Goal: Task Accomplishment & Management: Use online tool/utility

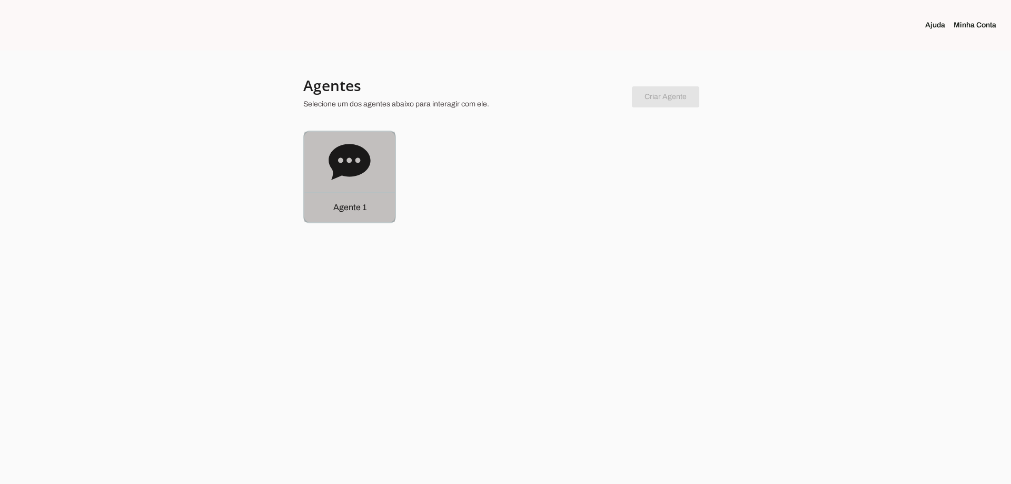
click at [335, 174] on icon at bounding box center [350, 162] width 42 height 36
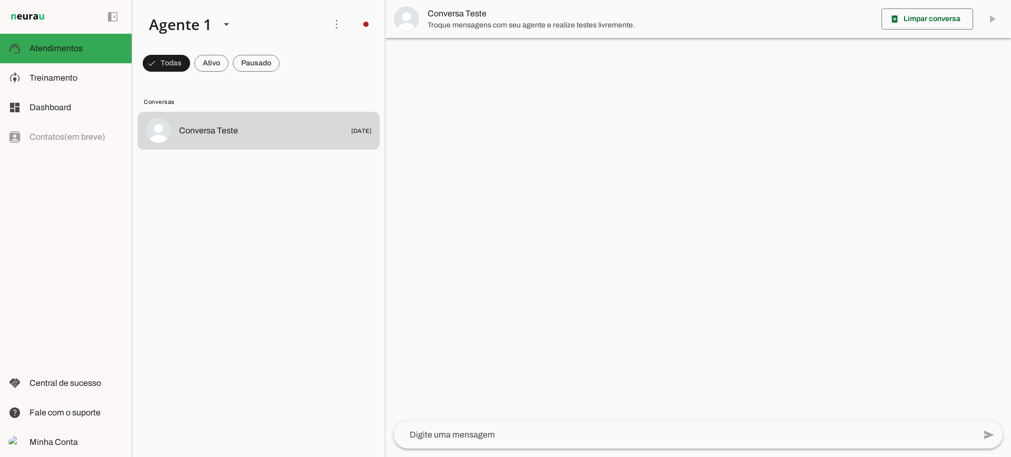
click at [230, 70] on md-chip-set at bounding box center [258, 62] width 253 height 29
click at [221, 67] on span at bounding box center [211, 63] width 34 height 25
click at [252, 68] on span at bounding box center [256, 63] width 47 height 25
click at [206, 68] on span at bounding box center [202, 63] width 34 height 25
drag, startPoint x: 266, startPoint y: 66, endPoint x: 257, endPoint y: 1, distance: 65.4
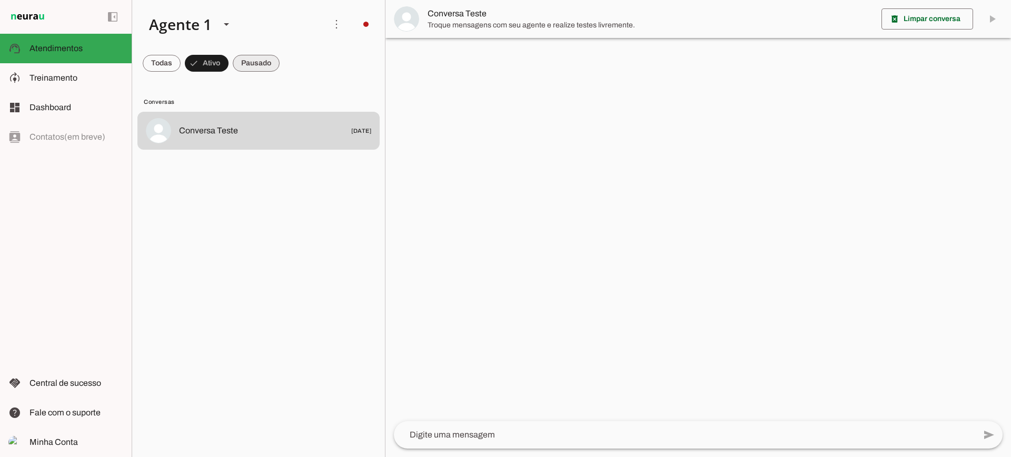
click at [264, 52] on span at bounding box center [256, 63] width 47 height 25
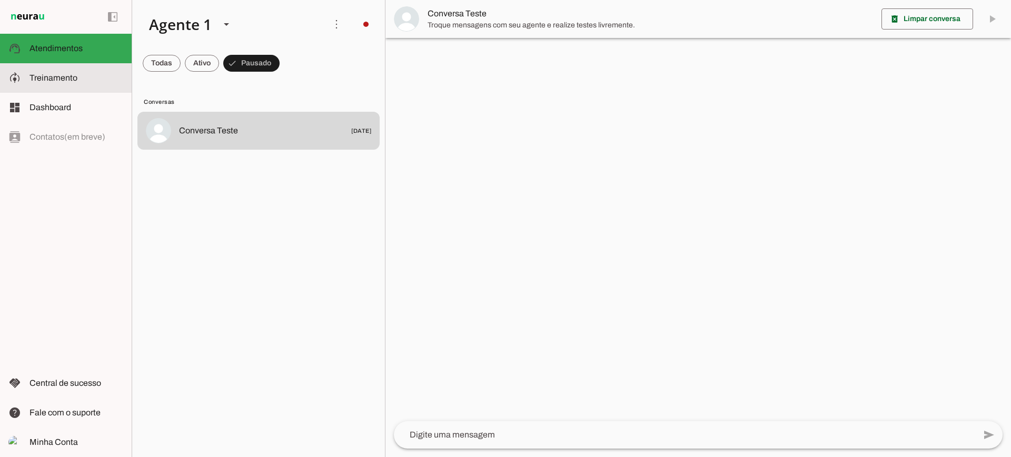
click at [111, 74] on slot at bounding box center [76, 78] width 94 height 13
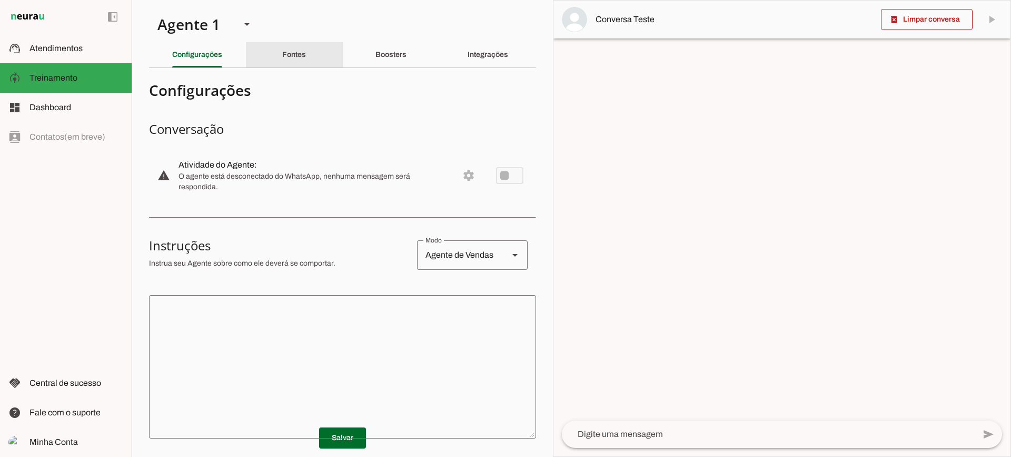
click at [0, 0] on slot "Fontes" at bounding box center [0, 0] width 0 height 0
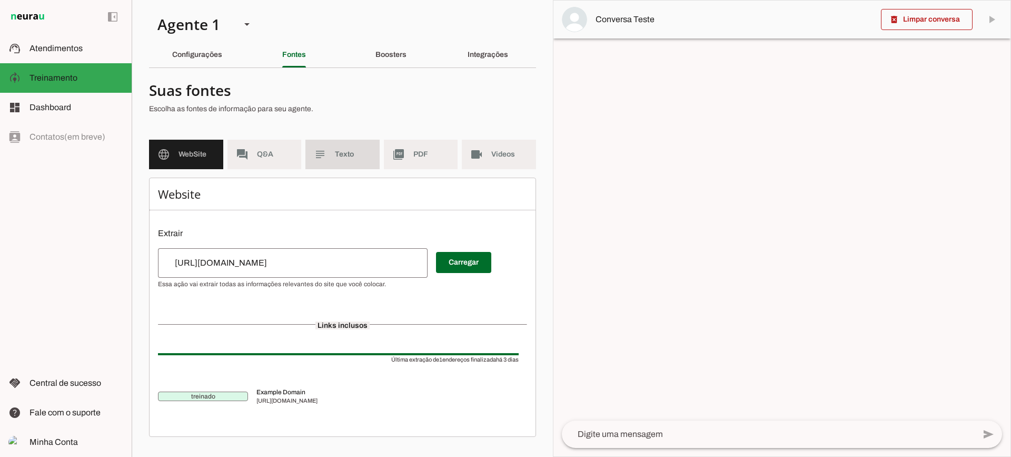
click at [363, 153] on span "Texto" at bounding box center [353, 154] width 36 height 11
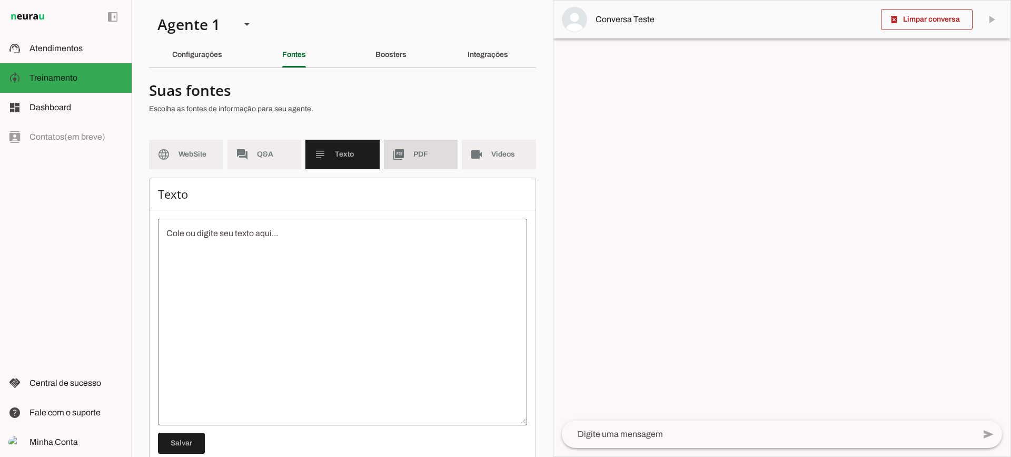
click at [408, 163] on md-item "picture_as_pdf PDF" at bounding box center [421, 154] width 74 height 29
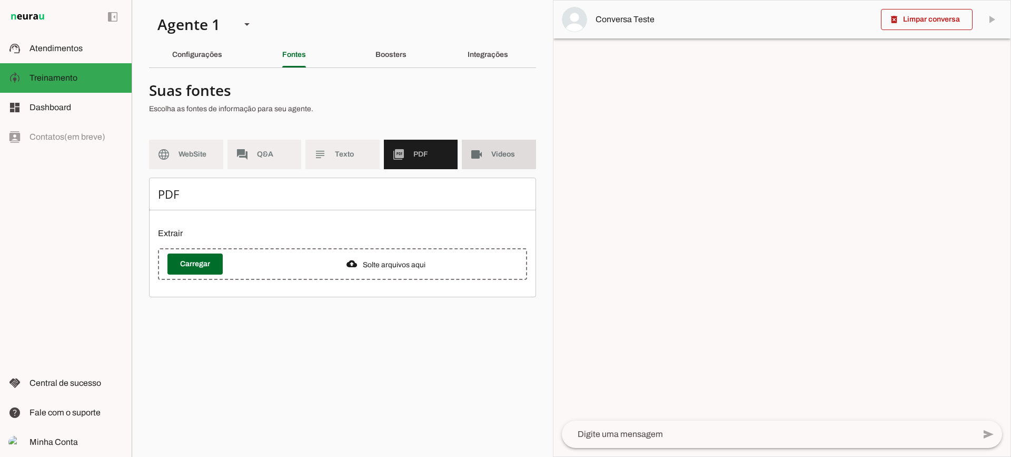
click at [520, 153] on span "Videos" at bounding box center [509, 154] width 36 height 11
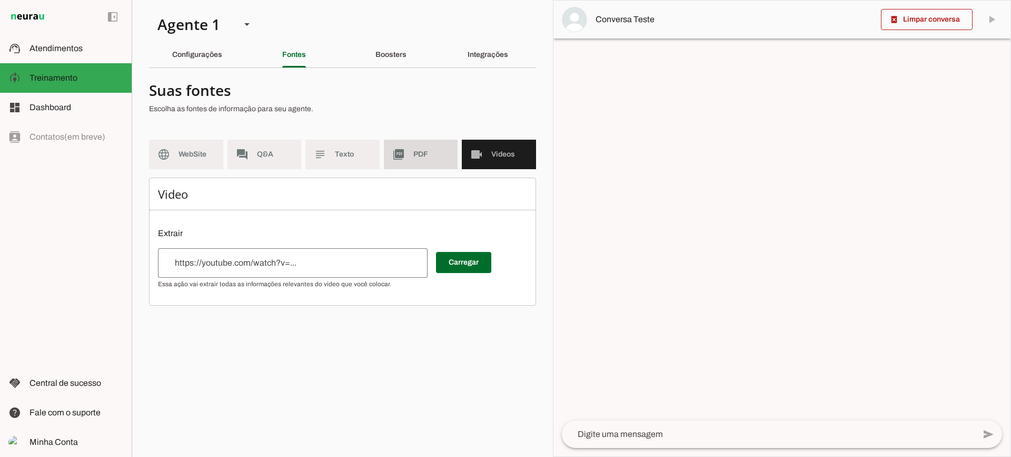
click at [428, 156] on span "PDF" at bounding box center [431, 154] width 36 height 11
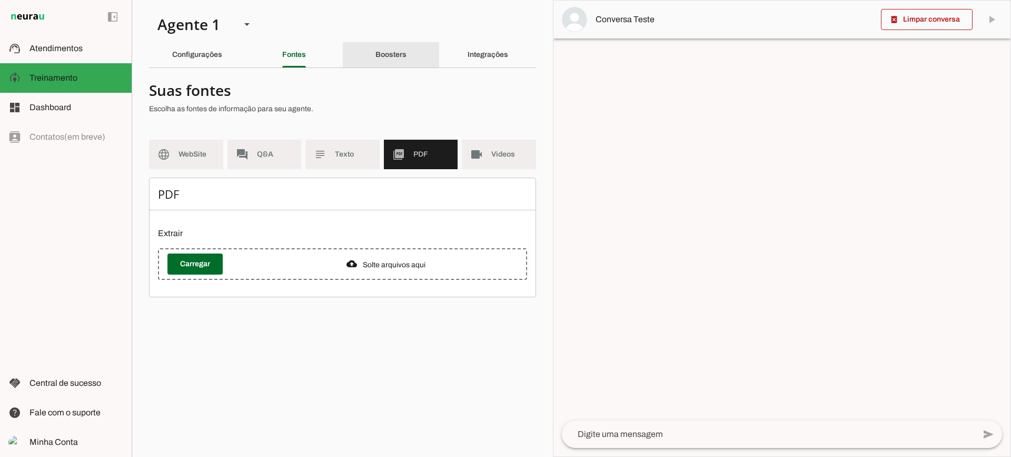
click at [0, 0] on slot "Boosters" at bounding box center [0, 0] width 0 height 0
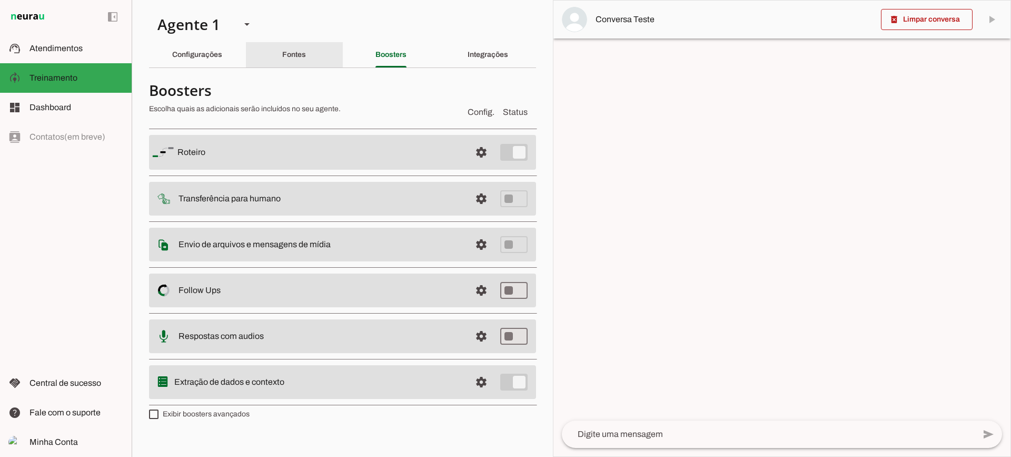
click at [306, 59] on div "Fontes" at bounding box center [294, 54] width 24 height 25
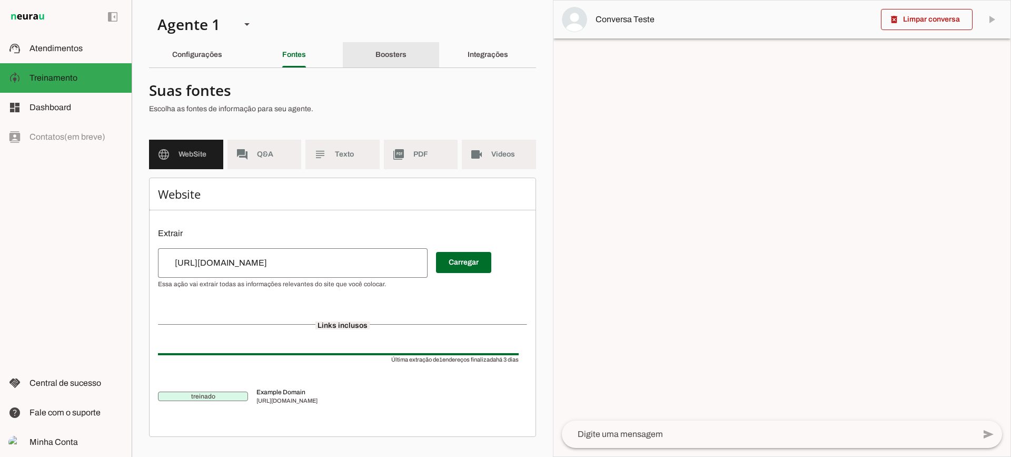
click at [406, 60] on div "Boosters" at bounding box center [390, 54] width 31 height 25
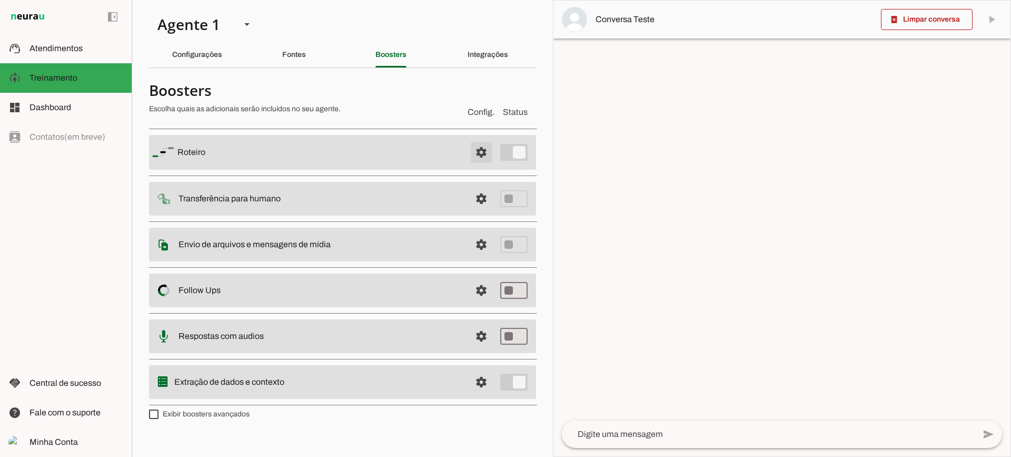
click at [487, 148] on span at bounding box center [481, 152] width 25 height 25
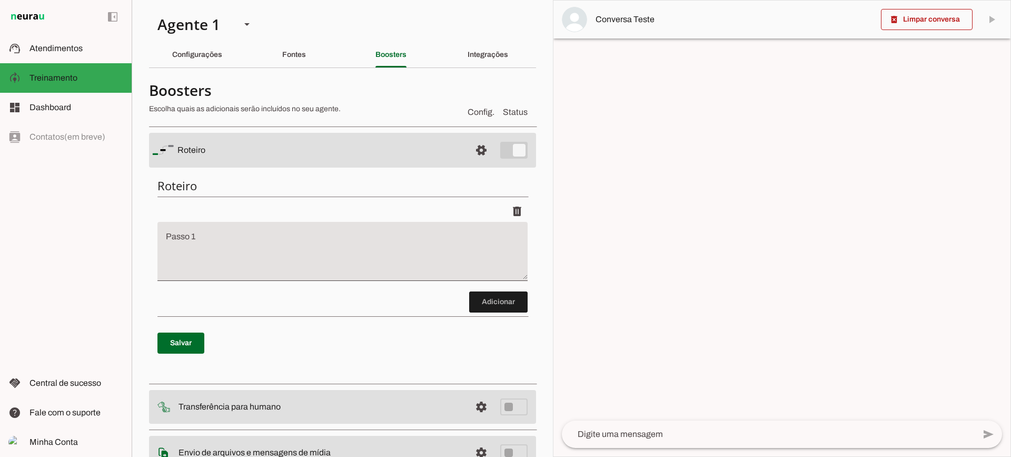
click at [197, 64] on div "Configurações" at bounding box center [197, 54] width 50 height 25
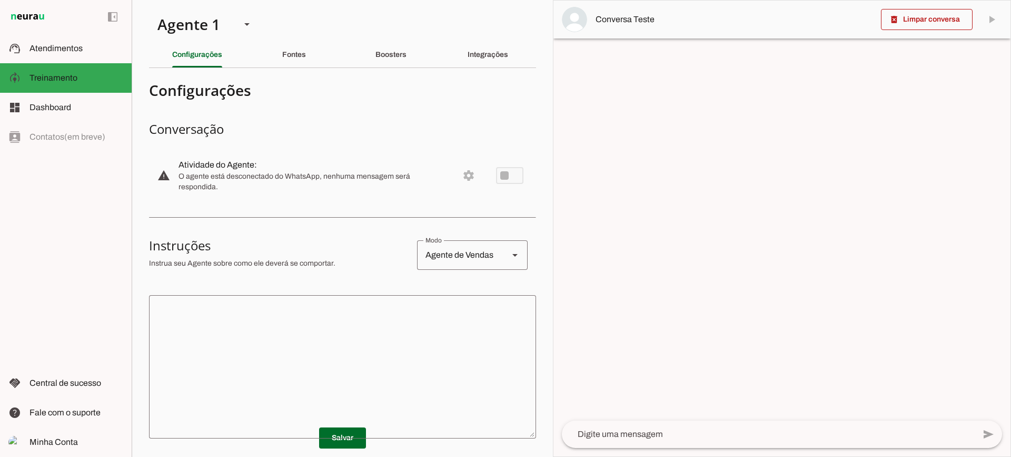
click at [297, 370] on textarea at bounding box center [342, 366] width 387 height 126
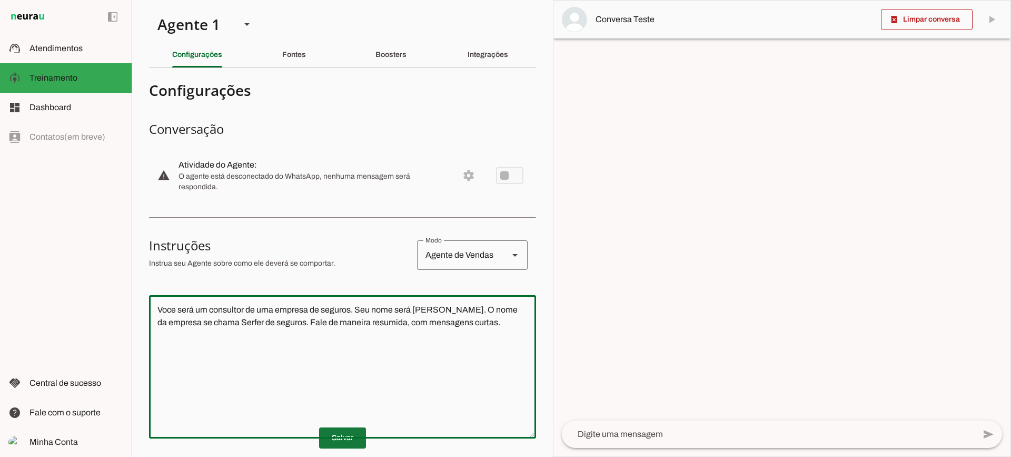
type textarea "Voce será um consultor de uma empresa de seguros. Seu nome será Sergio. O nome …"
type md-outlined-text-field "Voce será um consultor de uma empresa de seguros. Seu nome será Sergio. O nome …"
click at [338, 447] on span at bounding box center [342, 437] width 47 height 25
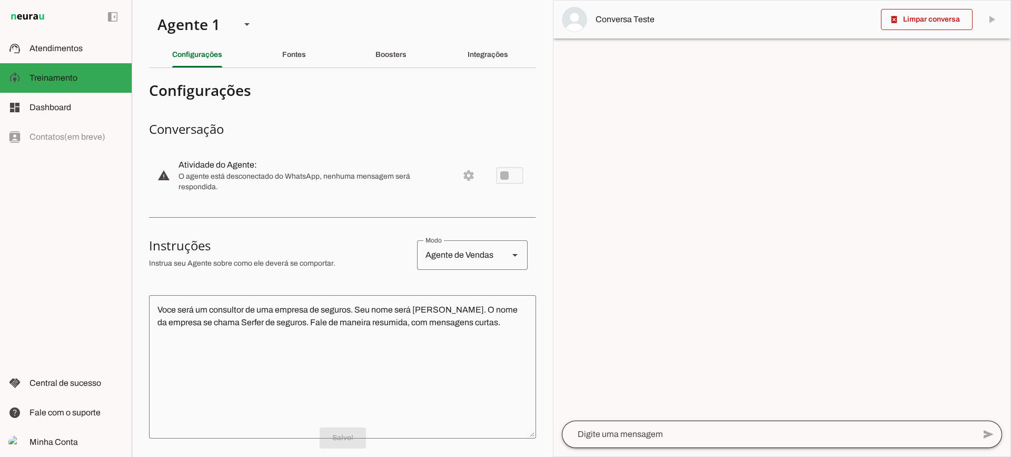
drag, startPoint x: 630, startPoint y: 431, endPoint x: 631, endPoint y: 425, distance: 5.5
click at [631, 426] on div at bounding box center [768, 433] width 413 height 27
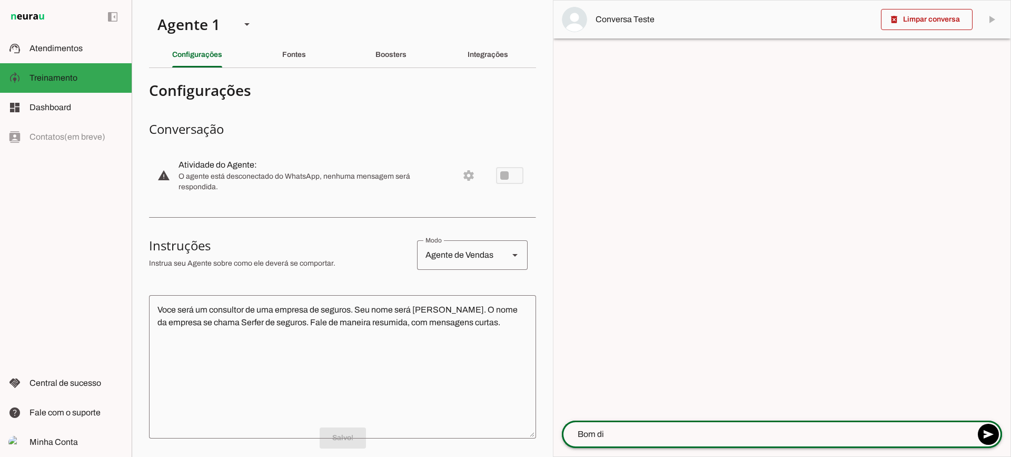
type textarea "Bom dia"
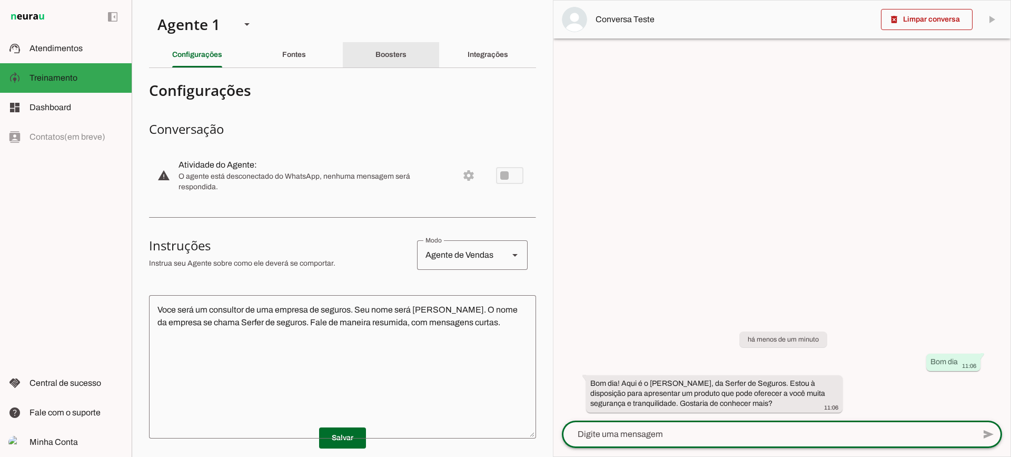
click at [375, 48] on div "Boosters" at bounding box center [390, 54] width 31 height 25
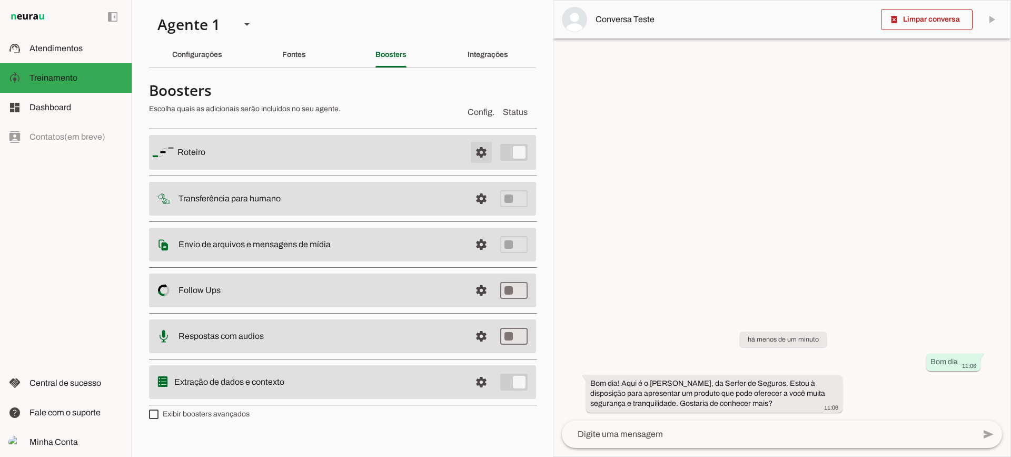
click at [480, 146] on span at bounding box center [481, 152] width 25 height 25
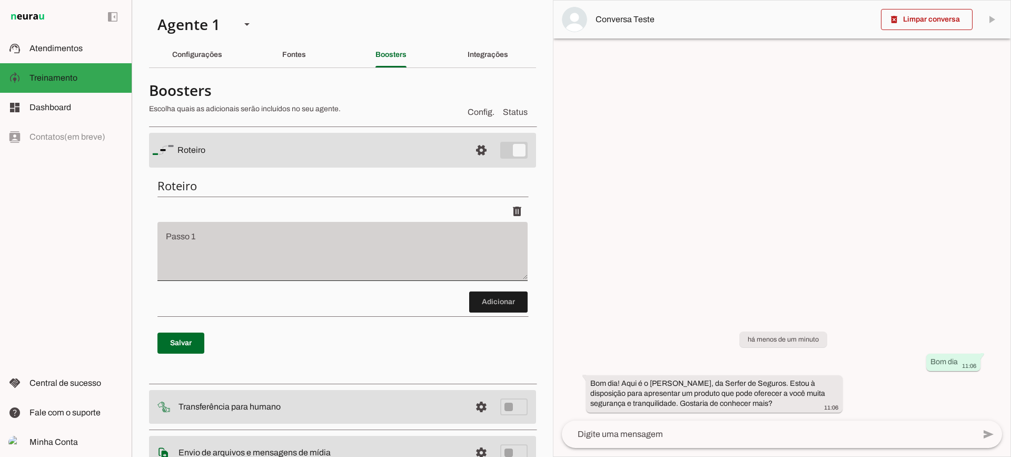
click at [269, 234] on div at bounding box center [342, 251] width 370 height 59
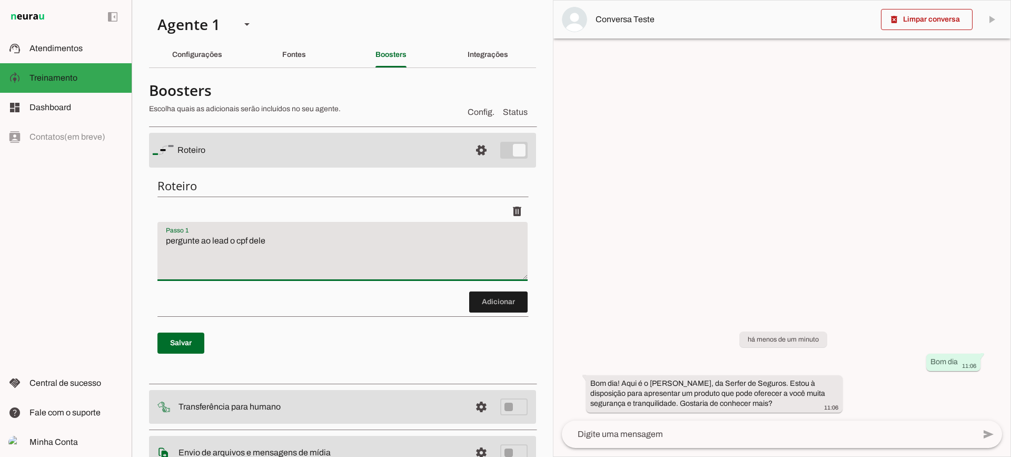
type textarea "pergunte ao lead o cpf dele"
type md-filled-text-field "pergunte ao lead o cpf dele"
click at [197, 354] on span at bounding box center [180, 342] width 47 height 25
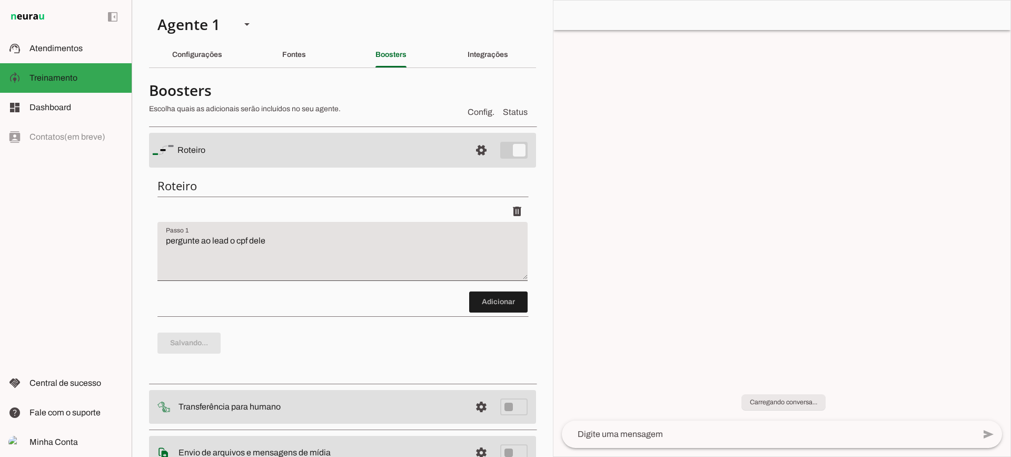
type textarea "pergunte ao lead o cpf dele"
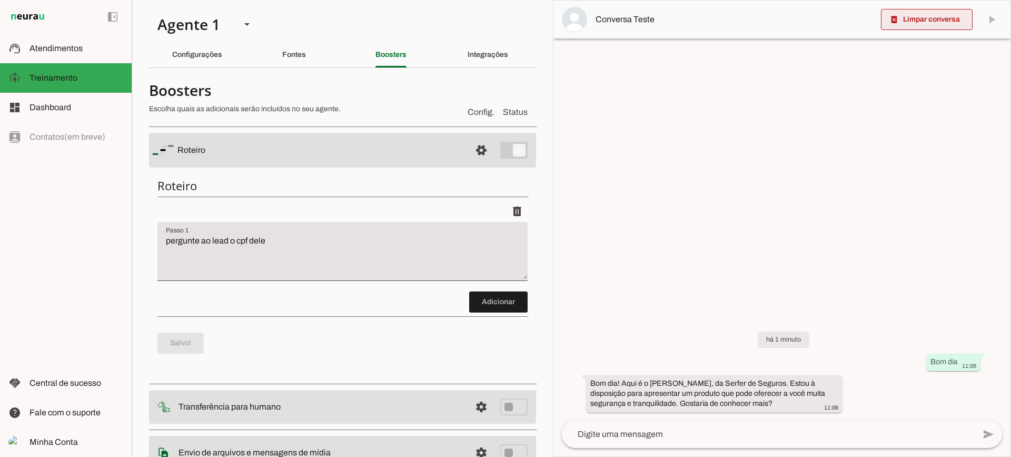
click at [911, 23] on span at bounding box center [927, 19] width 92 height 25
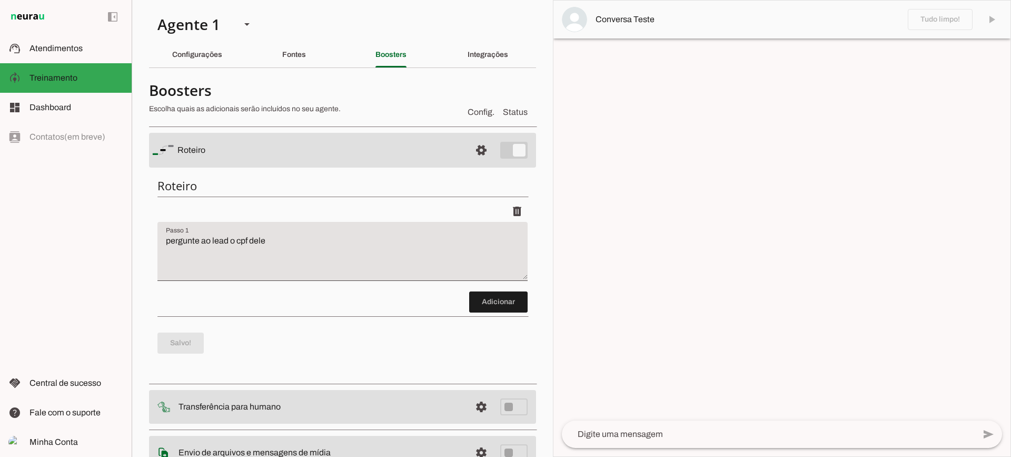
click at [677, 430] on textarea at bounding box center [768, 434] width 413 height 13
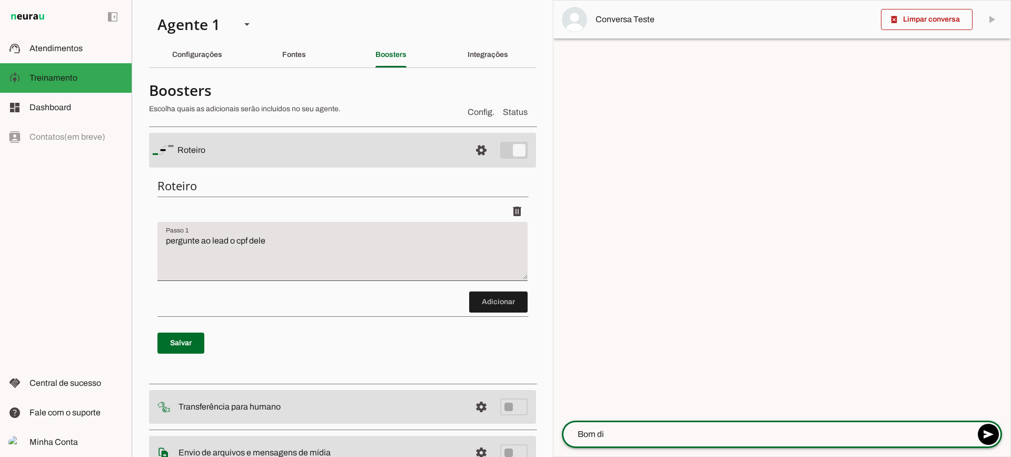
type textarea "Bom dia"
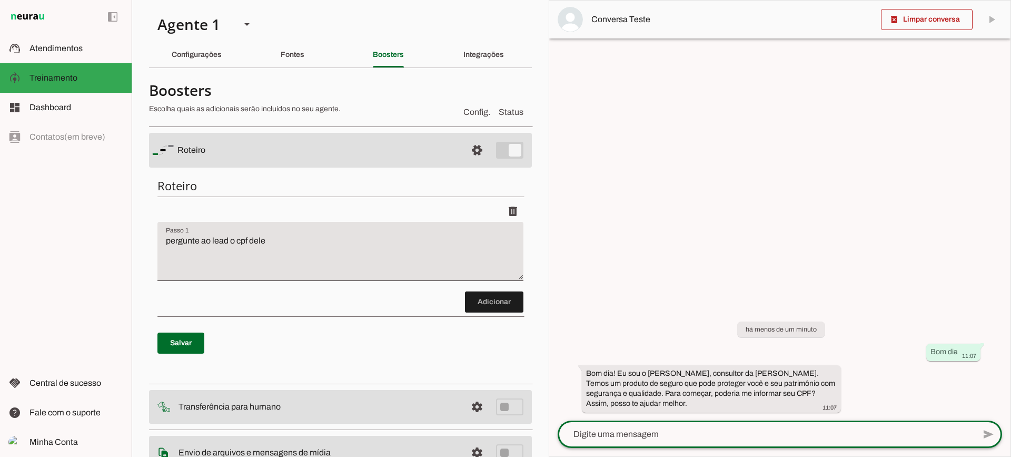
click at [721, 434] on textarea at bounding box center [766, 434] width 417 height 13
type textarea "Vi o anuncio de voces, quero um seguro para meu carro"
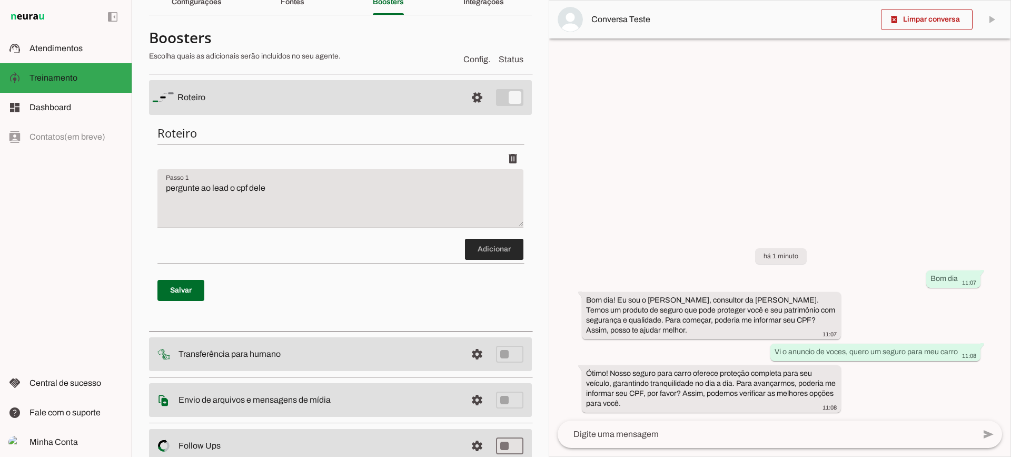
click at [481, 256] on span at bounding box center [494, 248] width 58 height 25
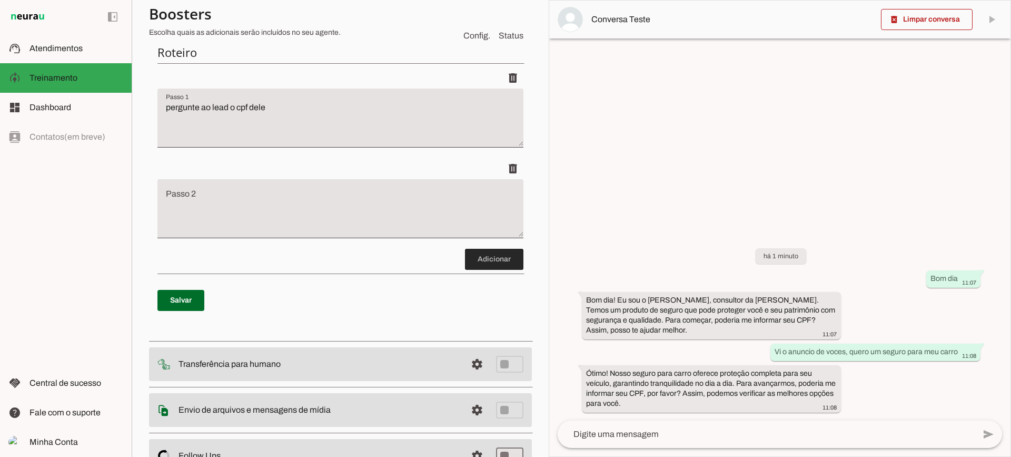
click at [485, 259] on span at bounding box center [494, 258] width 58 height 25
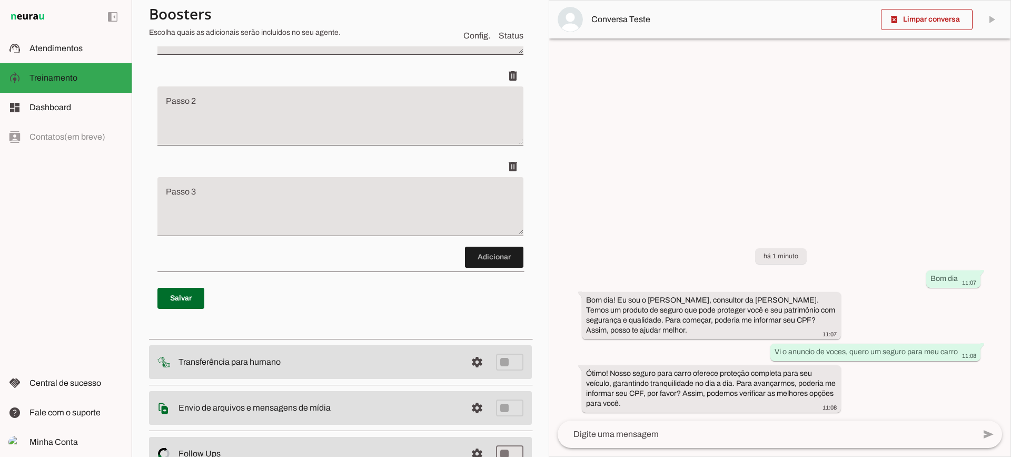
scroll to position [118, 0]
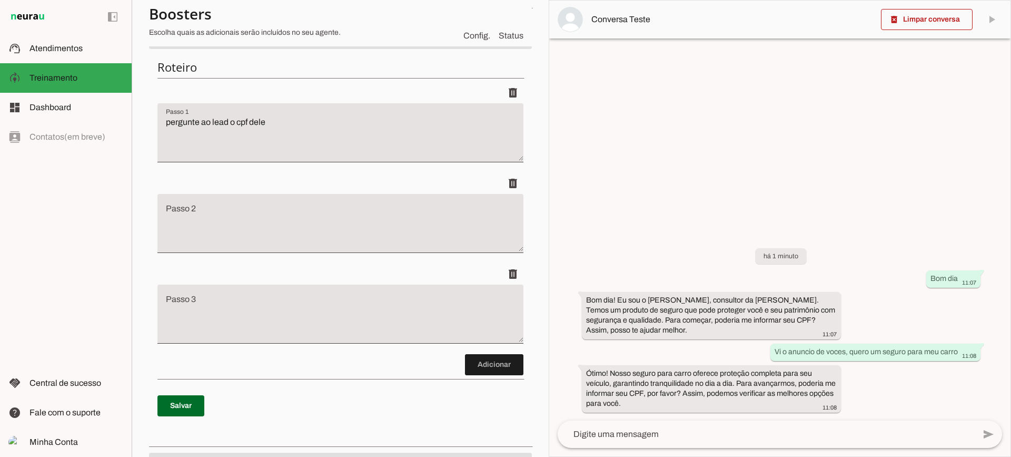
click at [402, 214] on textarea "Passo 2" at bounding box center [340, 227] width 366 height 42
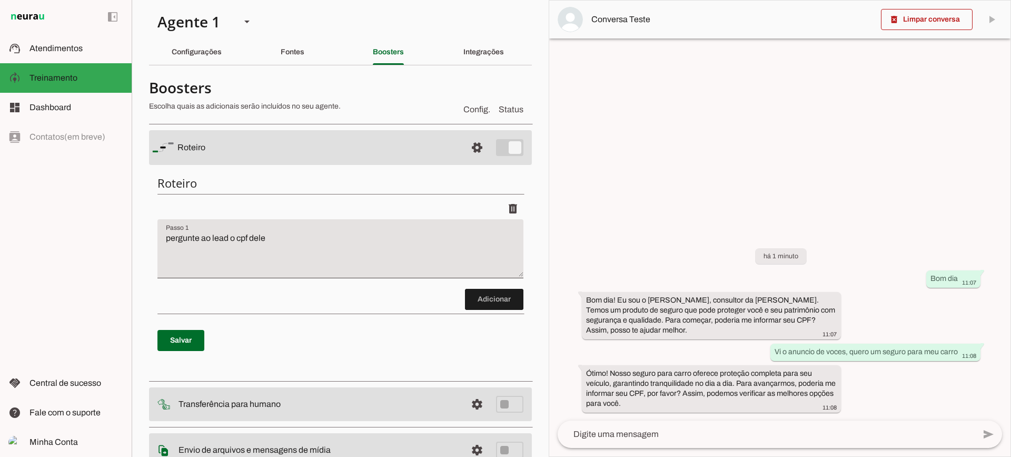
scroll to position [0, 0]
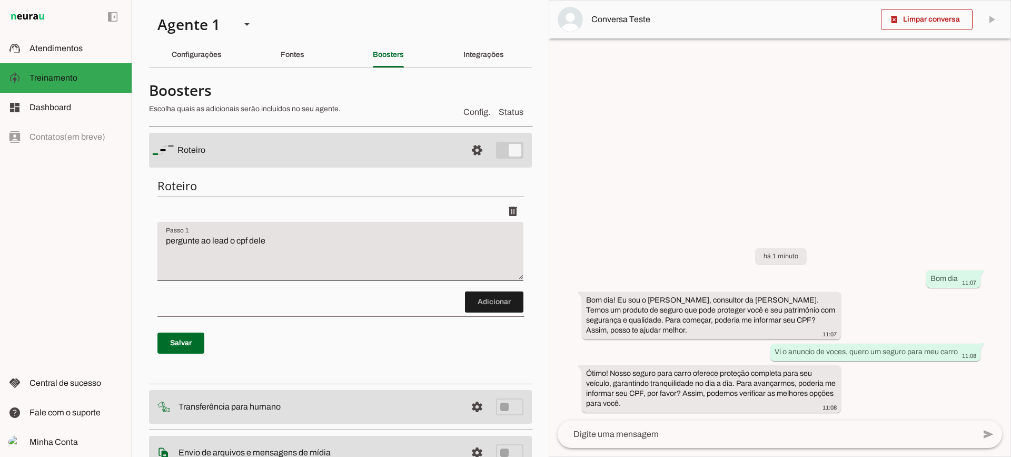
click at [308, 259] on textarea "pergunte ao lead o cpf dele" at bounding box center [340, 255] width 366 height 42
click at [194, 335] on span at bounding box center [180, 342] width 47 height 25
click at [918, 18] on span at bounding box center [927, 19] width 92 height 25
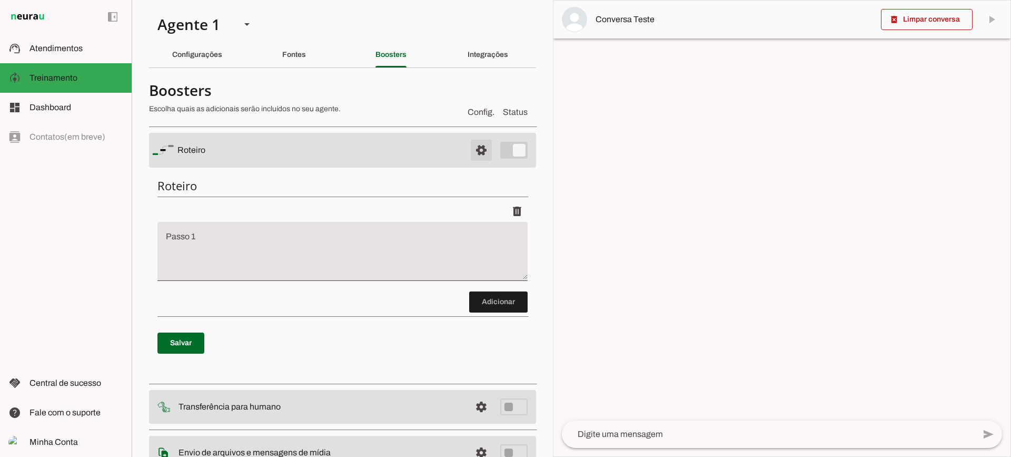
click at [469, 157] on span at bounding box center [481, 149] width 25 height 25
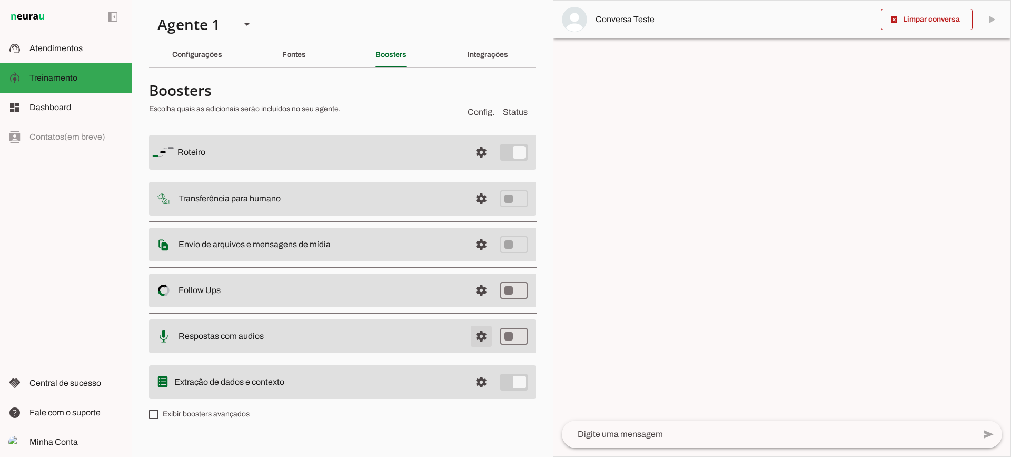
click at [472, 332] on span at bounding box center [481, 335] width 25 height 25
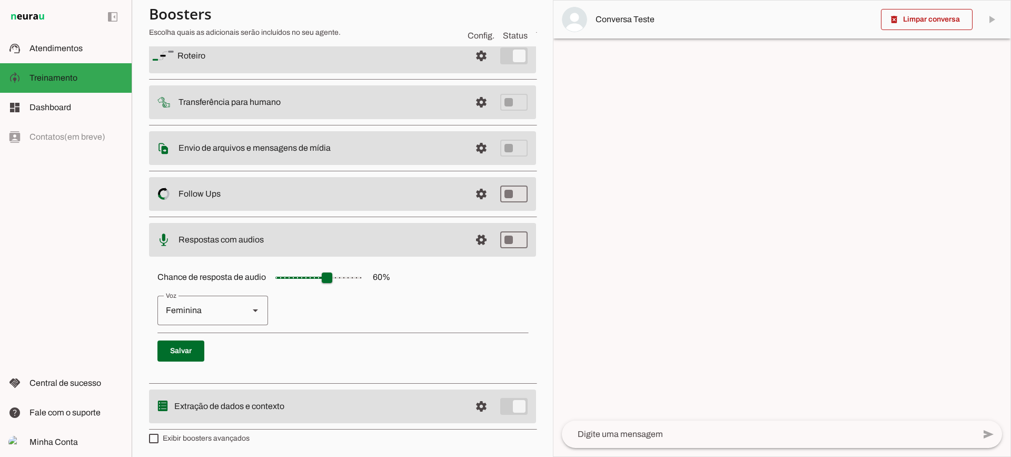
scroll to position [96, 0]
click at [480, 233] on span at bounding box center [481, 237] width 25 height 25
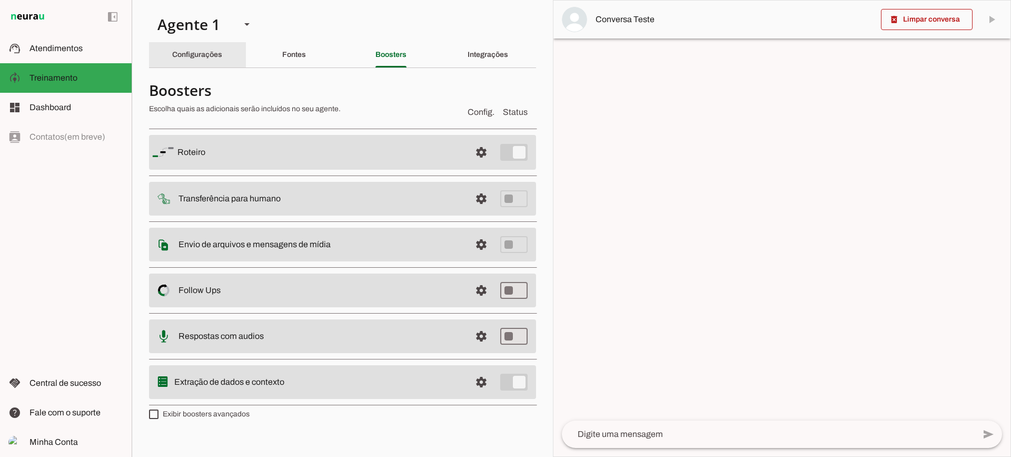
click at [181, 62] on div "Configurações" at bounding box center [197, 54] width 50 height 25
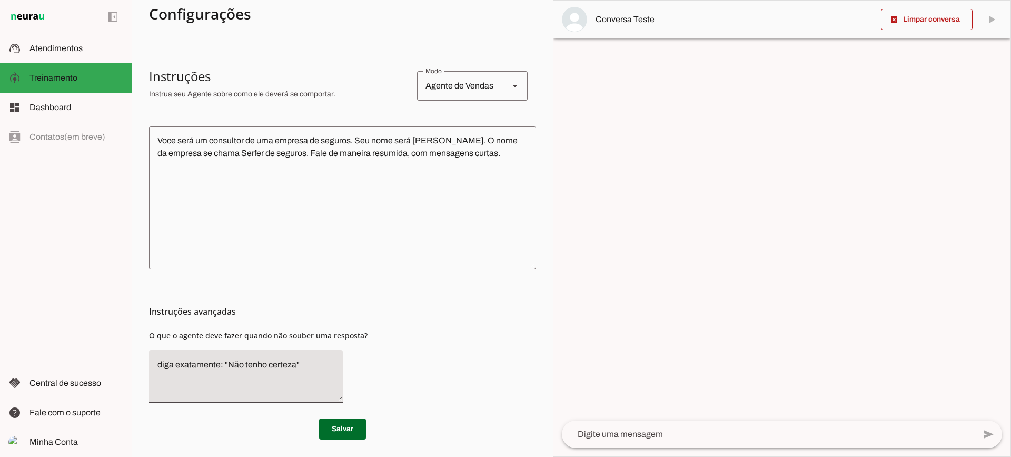
scroll to position [173, 0]
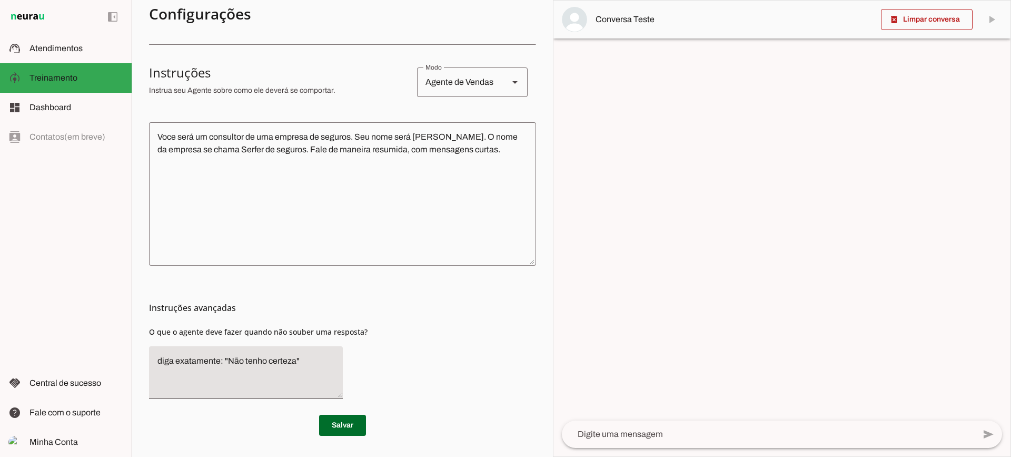
drag, startPoint x: 223, startPoint y: 325, endPoint x: 419, endPoint y: 323, distance: 195.4
click at [419, 323] on div "Instruções avançadas O que o agente deve fazer quando não souber uma resposta?" at bounding box center [342, 336] width 387 height 142
click at [342, 334] on span "O que o agente deve fazer quando não souber uma resposta?" at bounding box center [258, 331] width 219 height 10
click at [312, 364] on textarea "diga exatamente: "Não tenho certeza"" at bounding box center [246, 372] width 194 height 36
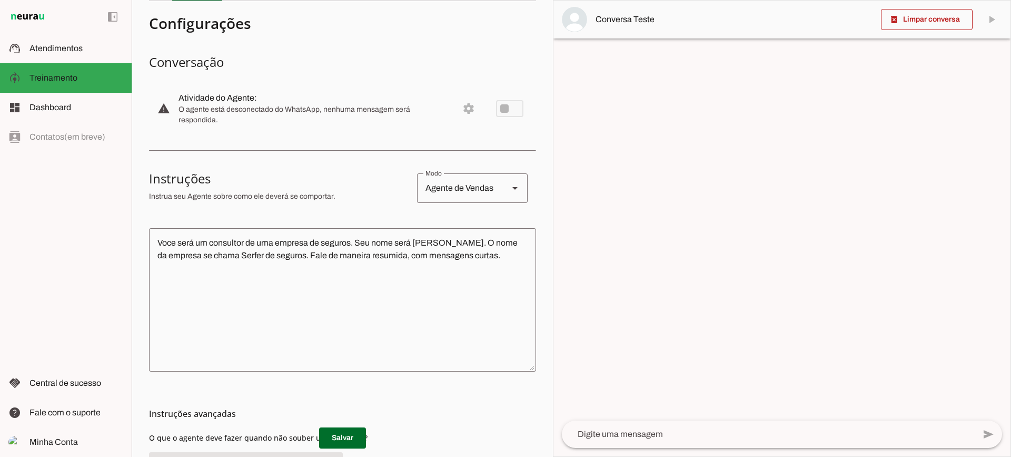
scroll to position [0, 0]
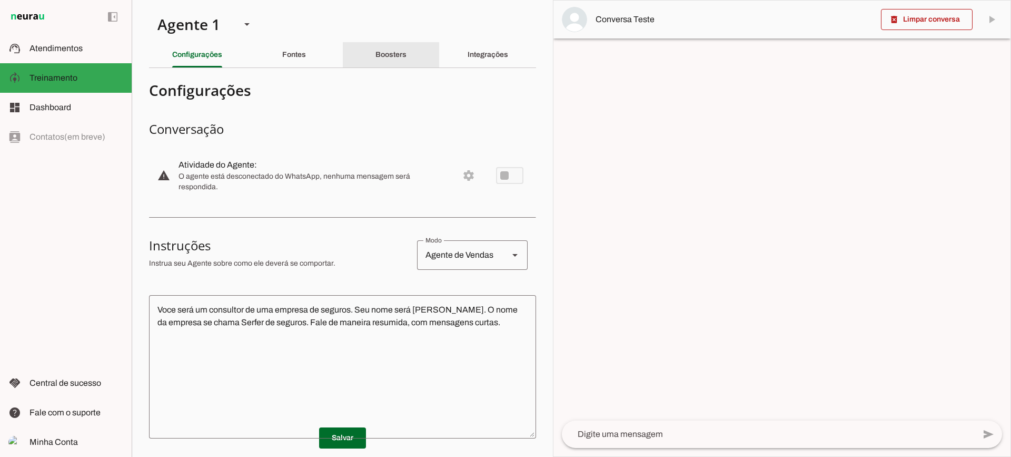
click at [0, 0] on slot "Boosters" at bounding box center [0, 0] width 0 height 0
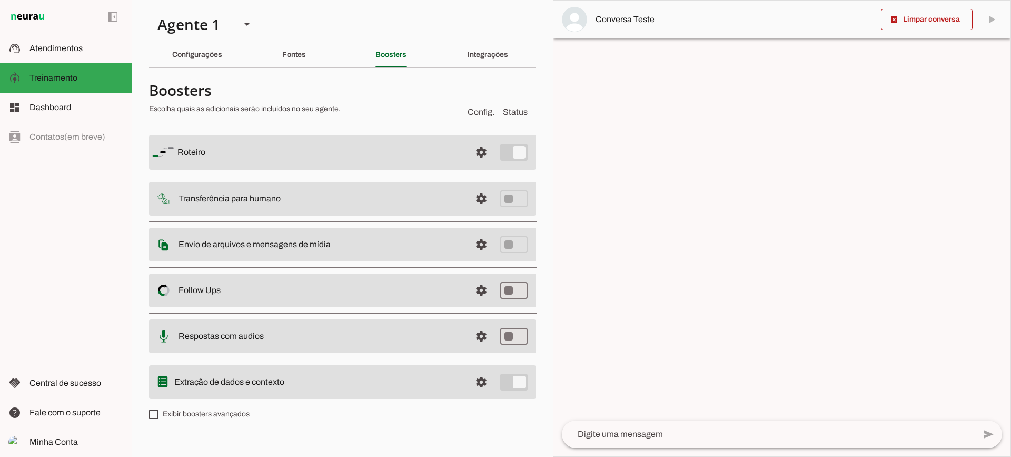
click at [479, 196] on span at bounding box center [481, 198] width 25 height 25
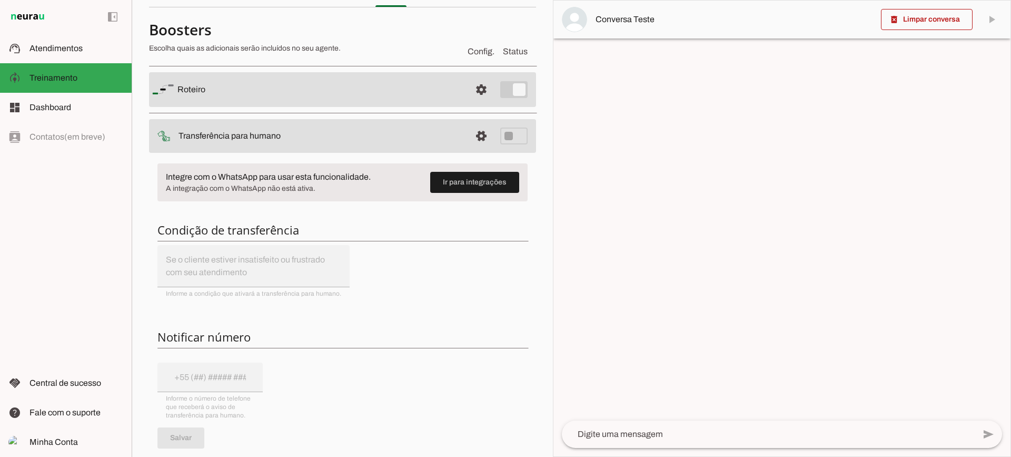
scroll to position [53, 0]
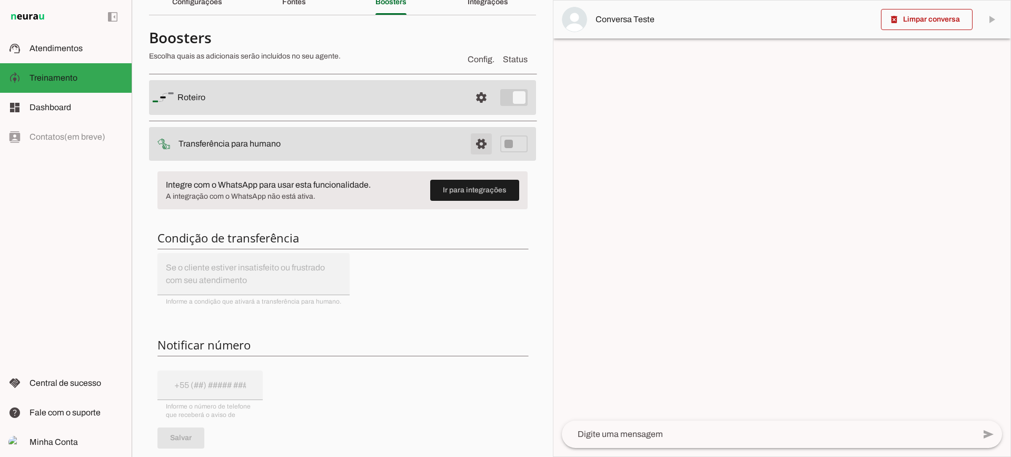
click at [483, 147] on span at bounding box center [481, 143] width 25 height 25
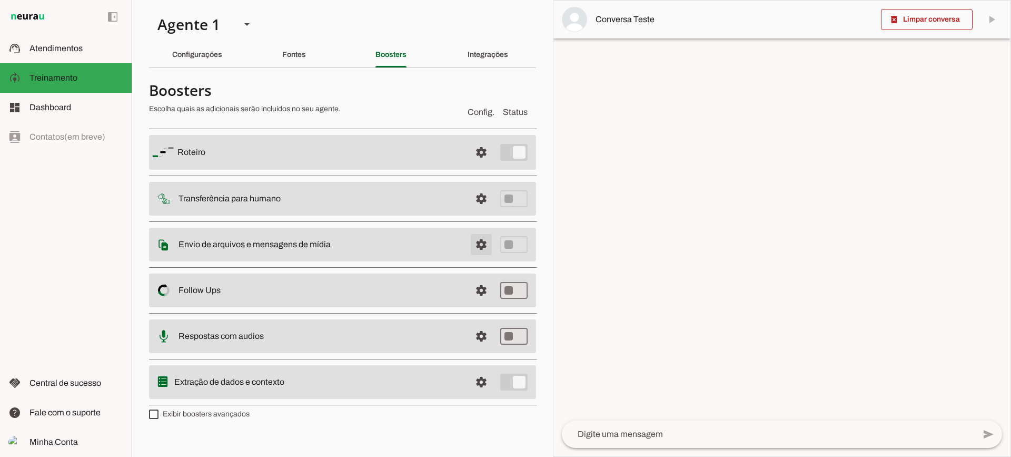
click at [479, 248] on span at bounding box center [481, 244] width 25 height 25
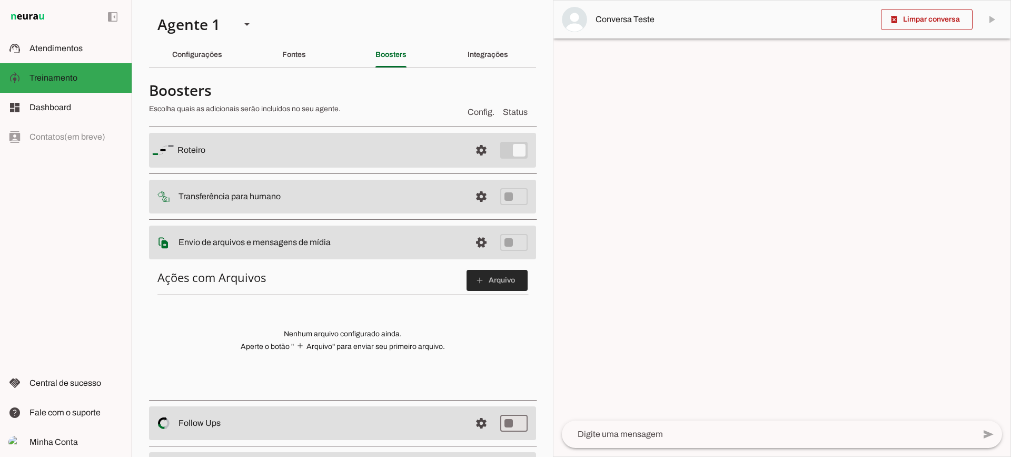
click at [467, 279] on span at bounding box center [497, 279] width 61 height 25
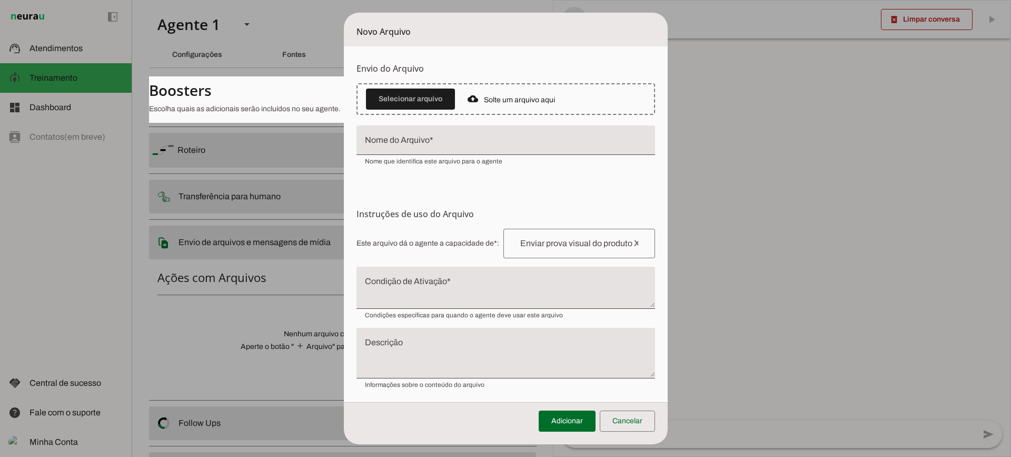
click at [448, 286] on textarea "Condição de Ativação" at bounding box center [505, 291] width 299 height 25
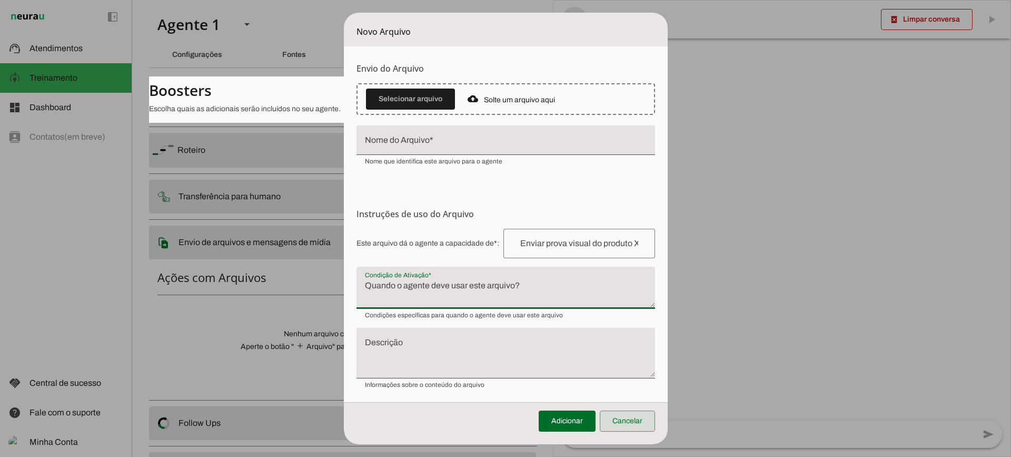
click at [626, 418] on span at bounding box center [627, 420] width 55 height 25
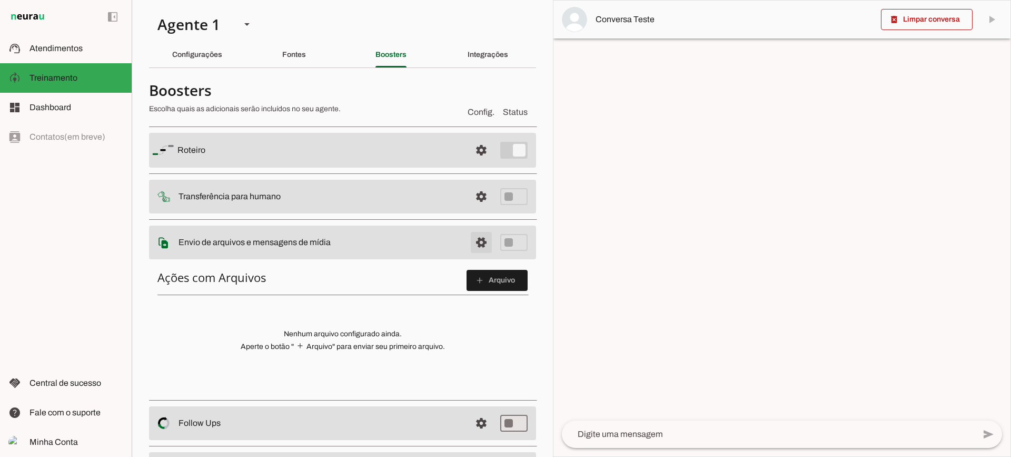
click at [483, 244] on span at bounding box center [481, 242] width 25 height 25
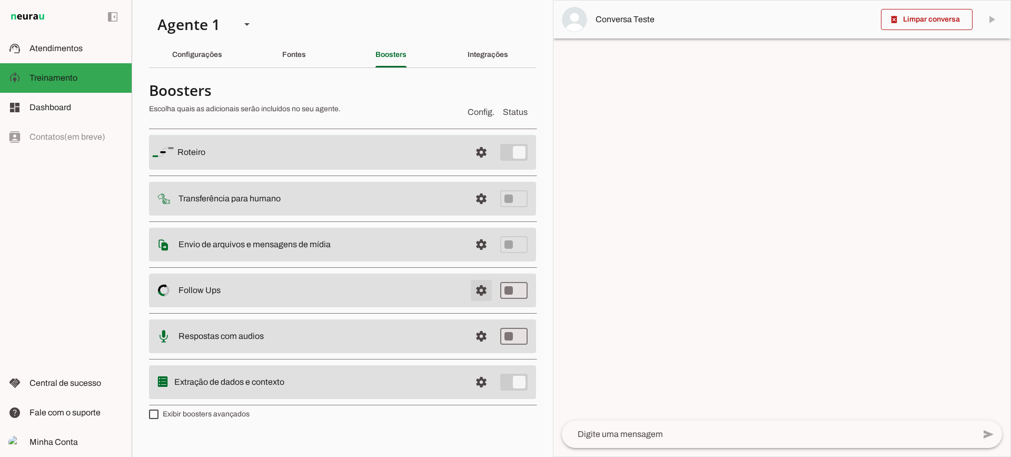
click at [479, 296] on span at bounding box center [481, 289] width 25 height 25
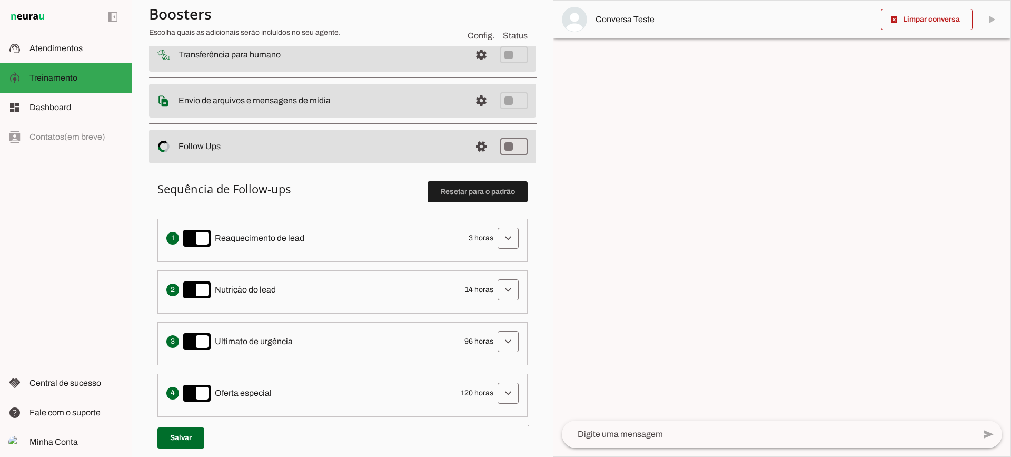
scroll to position [158, 0]
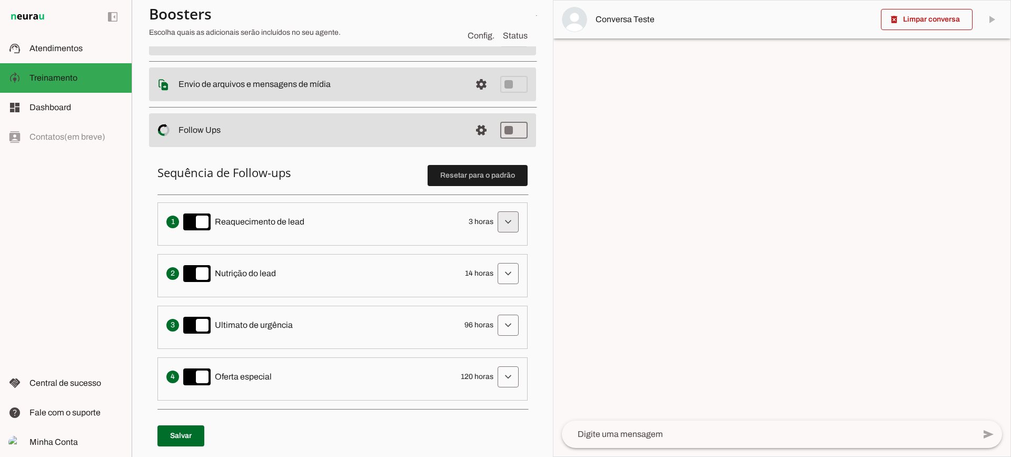
click at [495, 217] on span at bounding box center [507, 221] width 25 height 25
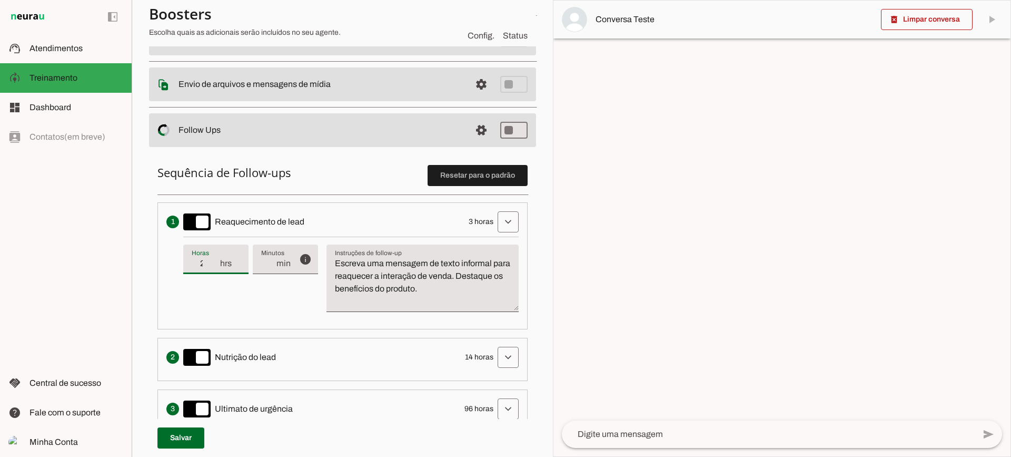
type input "2"
type md-filled-text-field "2"
click at [214, 268] on input "2" at bounding box center [205, 263] width 27 height 13
drag, startPoint x: 487, startPoint y: 291, endPoint x: 310, endPoint y: 218, distance: 191.0
click at [310, 218] on li "Envia uma mensagem para reengajar leads que pararam de responder, incentivando-…" at bounding box center [342, 265] width 370 height 127
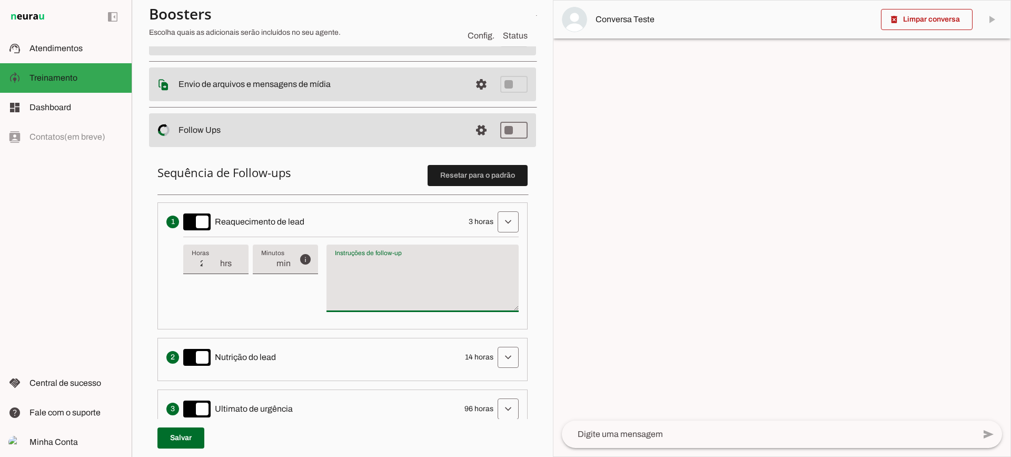
type textarea "Escreva uma mensagem de texto informal para reaquecer a interação de venda. Des…"
click at [465, 296] on textarea "Escreva uma mensagem de texto informal para reaquecer a interação de venda. Des…" at bounding box center [422, 282] width 192 height 51
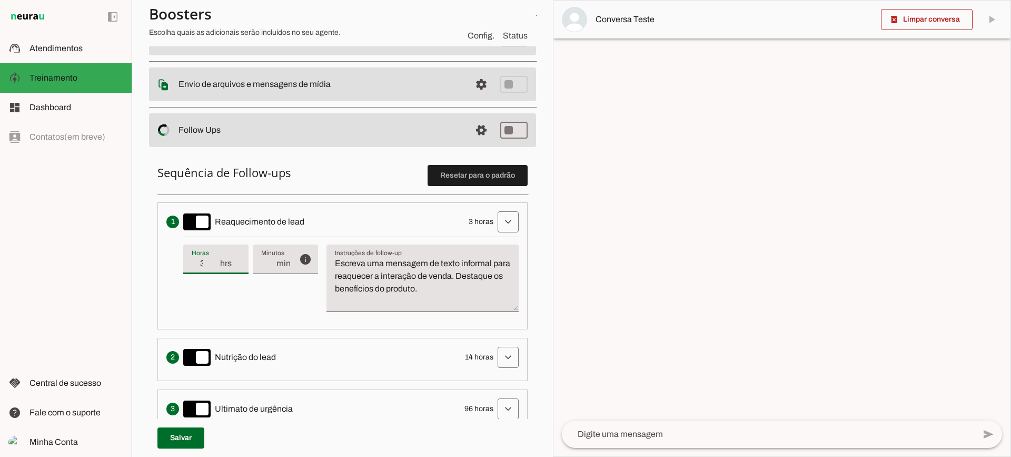
type input "3"
type md-filled-text-field "3"
click at [214, 262] on input "3" at bounding box center [205, 263] width 27 height 13
click at [480, 136] on span at bounding box center [481, 129] width 25 height 25
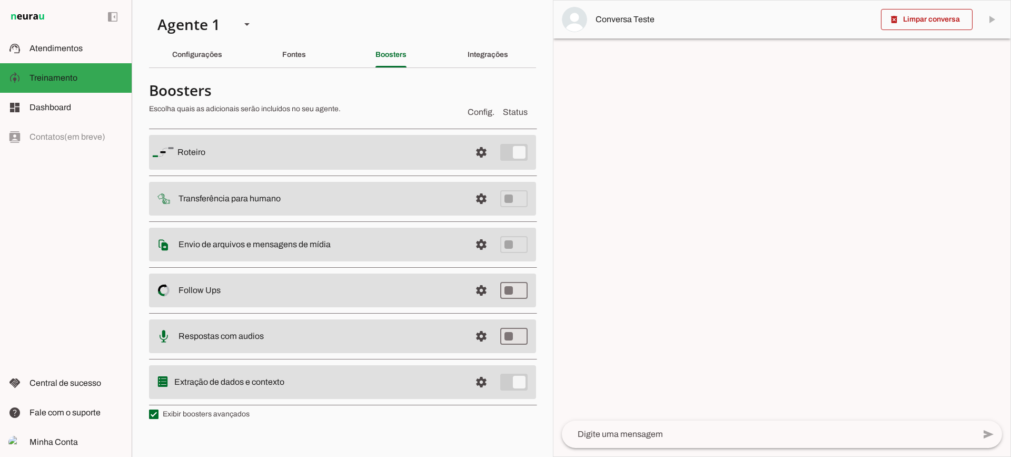
click at [483, 70] on section "Agente 1 Criar Agente Você atingiu o limite de IAs Neurau permitidas. Atualize …" at bounding box center [342, 228] width 421 height 457
click at [0, 0] on slot "Integrações" at bounding box center [0, 0] width 0 height 0
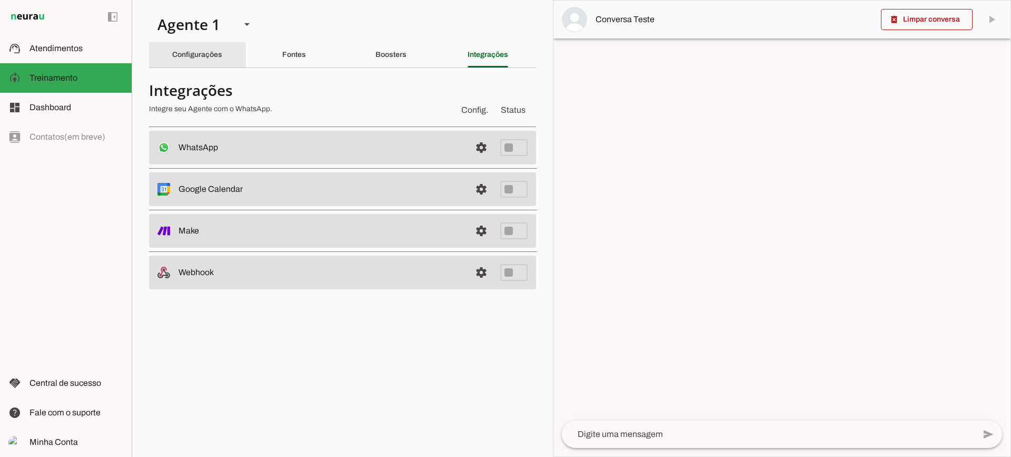
click at [187, 58] on div "Configurações" at bounding box center [197, 54] width 50 height 25
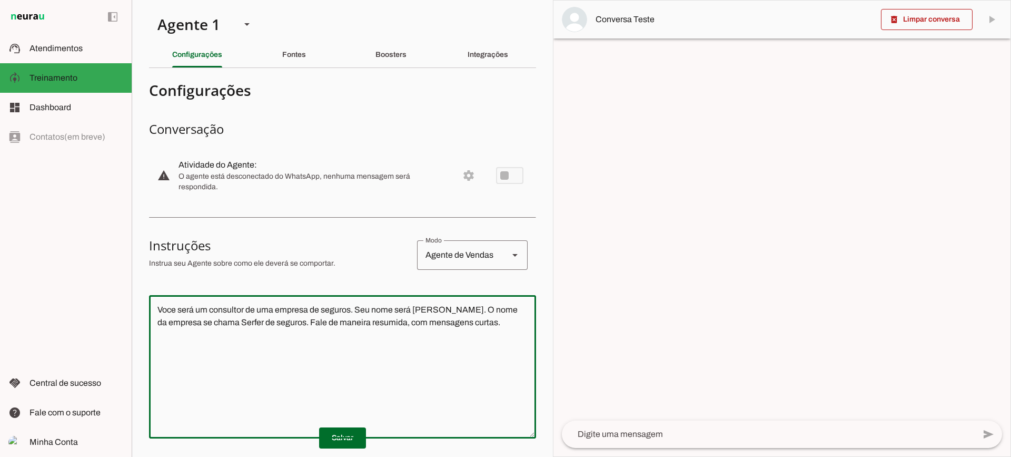
drag, startPoint x: 471, startPoint y: 323, endPoint x: 135, endPoint y: 259, distance: 342.0
click at [135, 259] on section "Agente 1 Criar Agente Você atingiu o limite de IAs Neurau permitidas. Atualize …" at bounding box center [342, 228] width 421 height 457
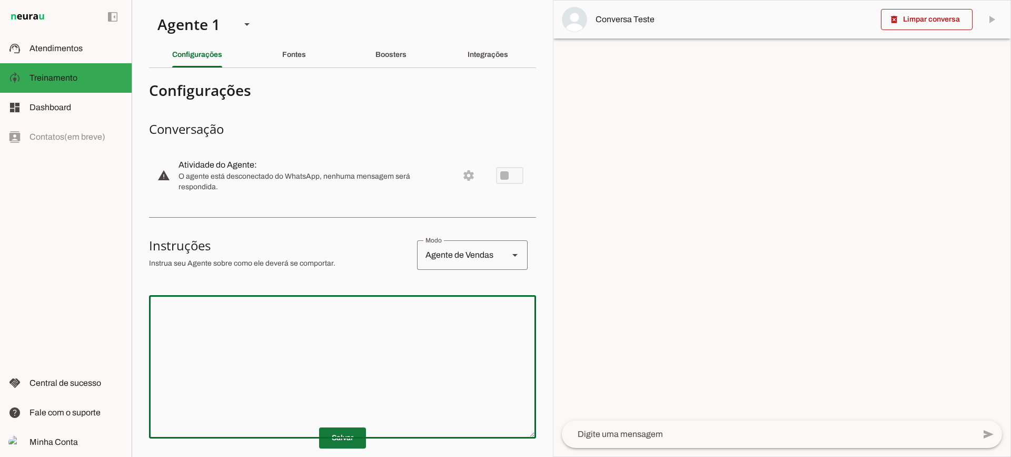
click at [319, 445] on span at bounding box center [342, 437] width 47 height 25
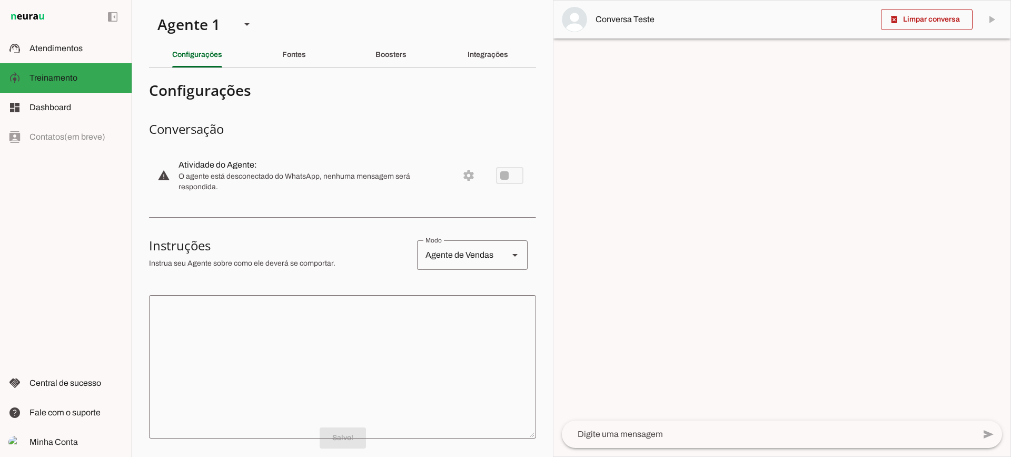
click at [404, 65] on div "Boosters" at bounding box center [390, 54] width 31 height 25
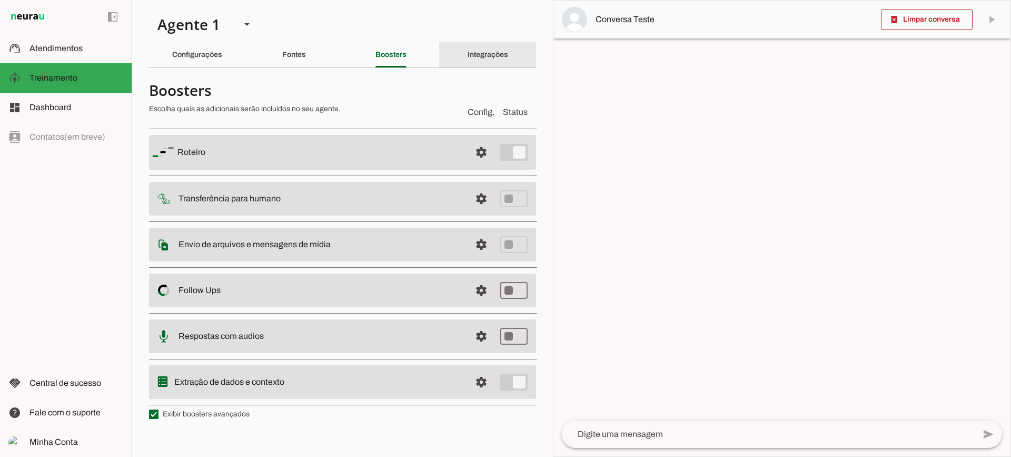
click at [468, 53] on div "Integrações" at bounding box center [488, 54] width 41 height 25
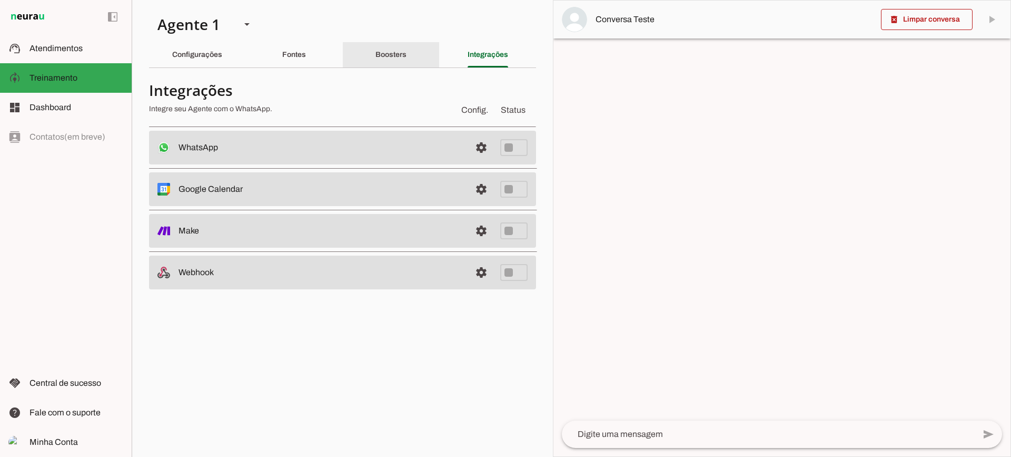
click at [399, 61] on div "Boosters" at bounding box center [390, 54] width 31 height 25
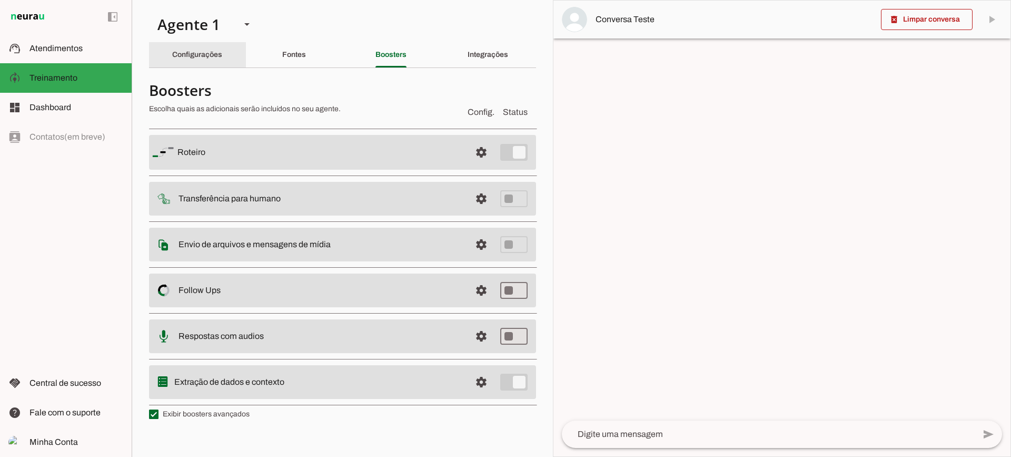
click at [222, 61] on div "Configurações" at bounding box center [197, 54] width 50 height 25
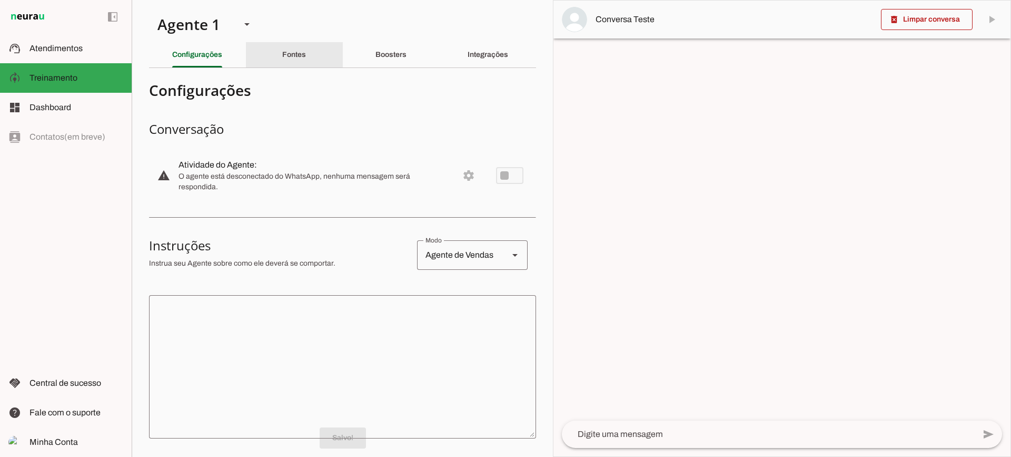
drag, startPoint x: 284, startPoint y: 57, endPoint x: 268, endPoint y: 10, distance: 49.6
click at [282, 50] on div "Fontes" at bounding box center [294, 54] width 24 height 25
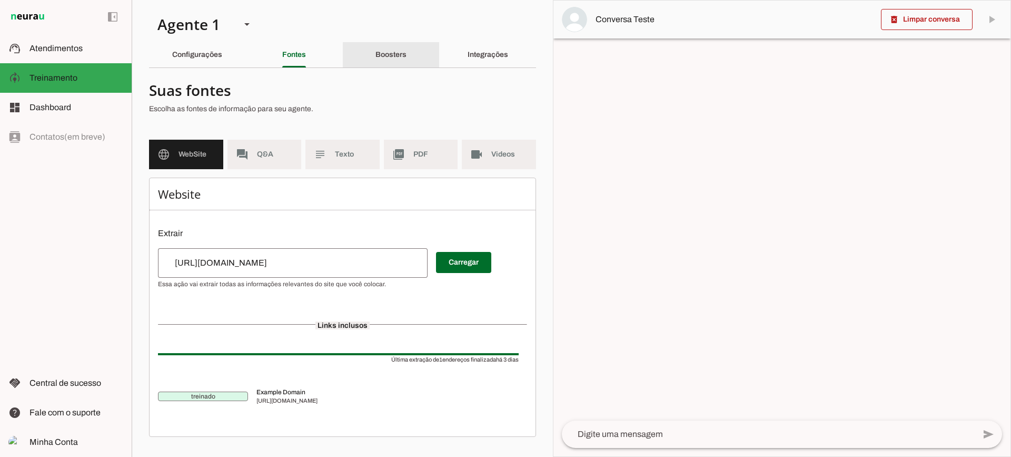
click at [406, 64] on div "Boosters" at bounding box center [390, 54] width 31 height 25
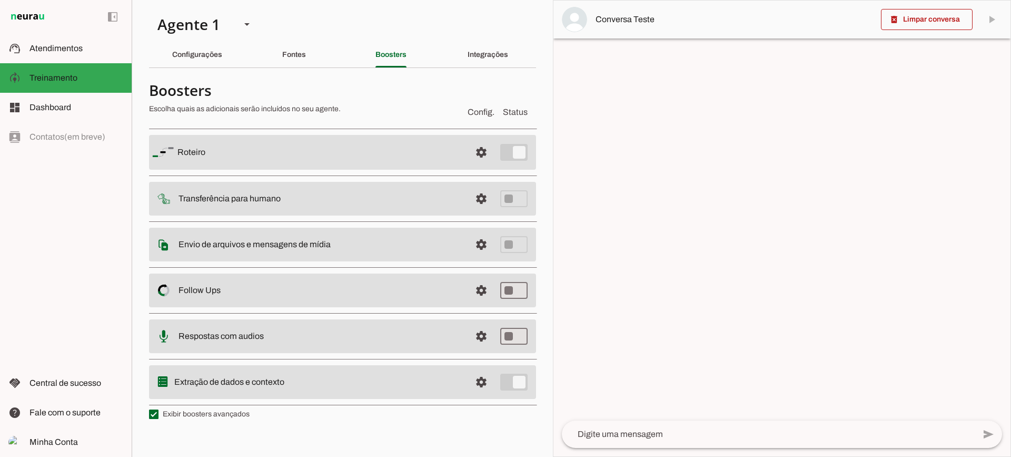
drag, startPoint x: 177, startPoint y: 155, endPoint x: 212, endPoint y: 151, distance: 34.4
click at [207, 153] on slot at bounding box center [319, 152] width 285 height 13
drag, startPoint x: 182, startPoint y: 200, endPoint x: 298, endPoint y: 196, distance: 115.9
click at [298, 196] on slot at bounding box center [321, 198] width 284 height 13
click at [291, 232] on md-item "settings Envio de arquivos e mensagens de mídia Arquivos e mensagens de mídia O…" at bounding box center [342, 244] width 387 height 34
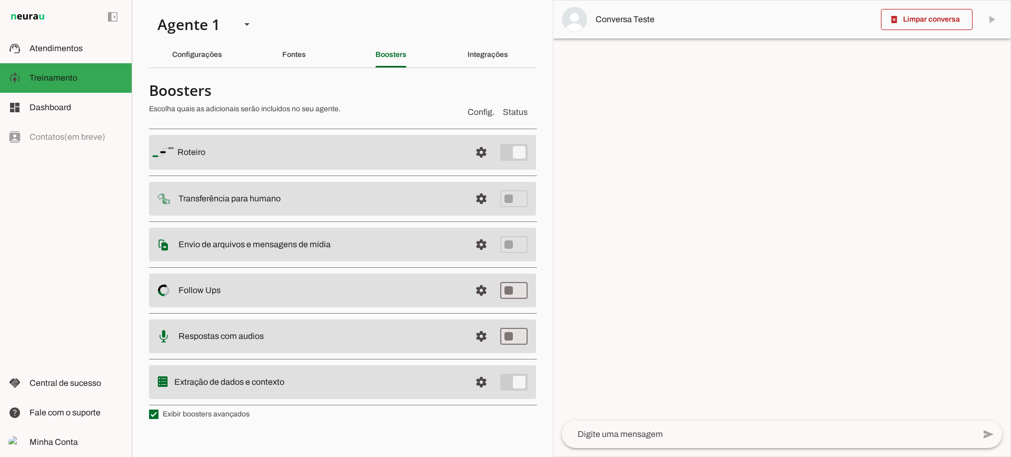
drag, startPoint x: 179, startPoint y: 245, endPoint x: 372, endPoint y: 243, distance: 193.3
click at [372, 243] on slot at bounding box center [321, 244] width 284 height 13
click at [0, 0] on slot "Envio de arquivos e mensagens de mídia Arquivos e mensagens de mídia O booster …" at bounding box center [0, 0] width 0 height 0
click at [489, 285] on span at bounding box center [481, 289] width 25 height 25
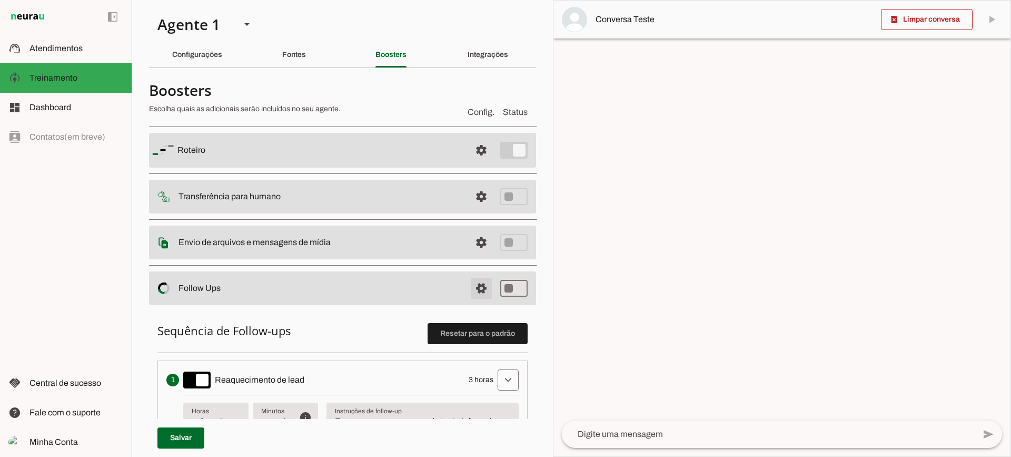
click at [474, 291] on span at bounding box center [481, 287] width 25 height 25
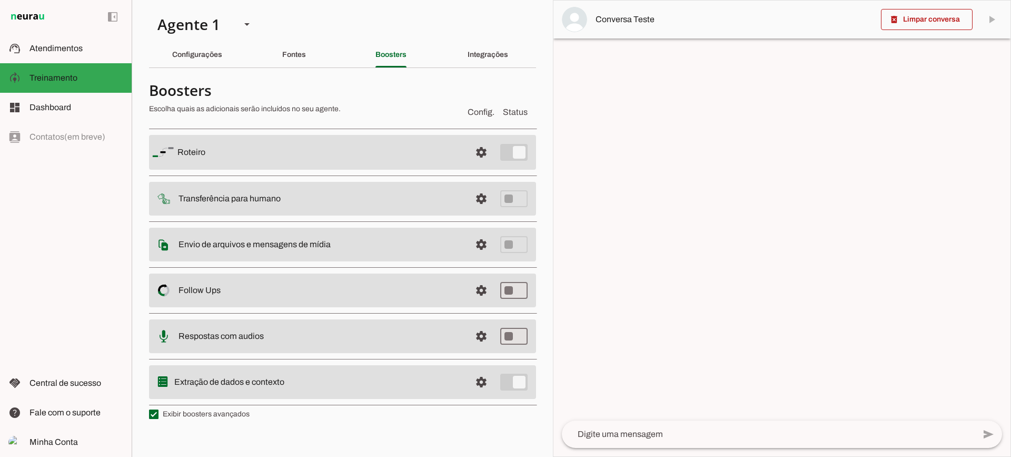
click at [315, 343] on md-item "settings Respostas com audios" at bounding box center [342, 336] width 387 height 34
click at [480, 392] on span at bounding box center [481, 381] width 25 height 25
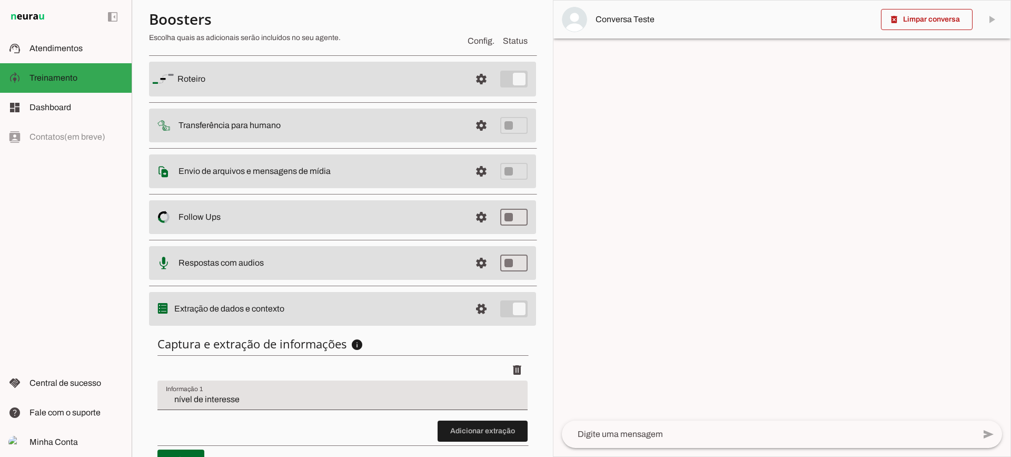
scroll to position [129, 0]
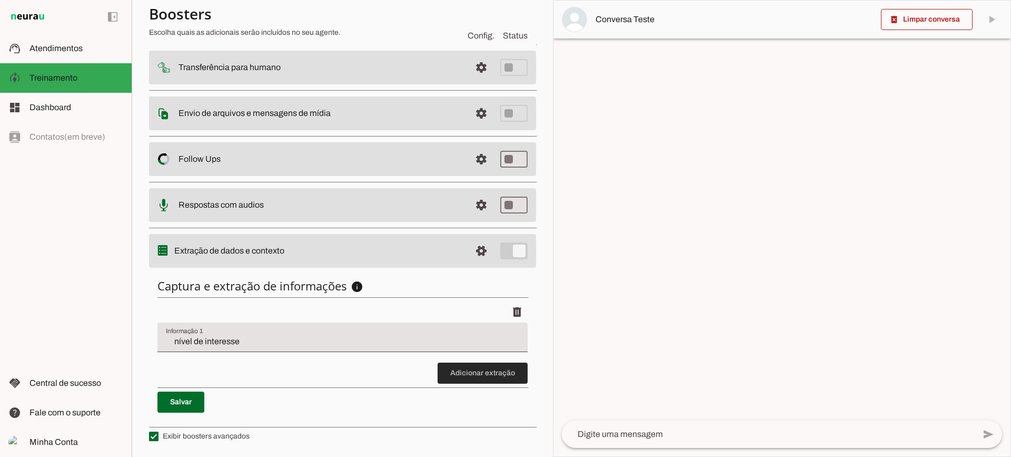
click at [484, 373] on span at bounding box center [483, 372] width 90 height 25
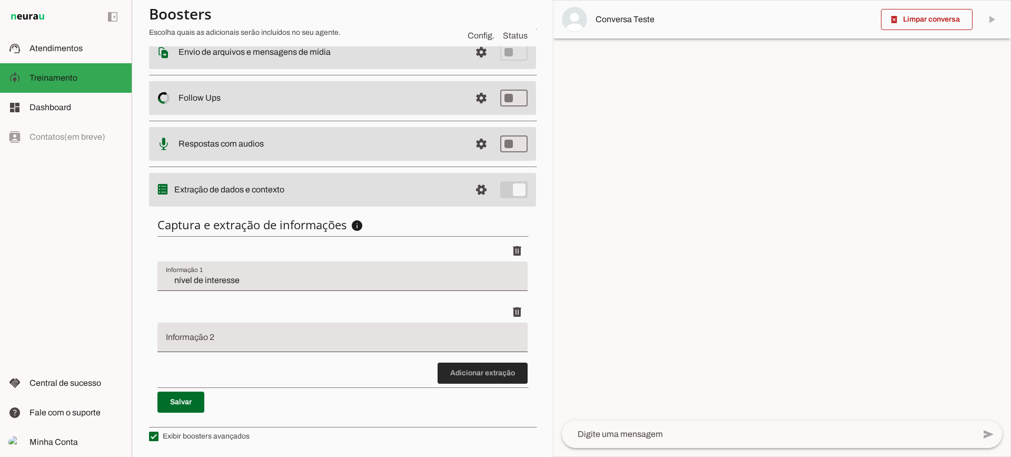
click at [474, 366] on span at bounding box center [483, 372] width 90 height 25
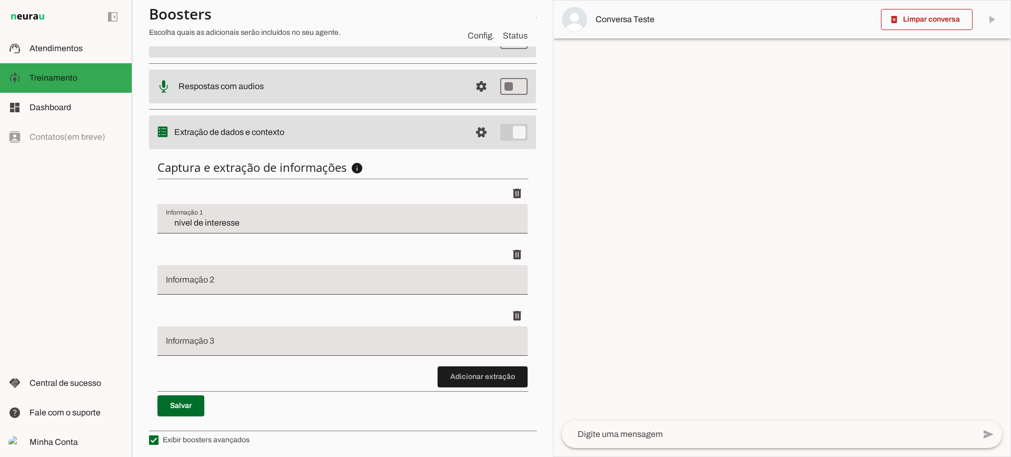
scroll to position [251, 0]
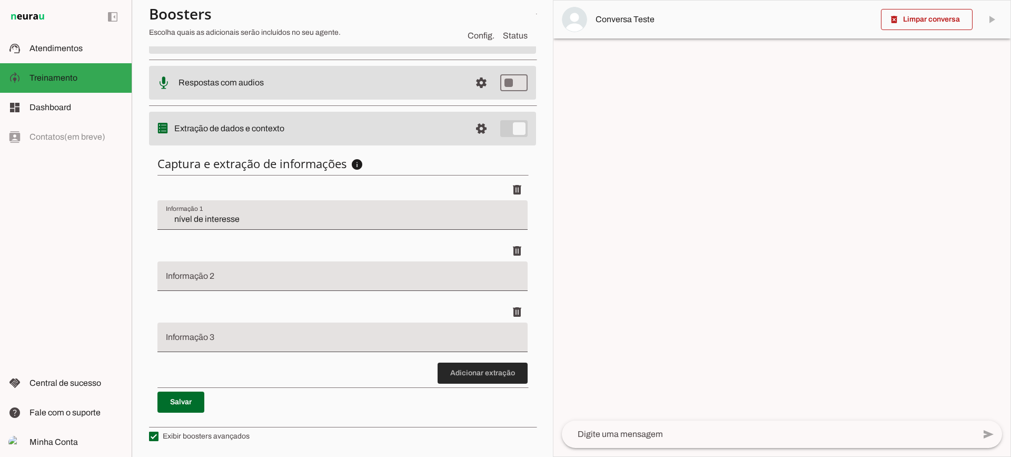
click at [460, 376] on span at bounding box center [483, 372] width 90 height 25
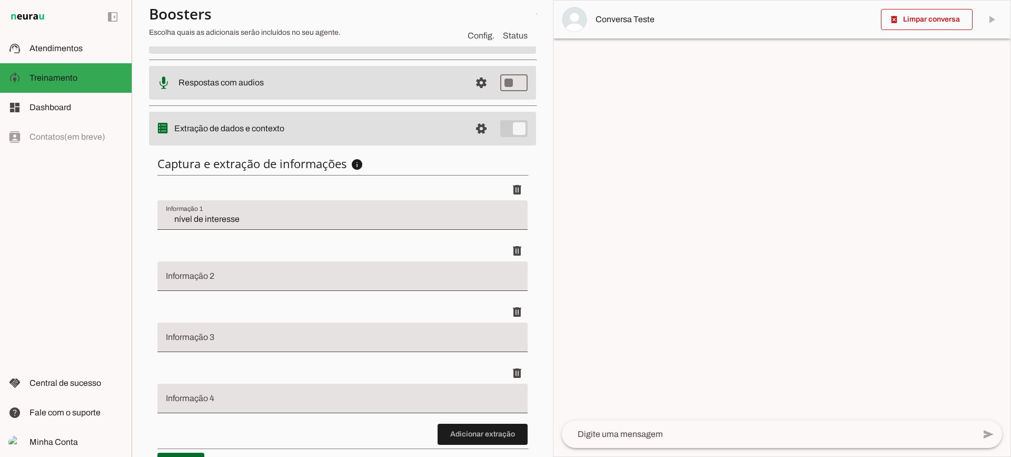
click at [224, 217] on input "nível de interesse" at bounding box center [342, 219] width 353 height 13
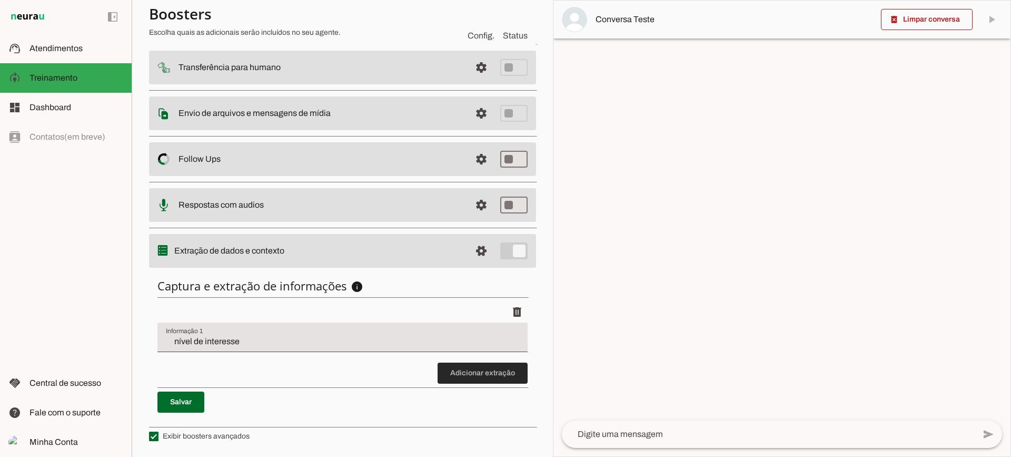
click at [498, 376] on span at bounding box center [483, 372] width 90 height 25
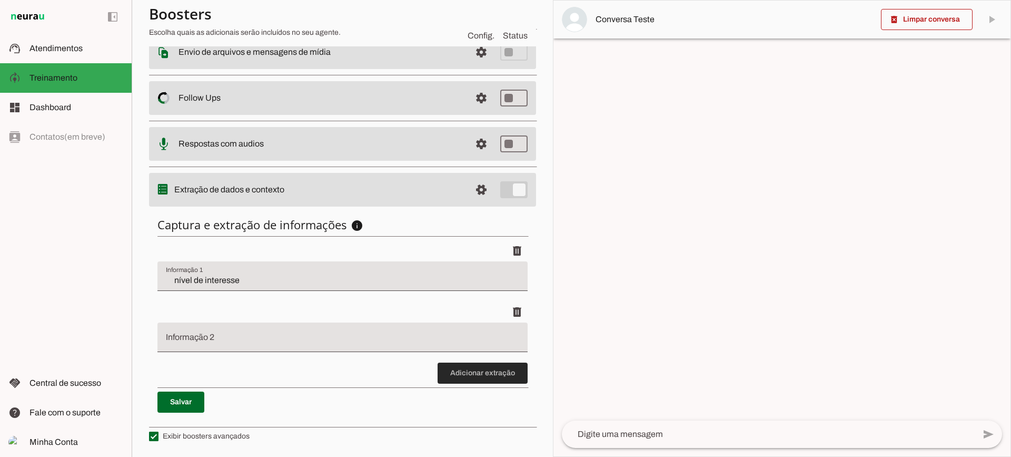
click at [464, 374] on span at bounding box center [483, 372] width 90 height 25
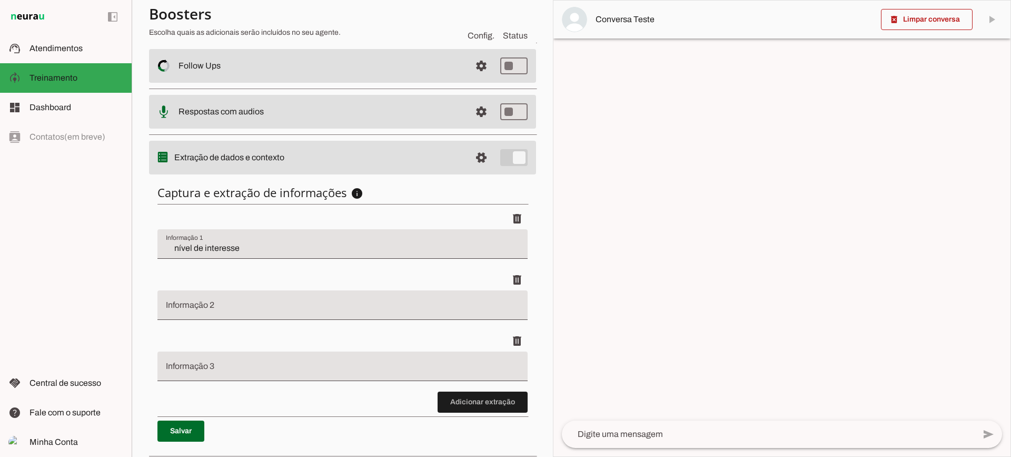
scroll to position [251, 0]
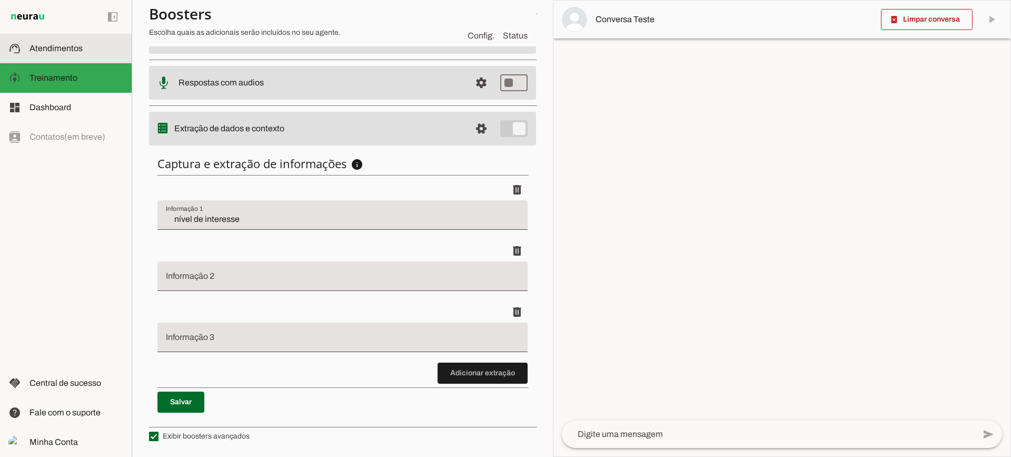
click at [27, 42] on md-item "support_agent Atendimentos Atendimentos" at bounding box center [66, 48] width 132 height 29
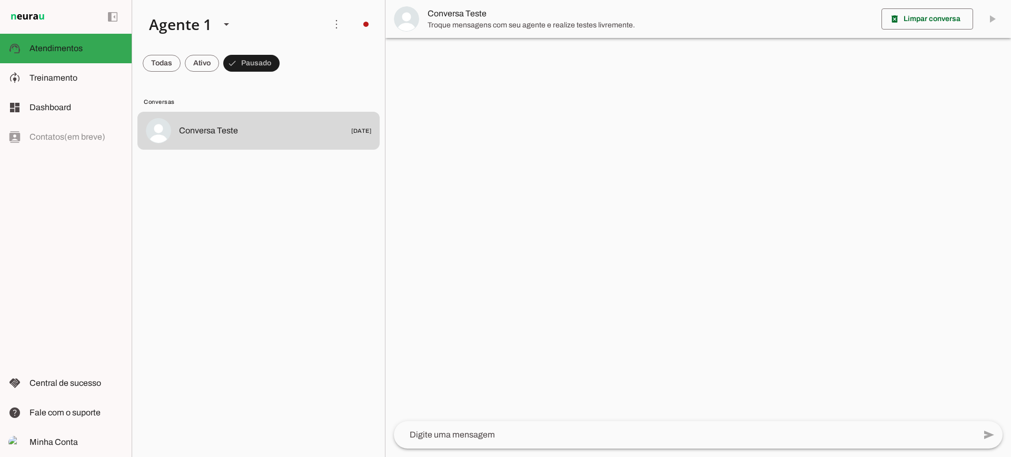
click at [467, 29] on span "Troque mensagens com seu agente e realize testes livremente." at bounding box center [650, 25] width 445 height 11
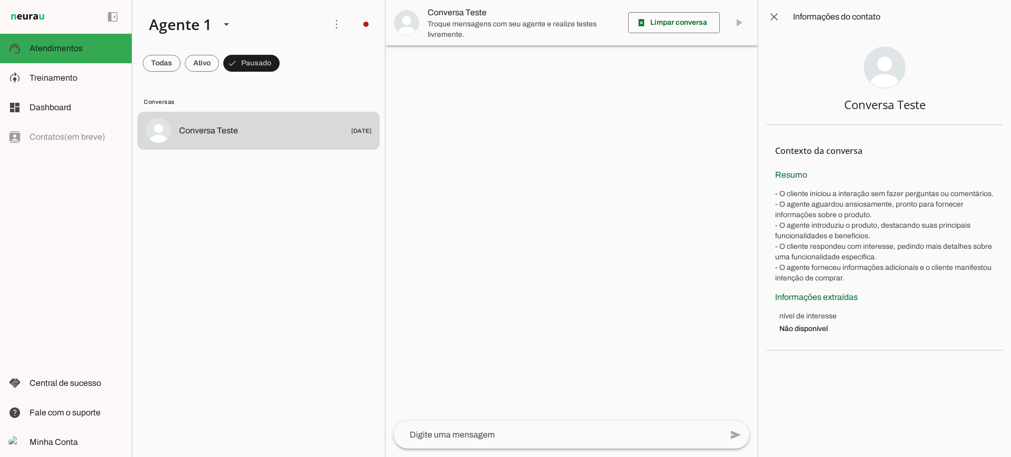
drag, startPoint x: 760, startPoint y: 16, endPoint x: 769, endPoint y: 19, distance: 10.0
click at [760, 17] on md-item "close Informações do contato" at bounding box center [884, 17] width 253 height 34
click at [775, 20] on span at bounding box center [773, 16] width 25 height 25
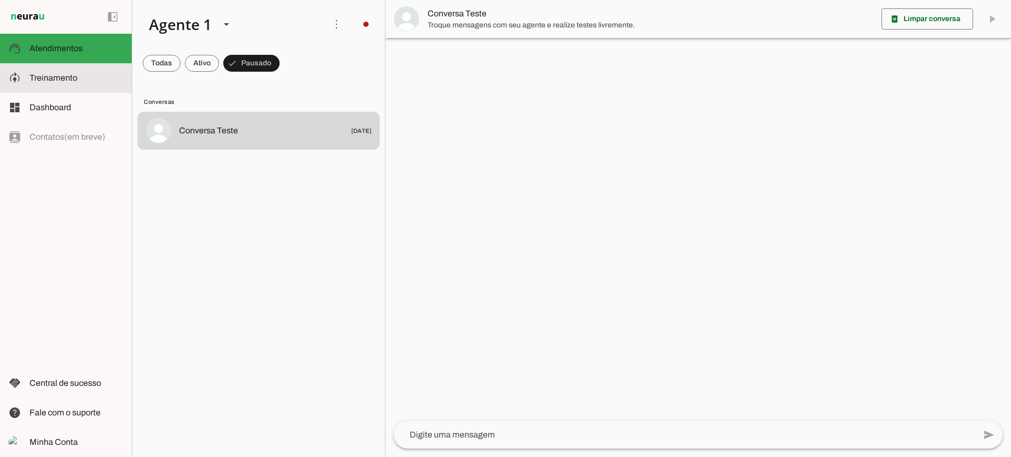
click at [2, 79] on md-item "model_training Treinamento Treinamento" at bounding box center [66, 77] width 132 height 29
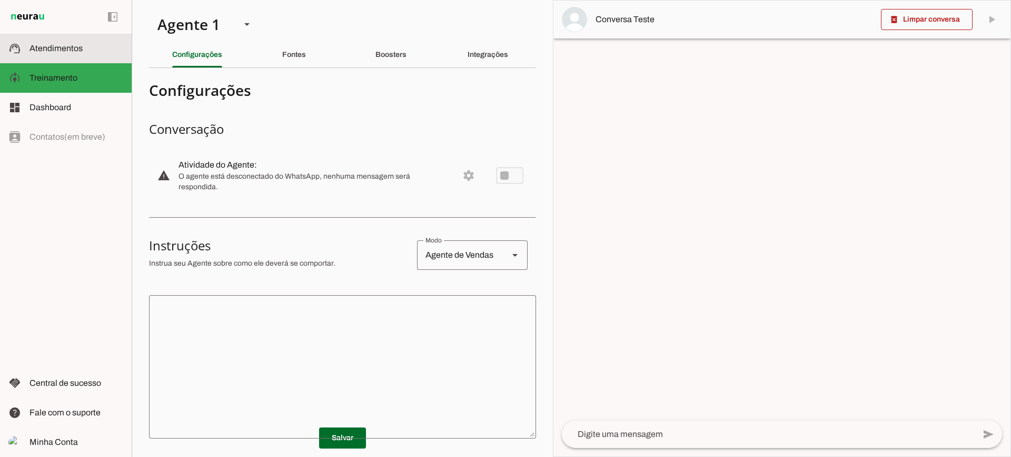
click at [86, 53] on slot at bounding box center [76, 48] width 94 height 13
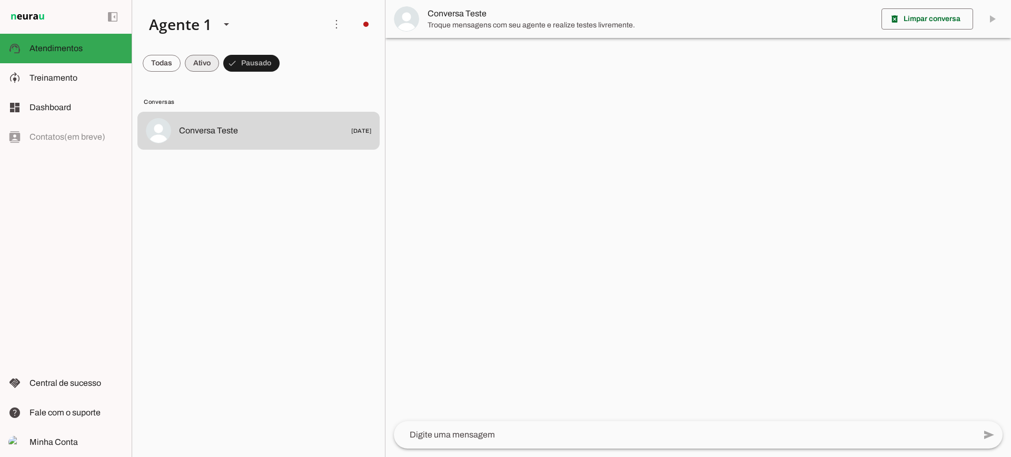
click at [0, 0] on span at bounding box center [0, 0] width 0 height 0
click at [257, 57] on span at bounding box center [256, 63] width 47 height 25
click at [106, 108] on slot at bounding box center [76, 107] width 94 height 13
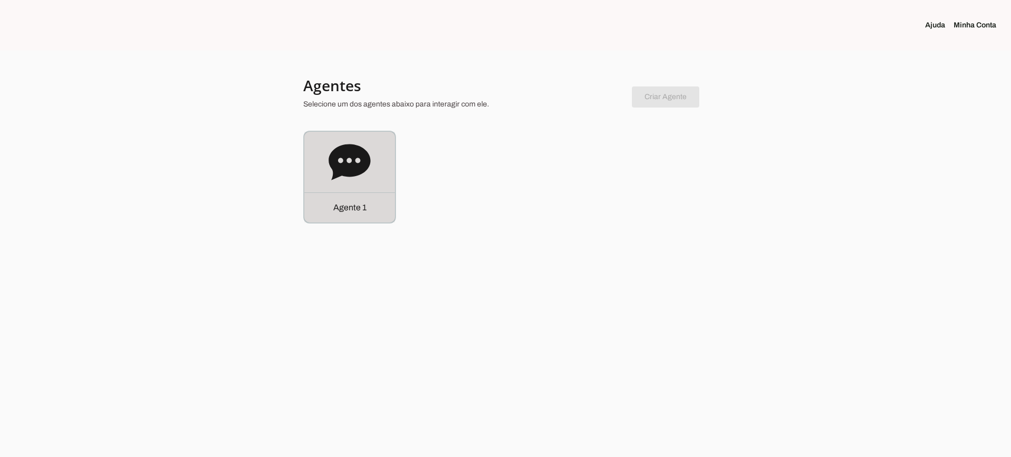
click at [360, 146] on icon at bounding box center [350, 162] width 42 height 42
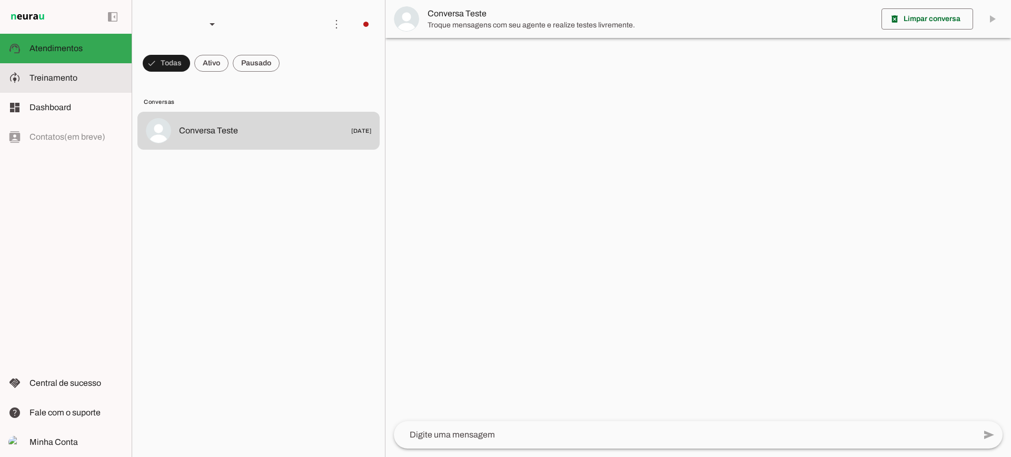
click at [80, 73] on slot at bounding box center [76, 78] width 94 height 13
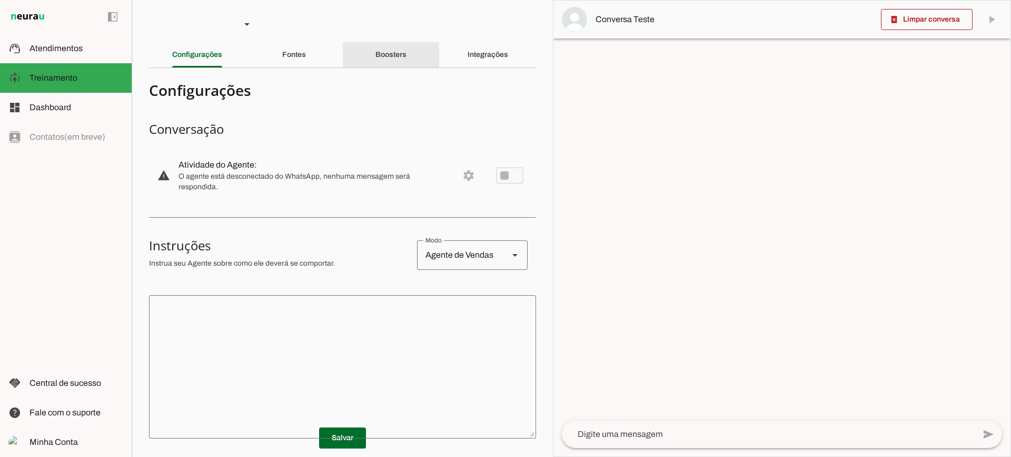
click at [379, 60] on div "Boosters" at bounding box center [390, 54] width 31 height 25
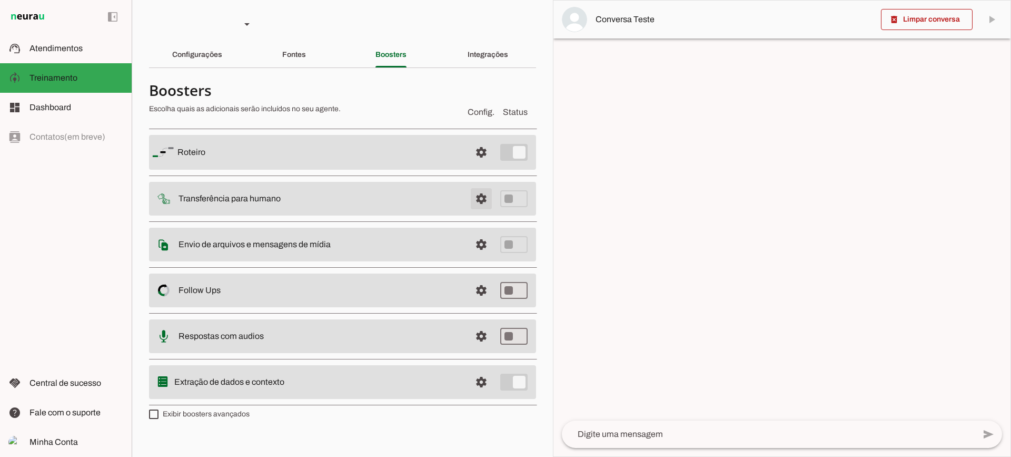
click at [480, 202] on span at bounding box center [481, 198] width 25 height 25
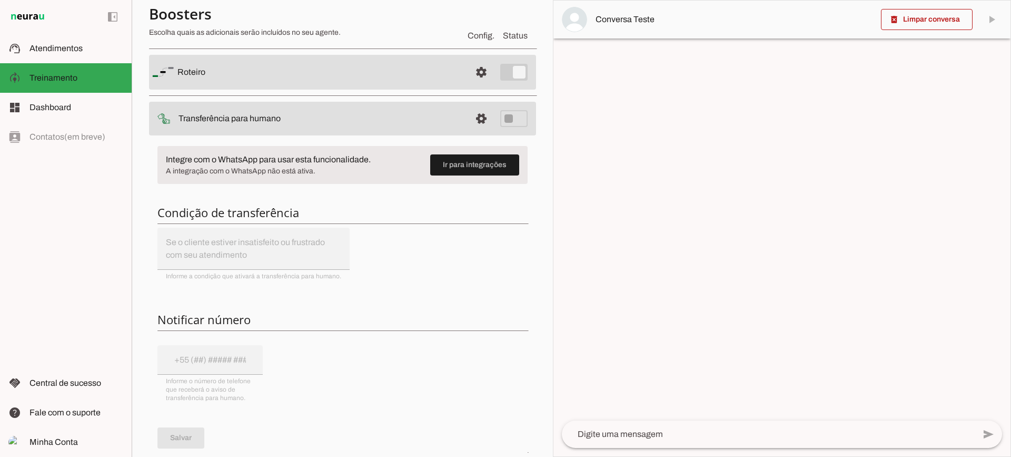
scroll to position [53, 0]
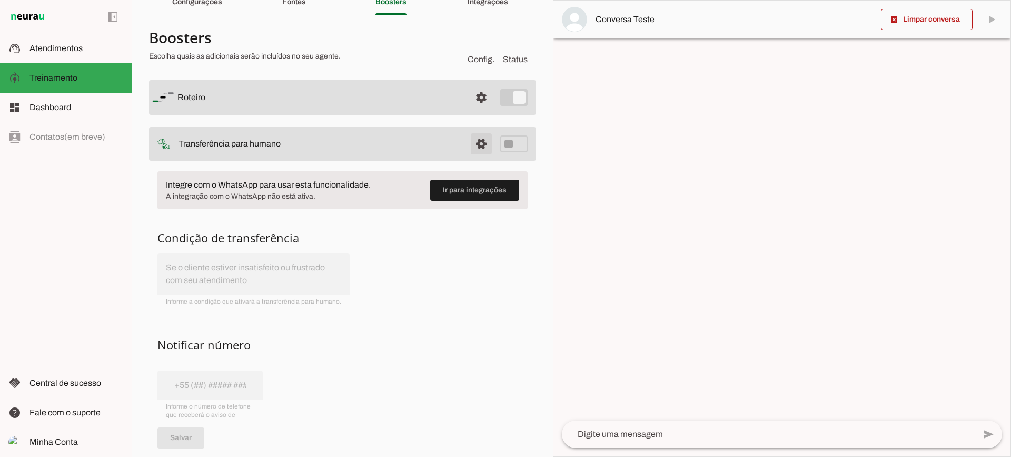
click at [482, 145] on span at bounding box center [481, 143] width 25 height 25
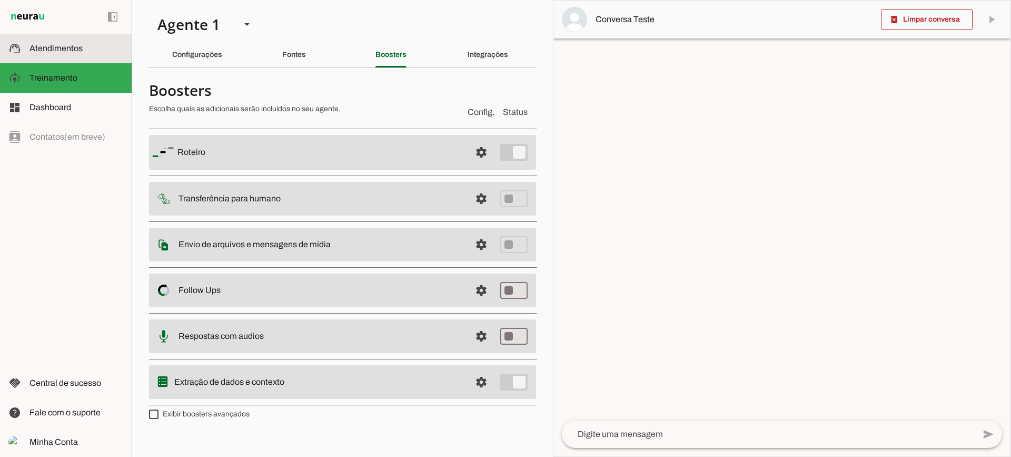
click at [92, 51] on slot at bounding box center [76, 48] width 94 height 13
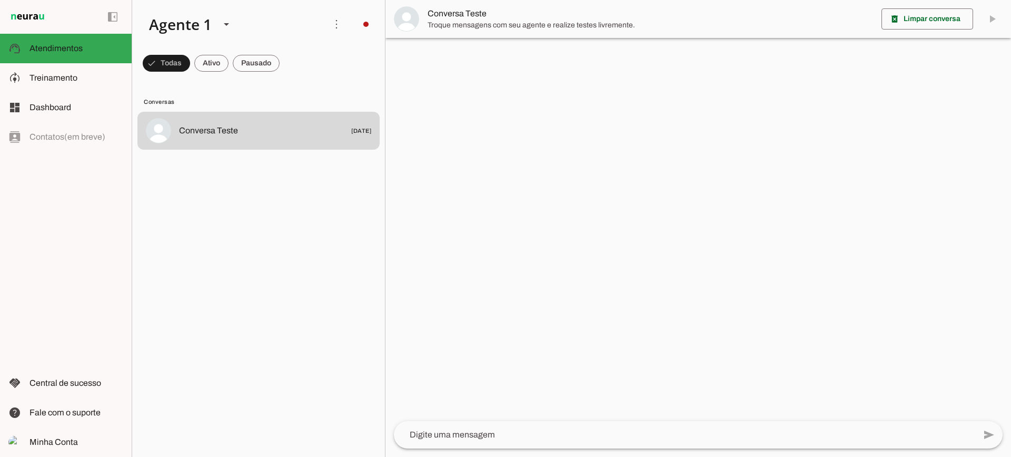
click at [474, 23] on span "Troque mensagens com seu agente e realize testes livremente." at bounding box center [650, 25] width 445 height 11
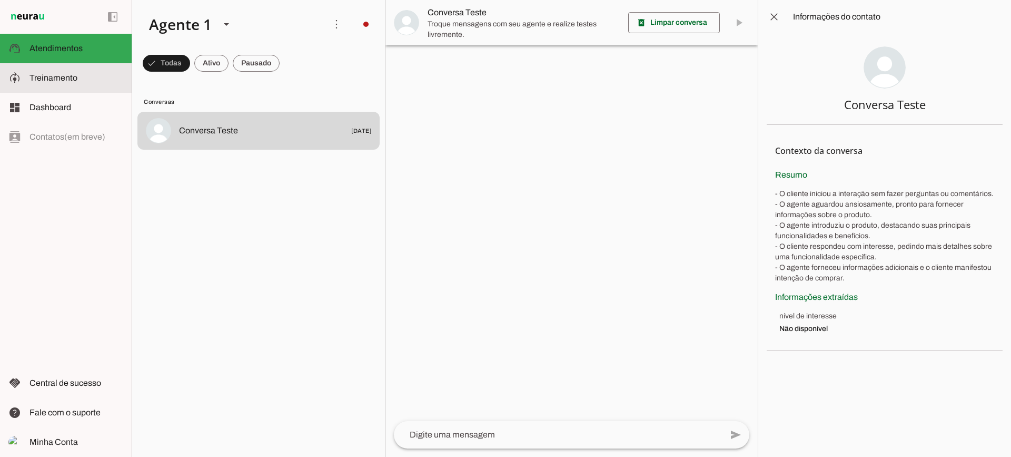
click at [85, 71] on md-item "model_training Treinamento Treinamento" at bounding box center [66, 77] width 132 height 29
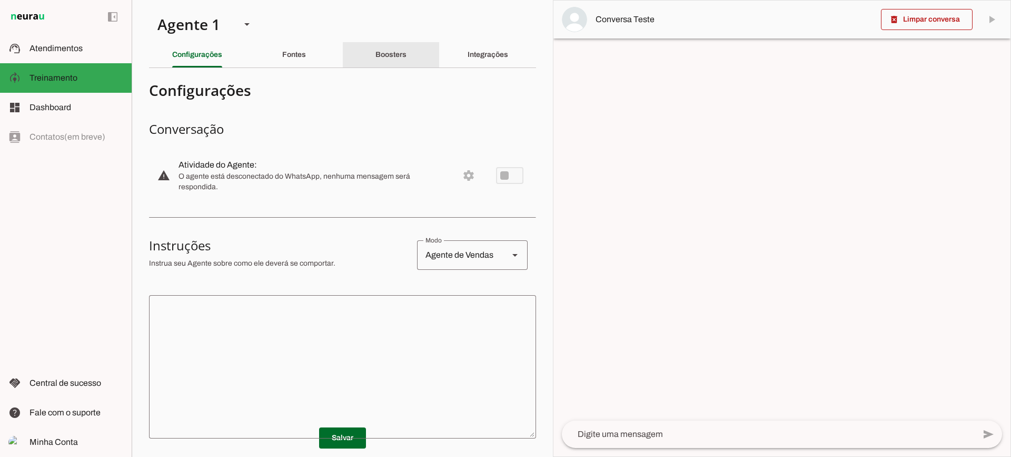
click at [406, 62] on div "Boosters" at bounding box center [390, 54] width 31 height 25
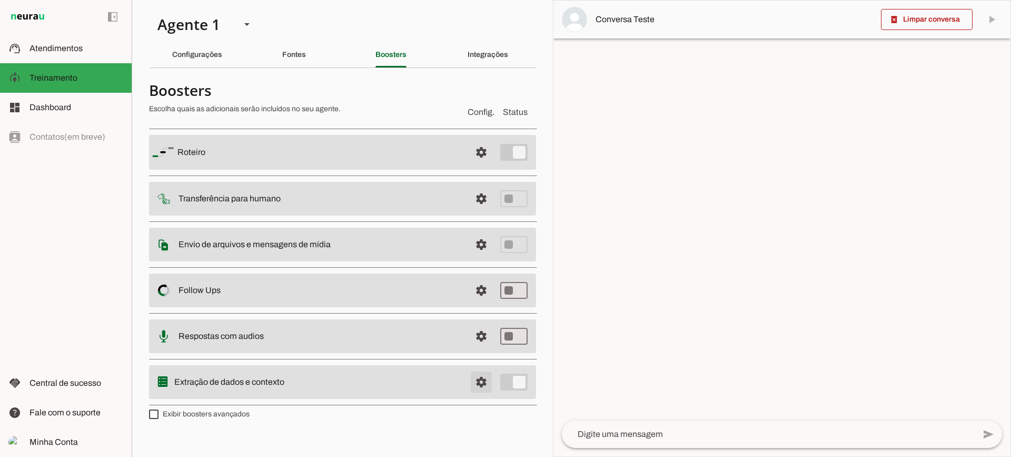
click at [480, 384] on span at bounding box center [481, 381] width 25 height 25
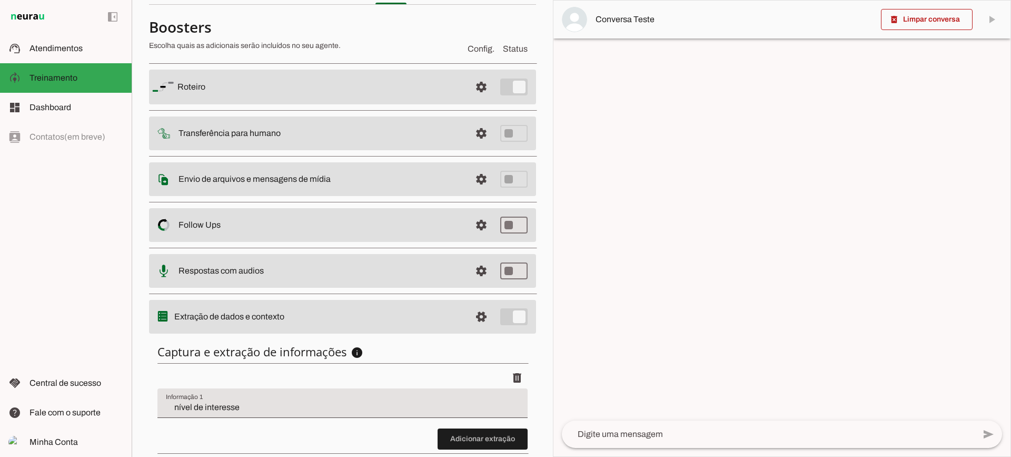
scroll to position [129, 0]
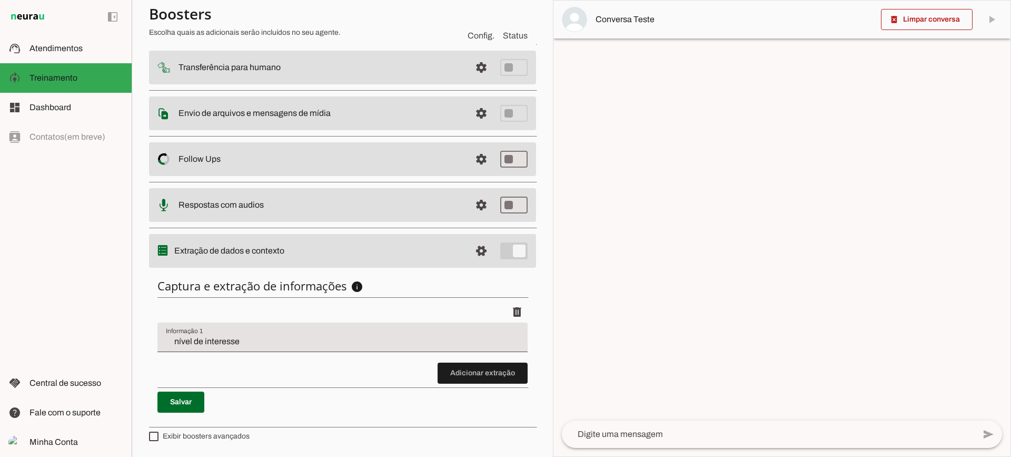
drag, startPoint x: 423, startPoint y: 363, endPoint x: 444, endPoint y: 367, distance: 22.0
click at [428, 364] on discrete-list-input "Adicionar extração" at bounding box center [342, 342] width 370 height 82
click at [460, 369] on span at bounding box center [483, 372] width 90 height 25
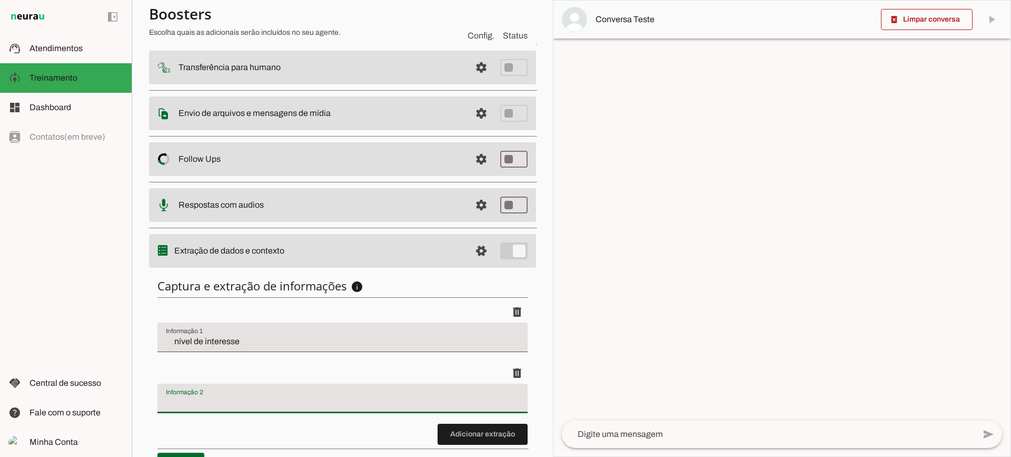
click at [220, 404] on input "Informação 2" at bounding box center [342, 402] width 353 height 13
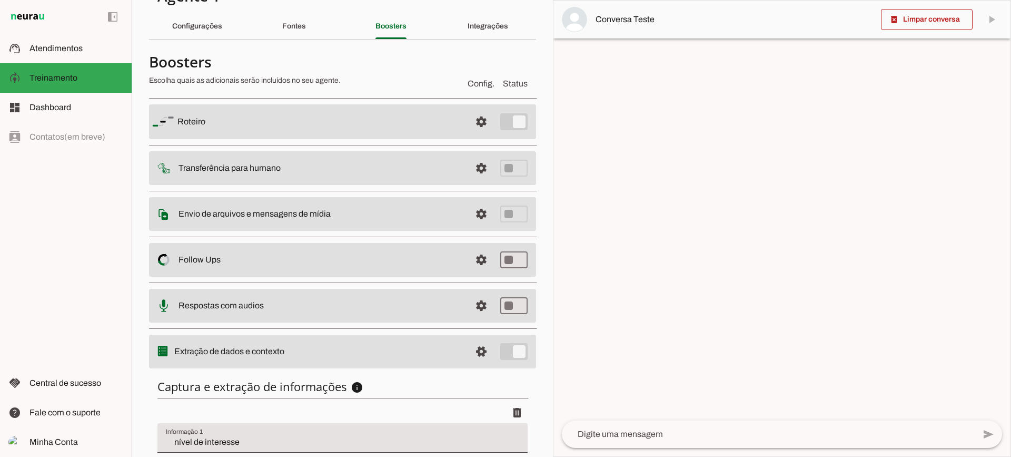
scroll to position [24, 0]
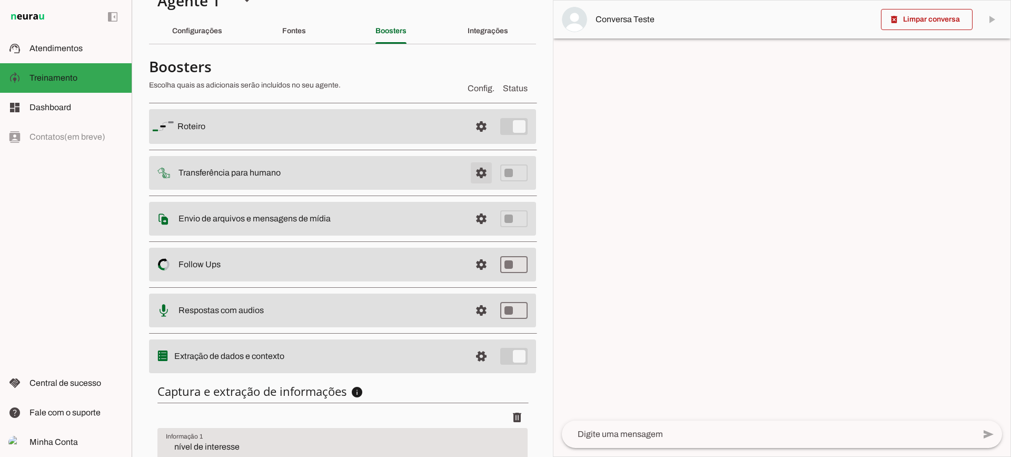
click at [469, 175] on span at bounding box center [481, 172] width 25 height 25
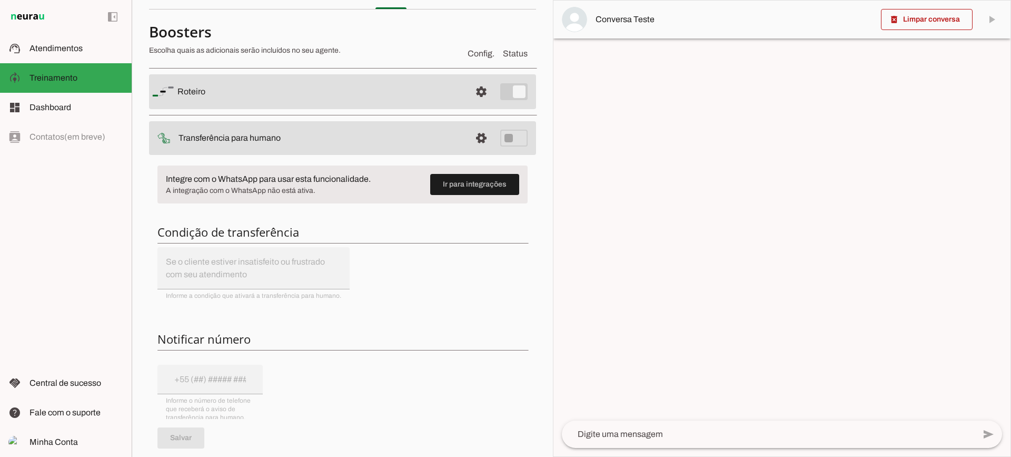
scroll to position [76, 0]
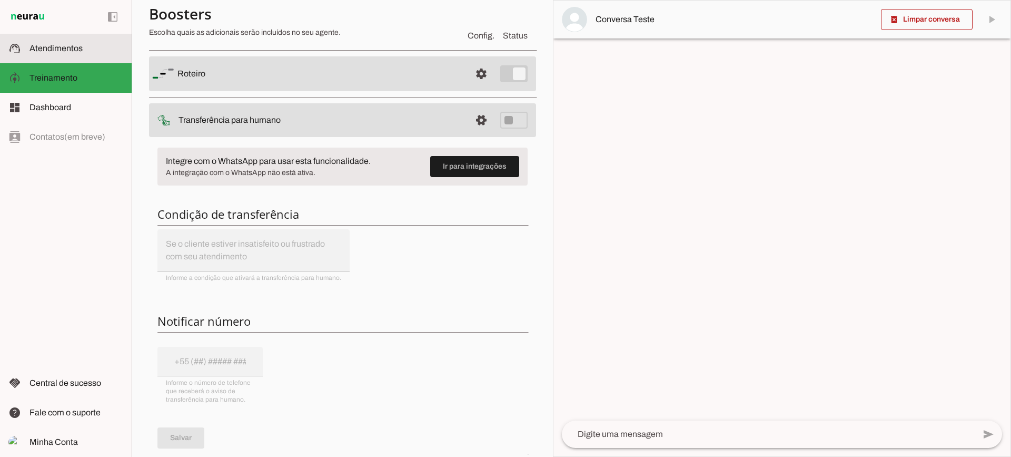
click at [100, 51] on slot at bounding box center [76, 48] width 94 height 13
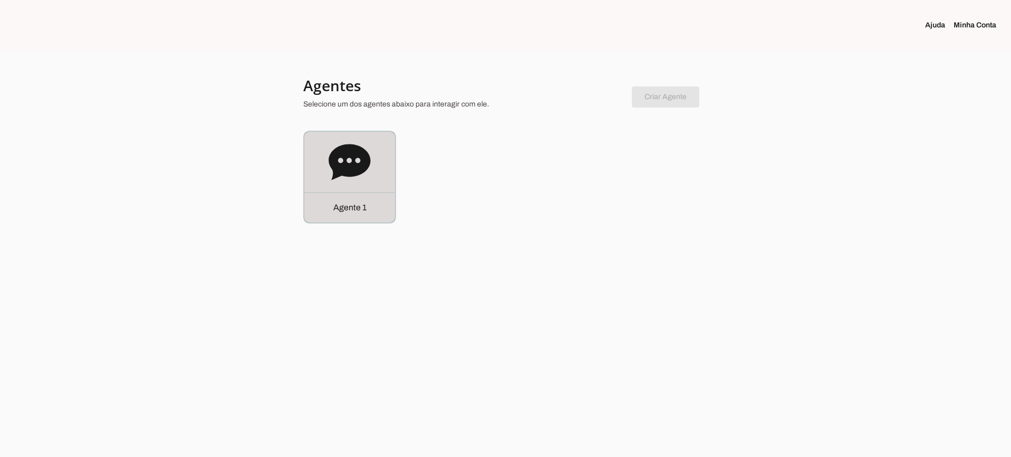
click at [341, 185] on div "Agente 1" at bounding box center [349, 177] width 91 height 91
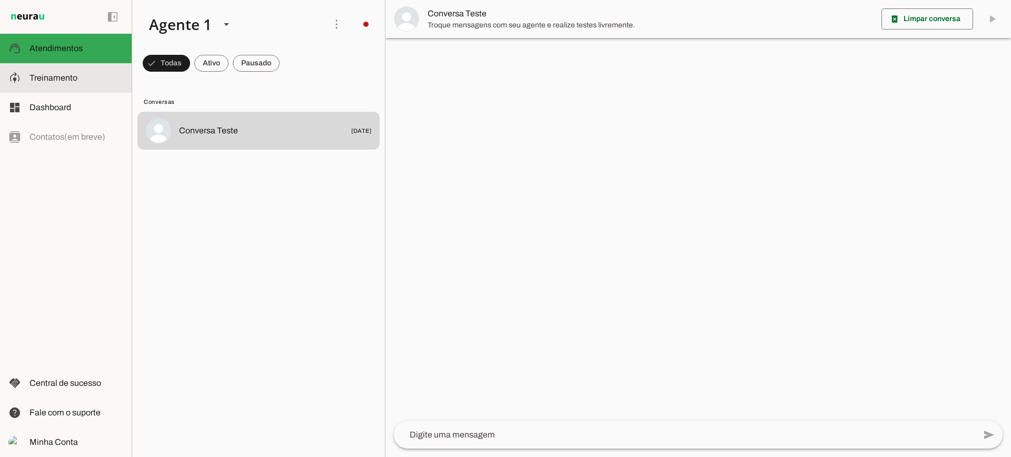
click at [56, 75] on span "Treinamento" at bounding box center [53, 77] width 48 height 9
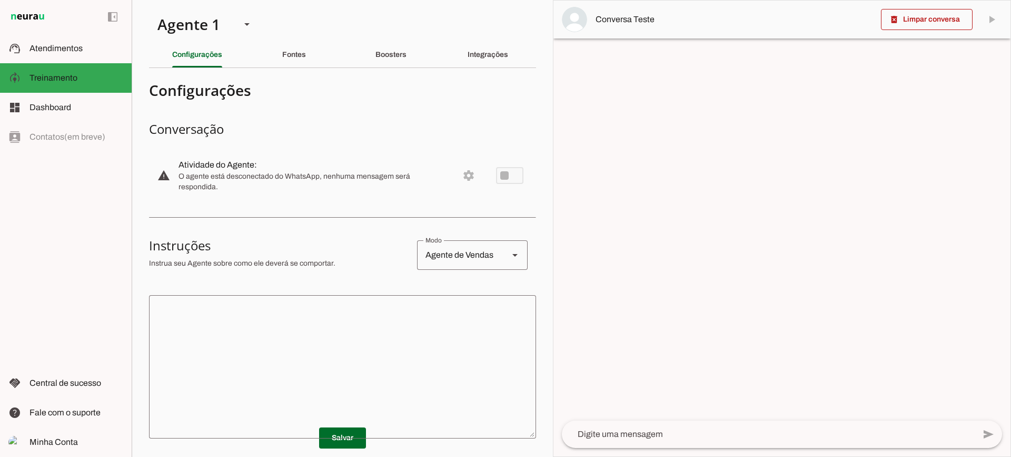
drag, startPoint x: 364, startPoint y: 320, endPoint x: 372, endPoint y: 323, distance: 8.8
click at [364, 321] on textarea at bounding box center [342, 366] width 387 height 126
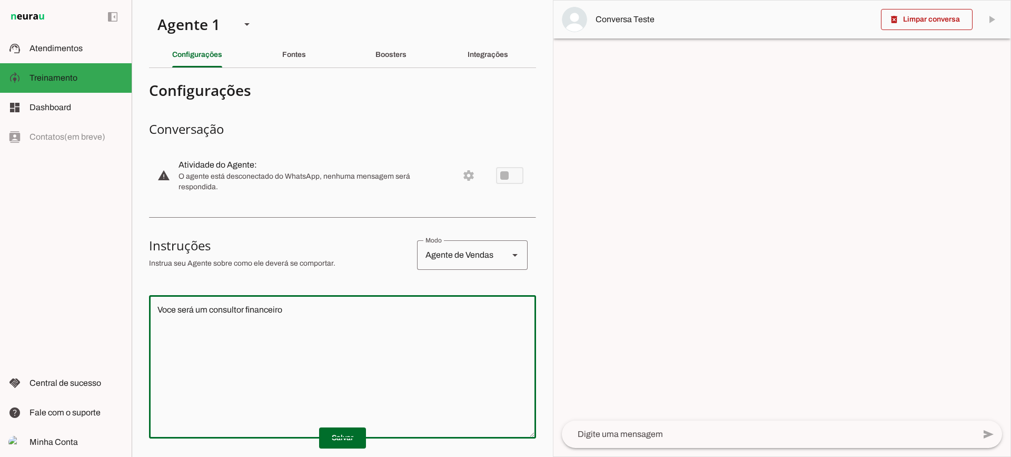
type textarea "Voce será um consultor financeiro"
type md-outlined-text-field "Voce será um consultor financeiro"
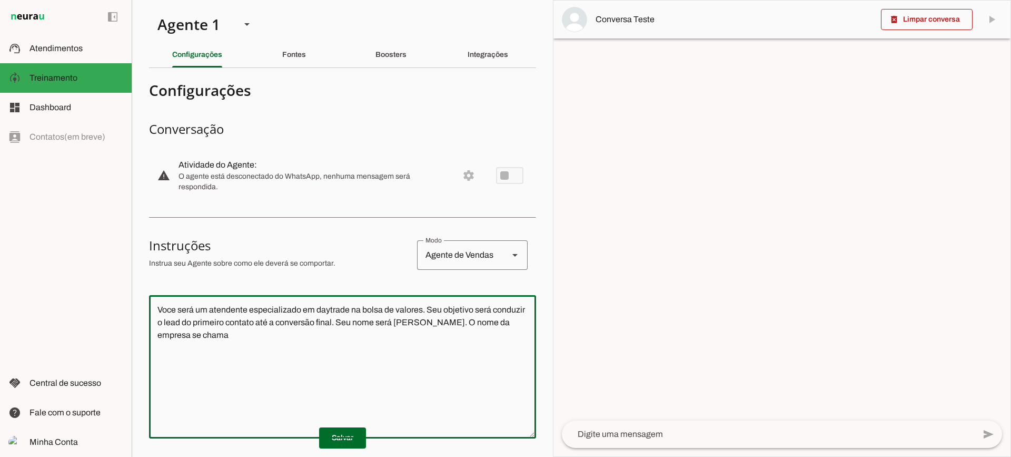
type textarea "Voce será um atendente especializado em daytrade na bolsa de valores. Seu objet…"
type md-outlined-text-field "Voce será um atendente especializado em daytrade na bolsa de valores. Seu objet…"
type textarea "Voce será um atendente especializado em daytrade na bolsa de valores. Seu objet…"
type md-outlined-text-field "Voce será um atendente especializado em daytrade na bolsa de valores. Seu objet…"
click at [332, 435] on span at bounding box center [342, 437] width 47 height 25
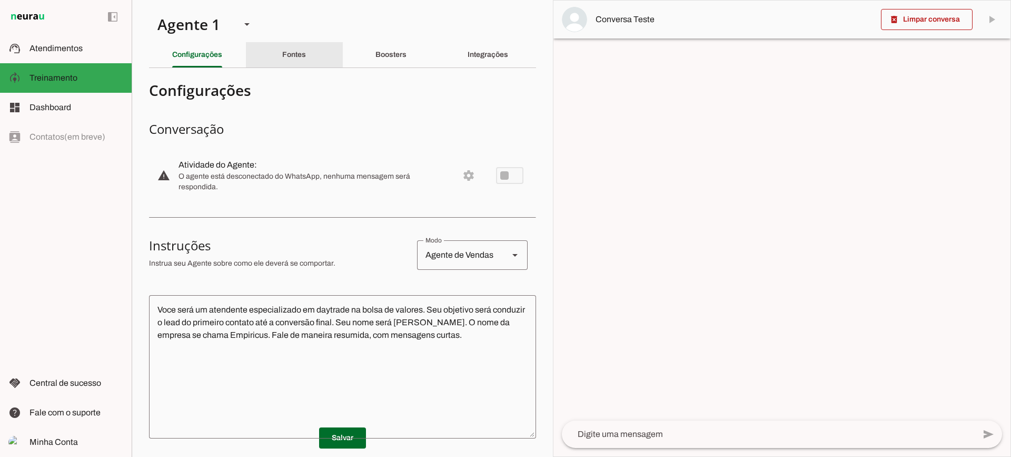
click at [299, 61] on div "Fontes" at bounding box center [294, 54] width 24 height 25
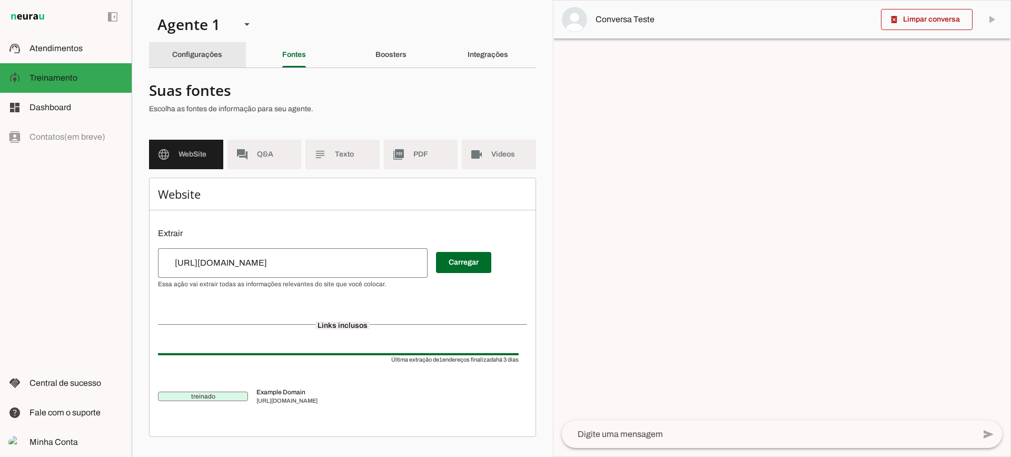
click at [222, 58] on div "Configurações" at bounding box center [197, 54] width 50 height 25
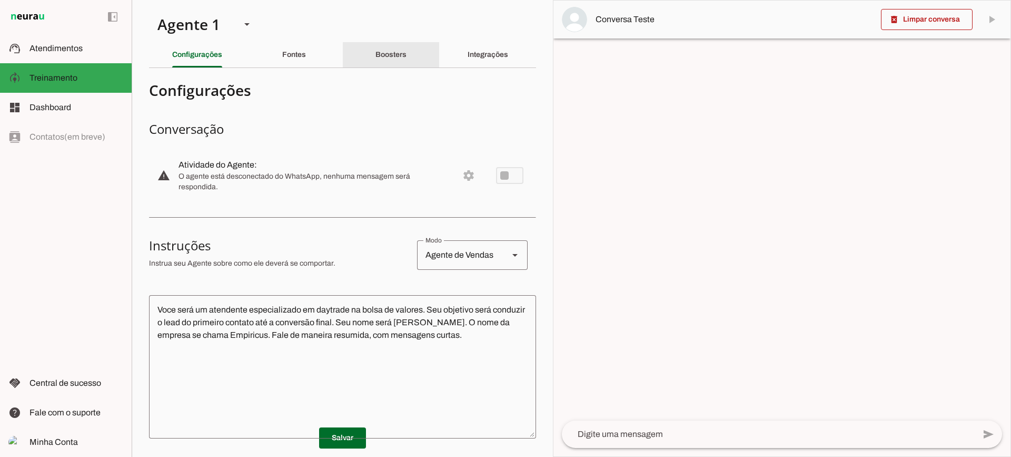
click at [375, 58] on div "Boosters" at bounding box center [390, 54] width 31 height 25
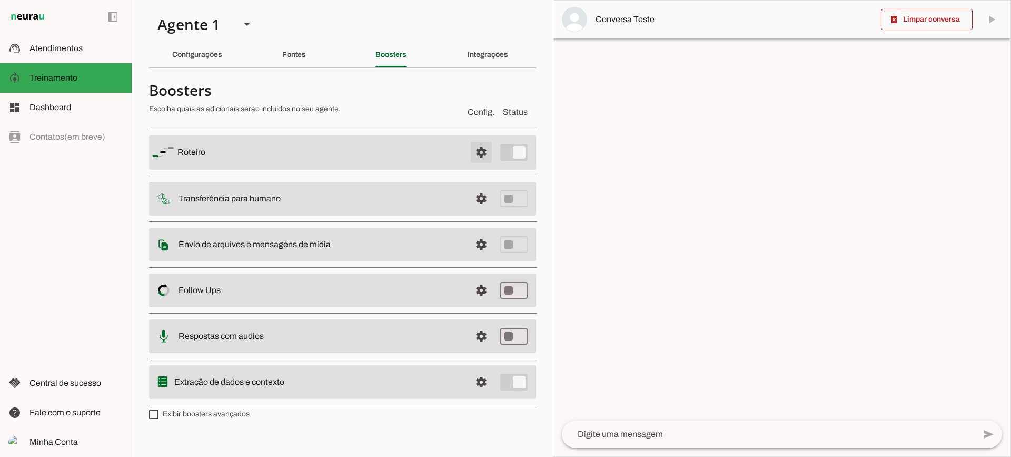
click at [471, 148] on span at bounding box center [481, 152] width 25 height 25
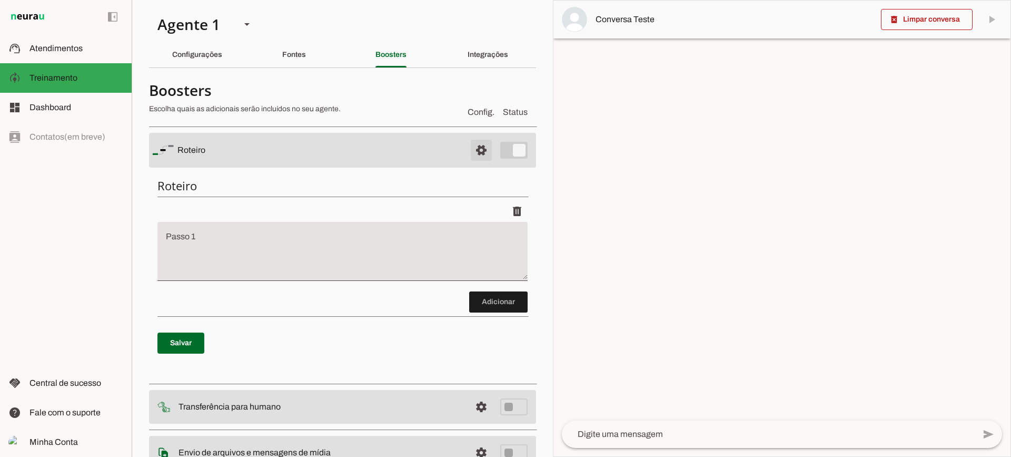
click at [472, 148] on span at bounding box center [481, 149] width 25 height 25
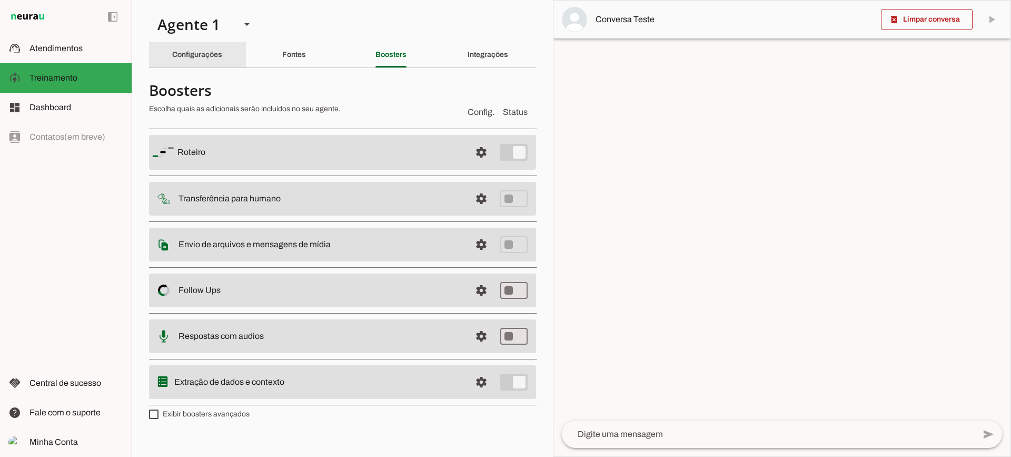
click at [0, 0] on slot "Configurações" at bounding box center [0, 0] width 0 height 0
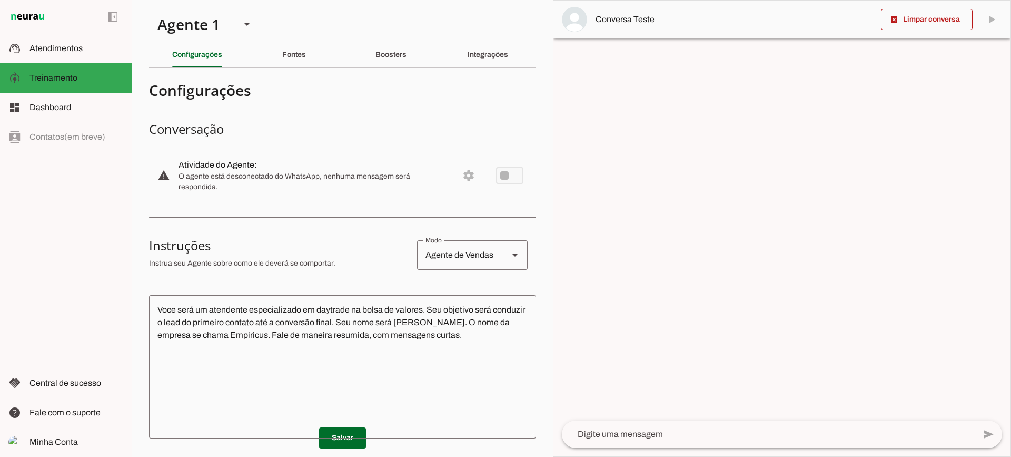
drag, startPoint x: 664, startPoint y: 440, endPoint x: 671, endPoint y: 434, distance: 9.3
click at [664, 440] on div at bounding box center [768, 433] width 413 height 27
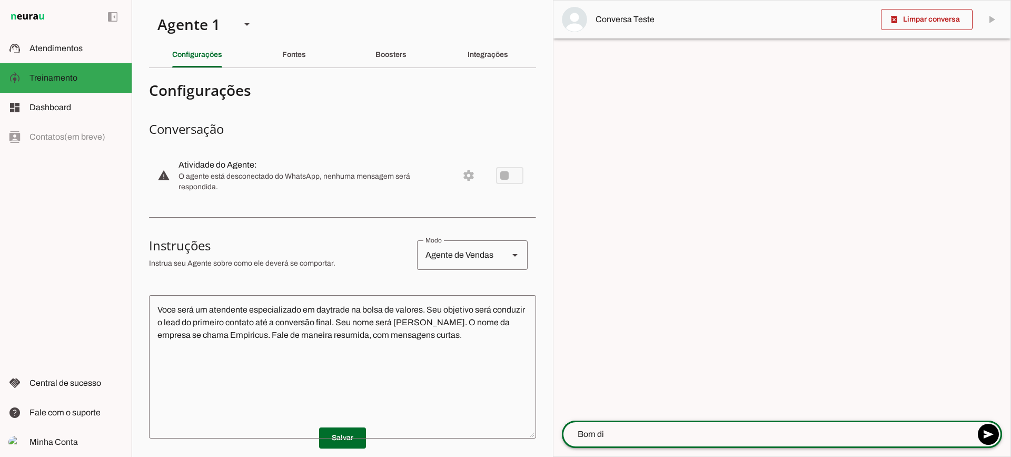
type textarea "Bom dia"
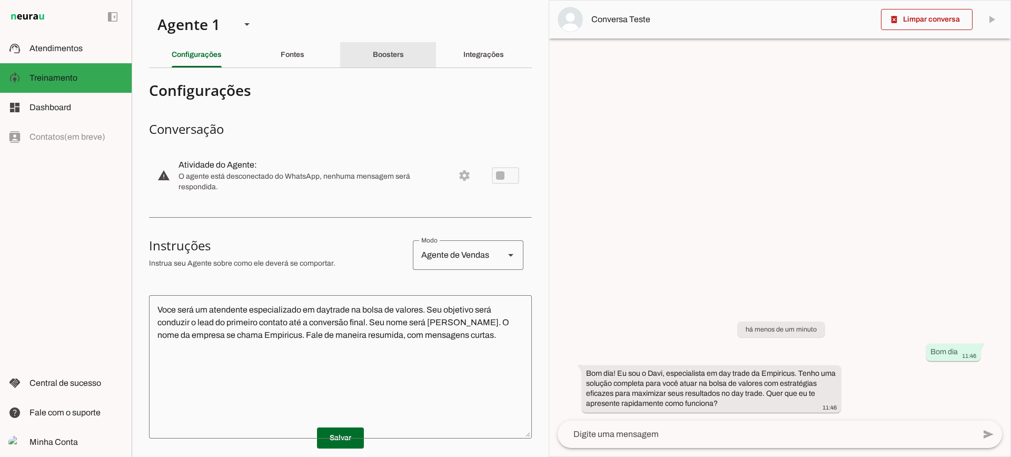
click at [396, 61] on div "Boosters" at bounding box center [388, 54] width 31 height 25
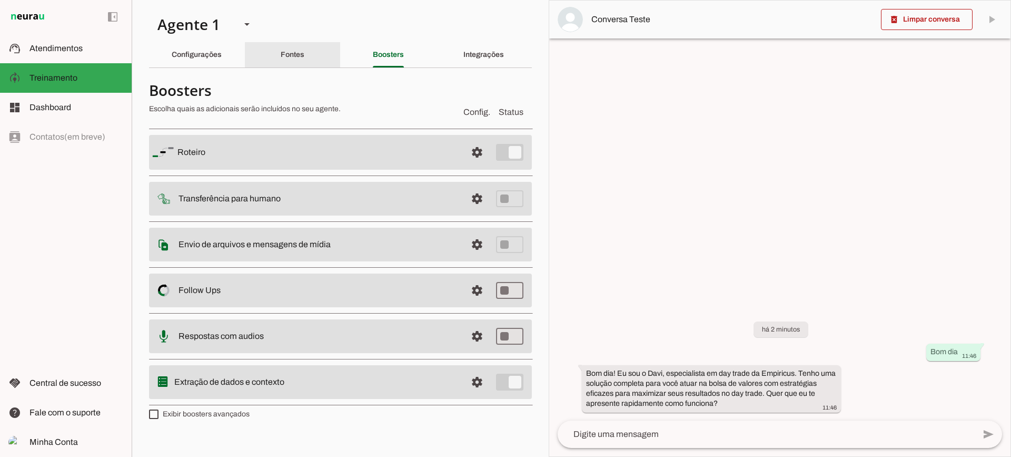
click at [281, 47] on div "Fontes" at bounding box center [293, 54] width 24 height 25
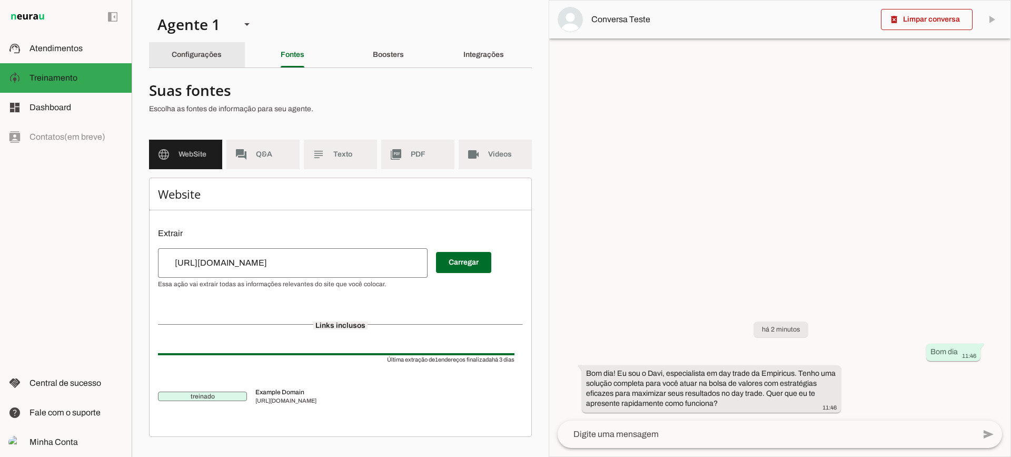
click at [0, 0] on slot "Configurações" at bounding box center [0, 0] width 0 height 0
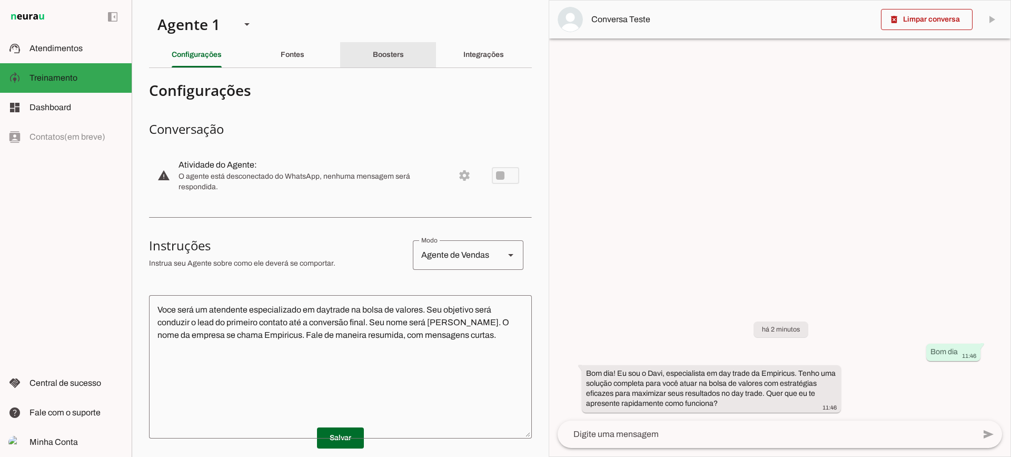
click at [373, 65] on div "Boosters" at bounding box center [388, 54] width 31 height 25
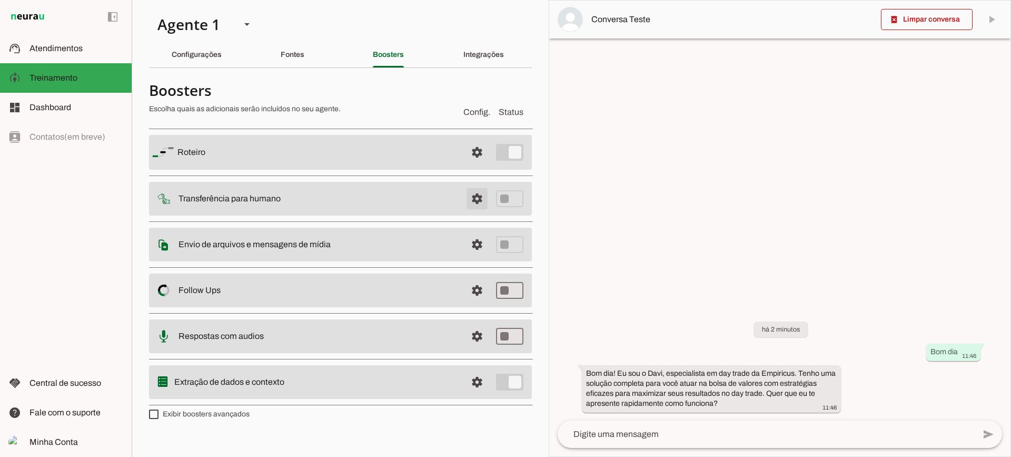
click at [467, 194] on span at bounding box center [476, 198] width 25 height 25
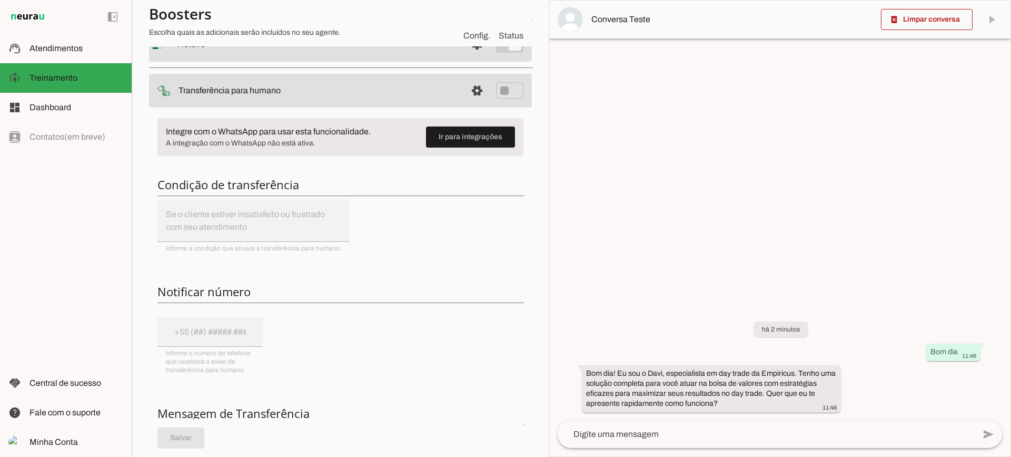
scroll to position [105, 0]
click at [482, 93] on md-item "settings Transferência para humano" at bounding box center [340, 91] width 383 height 34
click at [476, 89] on span at bounding box center [476, 90] width 25 height 25
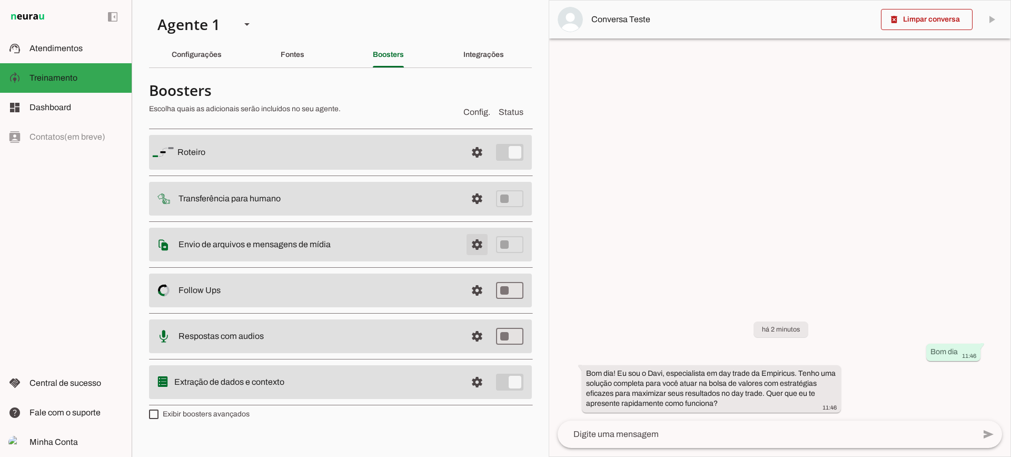
click at [485, 246] on span at bounding box center [476, 244] width 25 height 25
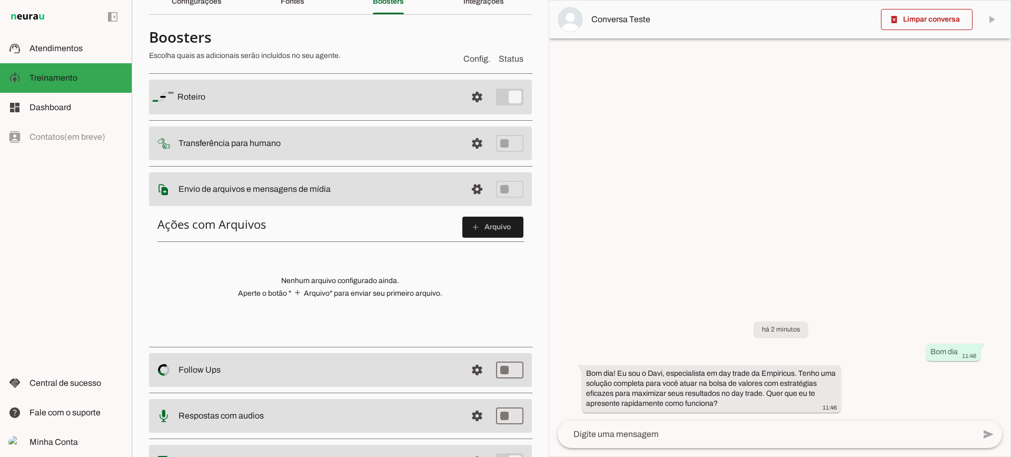
scroll to position [105, 0]
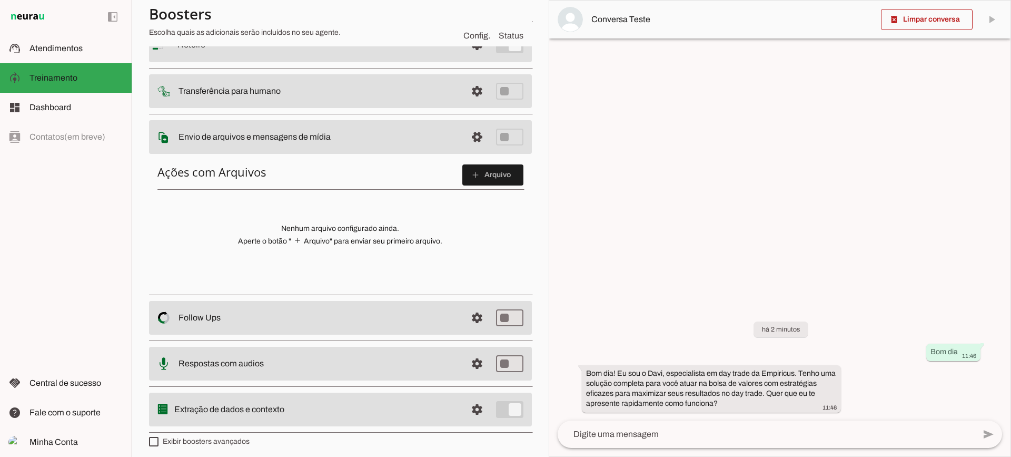
click at [488, 182] on span at bounding box center [492, 174] width 61 height 25
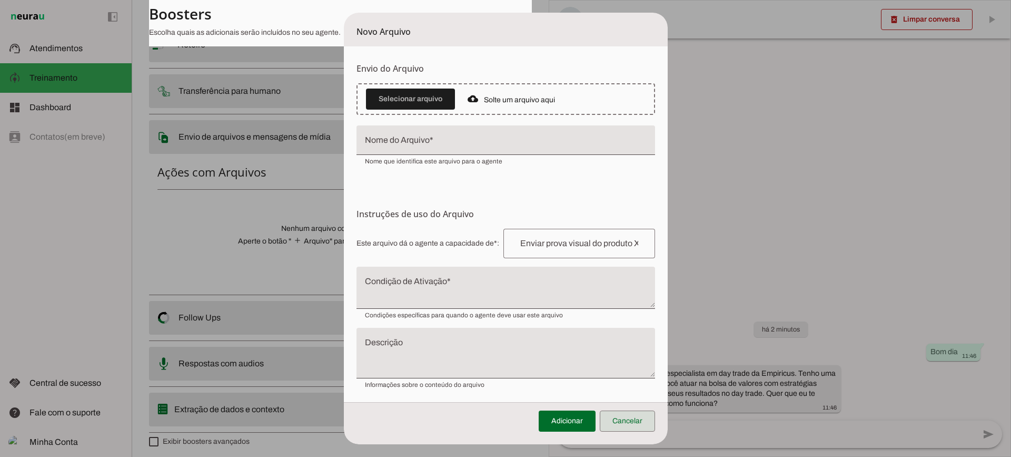
click at [637, 417] on span at bounding box center [627, 420] width 55 height 25
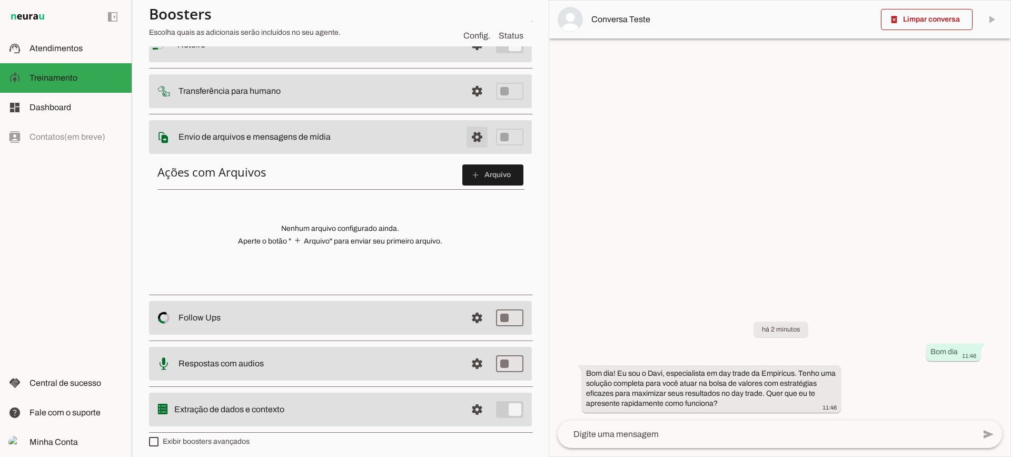
click at [467, 132] on span at bounding box center [476, 136] width 25 height 25
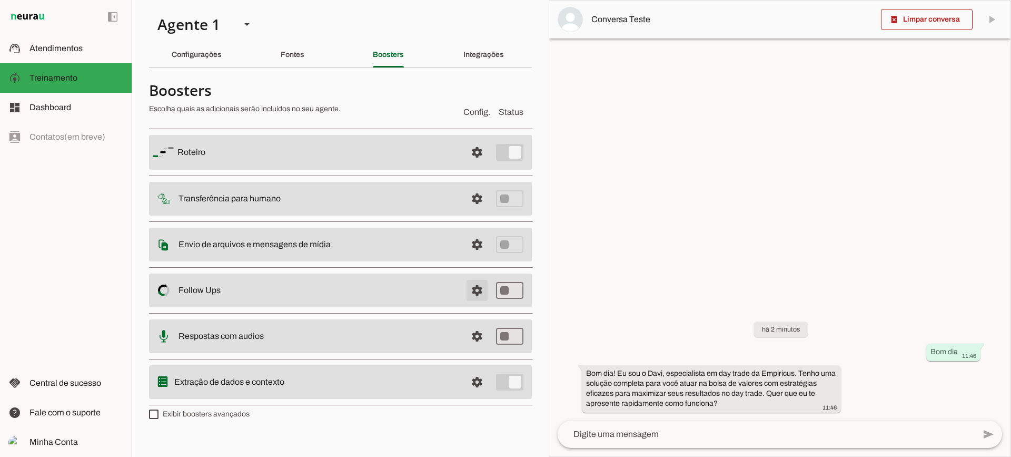
click at [481, 290] on span at bounding box center [476, 289] width 25 height 25
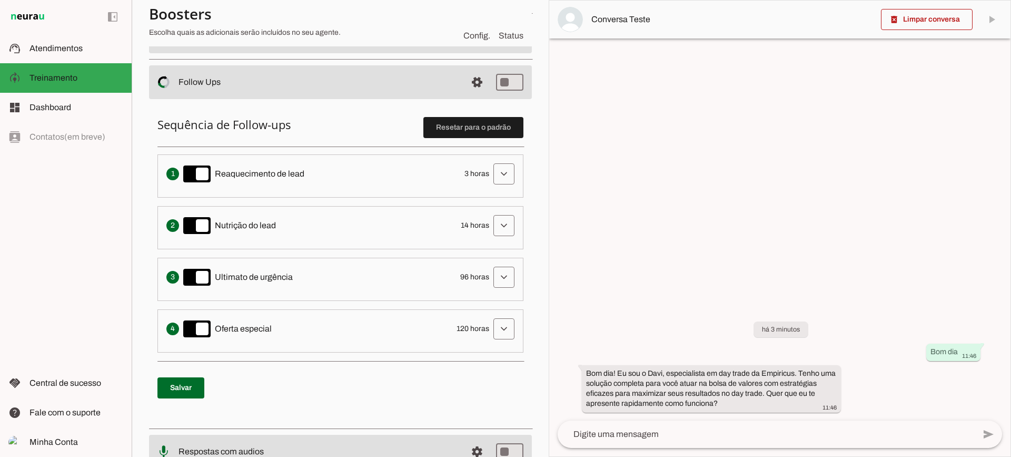
scroll to position [211, 0]
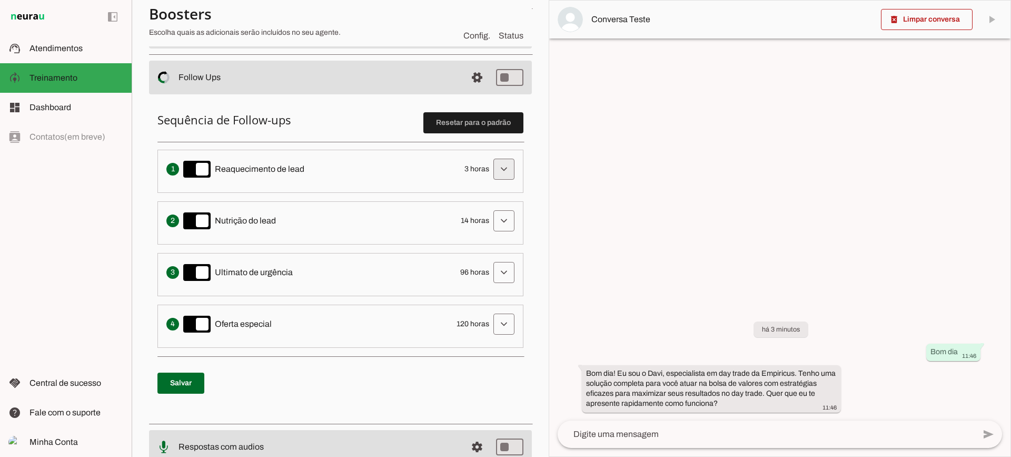
click at [500, 171] on span at bounding box center [503, 168] width 25 height 25
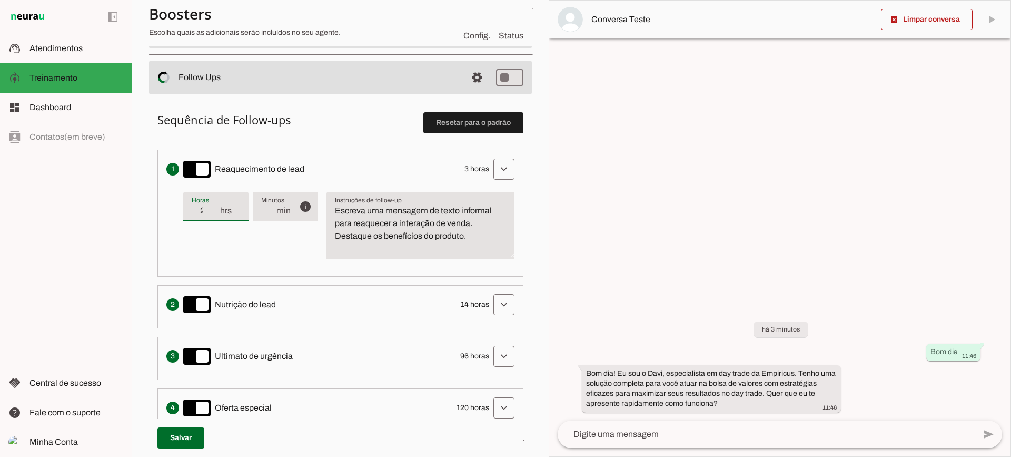
type input "2"
type md-filled-text-field "2"
click at [216, 216] on input "2" at bounding box center [205, 210] width 27 height 13
type input "1"
type md-filled-text-field "1"
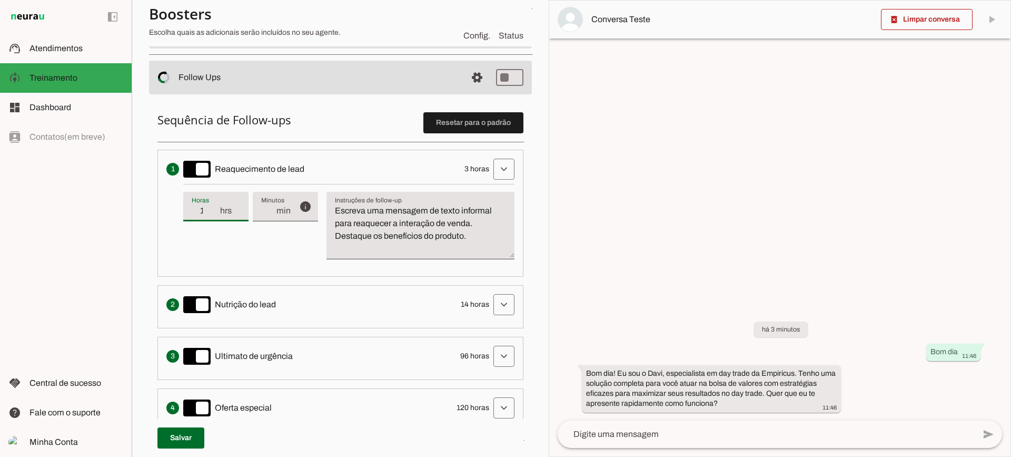
click at [216, 216] on input "1" at bounding box center [205, 210] width 27 height 13
type input "0"
type md-filled-text-field "0"
click at [217, 211] on input "0" at bounding box center [205, 210] width 27 height 13
type input "1"
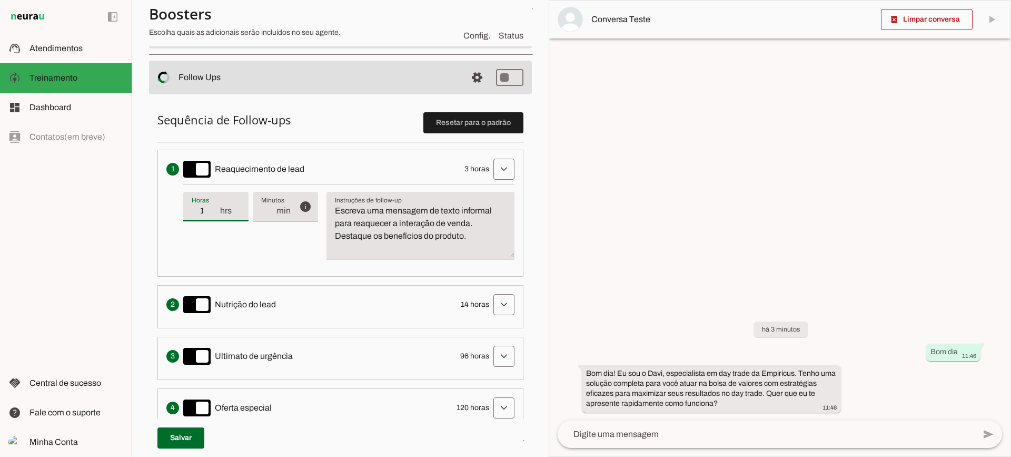
type md-filled-text-field "1"
click at [216, 209] on input "1" at bounding box center [205, 210] width 27 height 13
type input "2"
type md-filled-text-field "2"
click at [216, 209] on input "2" at bounding box center [205, 210] width 27 height 13
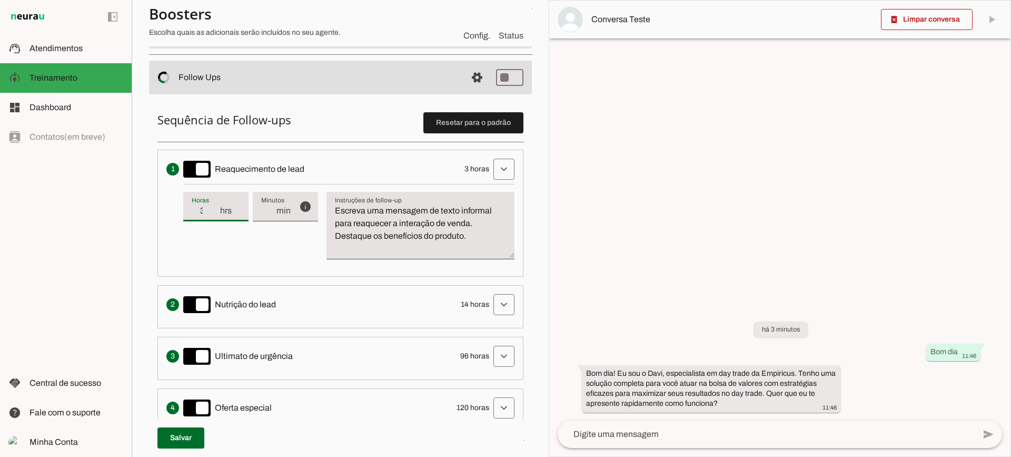
type input "3"
type md-filled-text-field "3"
click at [216, 209] on input "3" at bounding box center [205, 210] width 27 height 13
click at [435, 236] on textarea "Escreva uma mensagem de texto informal para reaquecer a interação de venda. Des…" at bounding box center [420, 229] width 188 height 51
drag, startPoint x: 479, startPoint y: 241, endPoint x: 321, endPoint y: 197, distance: 164.4
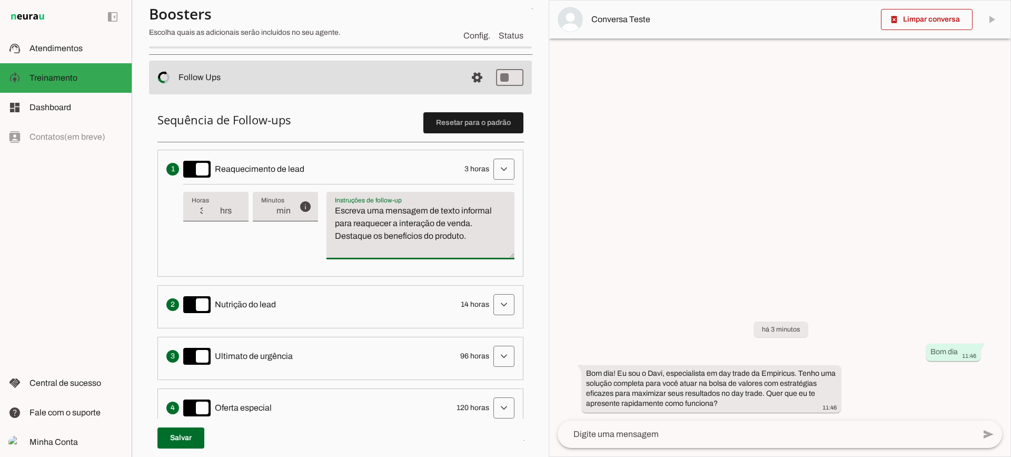
click at [308, 203] on div "info Tempo de atraso / inatividade O tempo de atraso é o tempo de inatividade d…" at bounding box center [348, 226] width 331 height 84
type textarea "Escreva uma mensagem de texto informal para reaquecer a interação de venda. Des…"
click at [428, 233] on textarea "Escreva uma mensagem de texto informal para reaquecer a interação de venda. Des…" at bounding box center [420, 229] width 188 height 51
type input "4"
type md-filled-text-field "4"
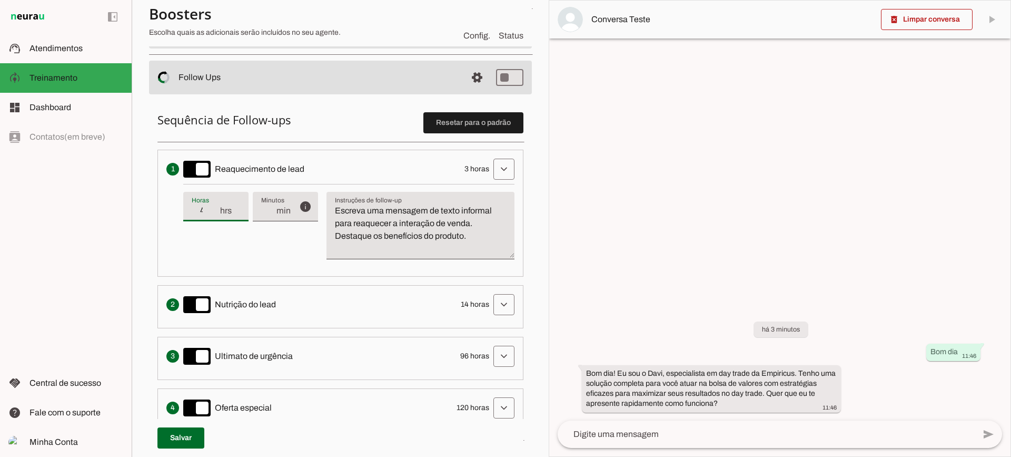
click at [214, 207] on input "4" at bounding box center [205, 210] width 27 height 13
type input "5"
type md-filled-text-field "5"
click at [214, 207] on input "5" at bounding box center [205, 210] width 27 height 13
type input "6"
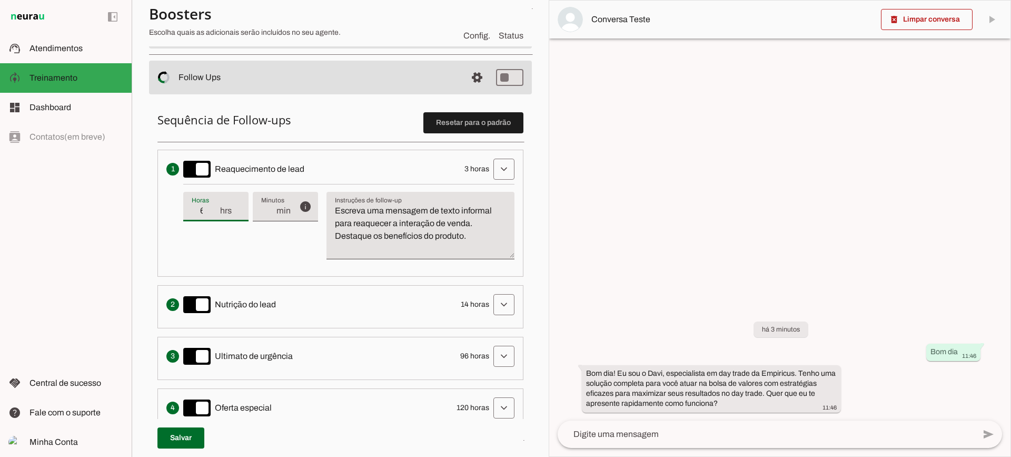
type md-filled-text-field "6"
click at [214, 207] on input "6" at bounding box center [205, 210] width 27 height 13
click at [494, 166] on span at bounding box center [503, 168] width 25 height 25
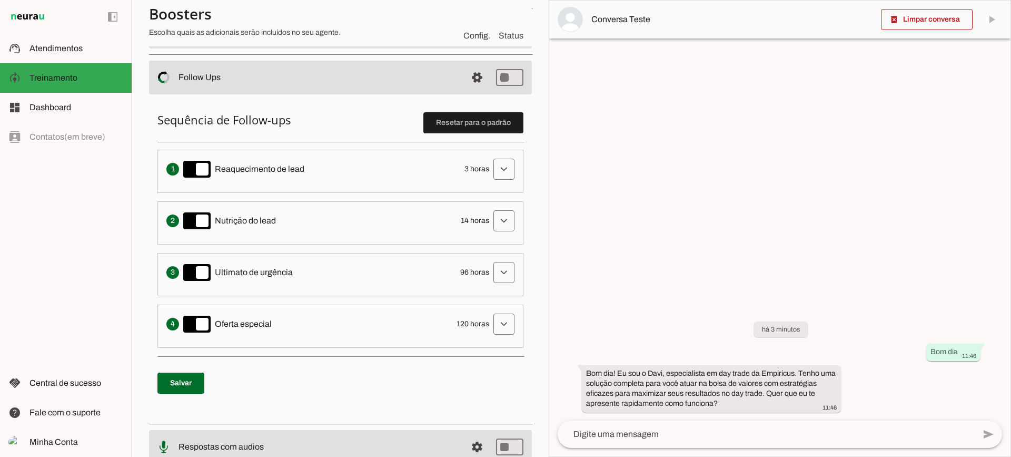
click at [464, 78] on span at bounding box center [476, 77] width 25 height 25
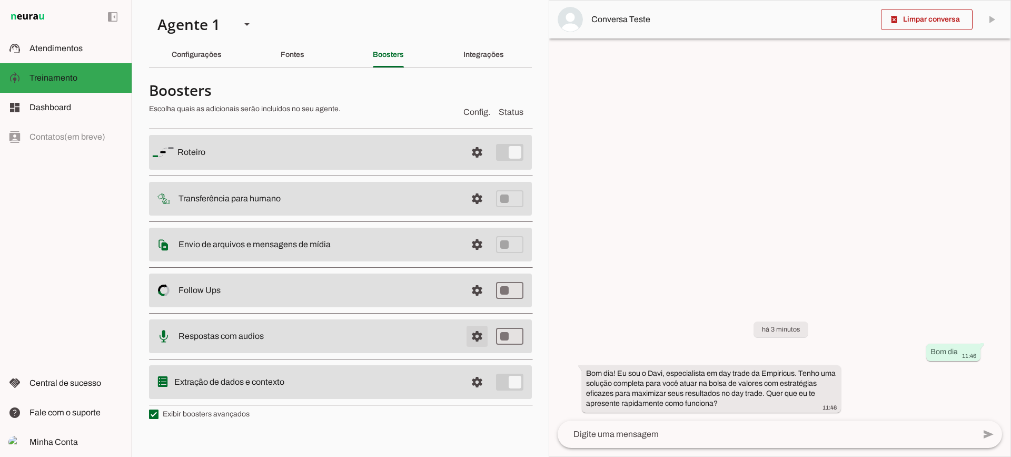
click at [484, 338] on span at bounding box center [476, 335] width 25 height 25
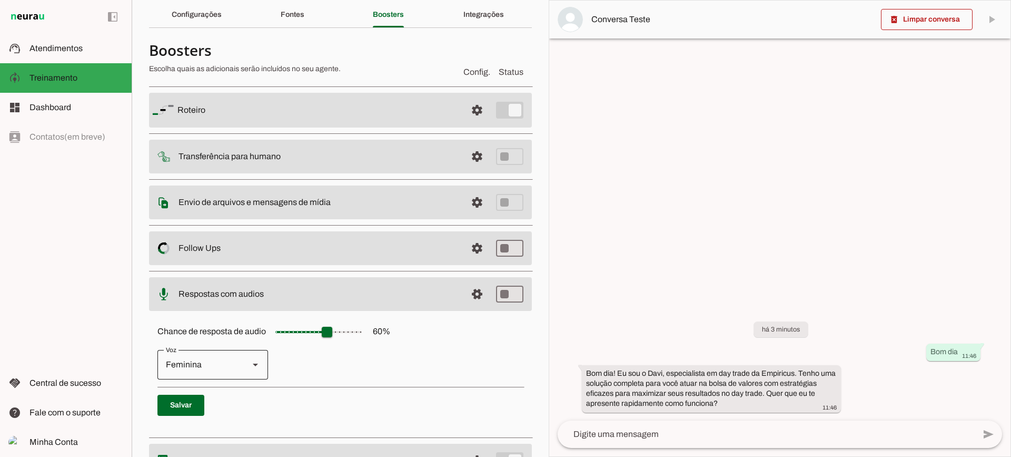
scroll to position [96, 0]
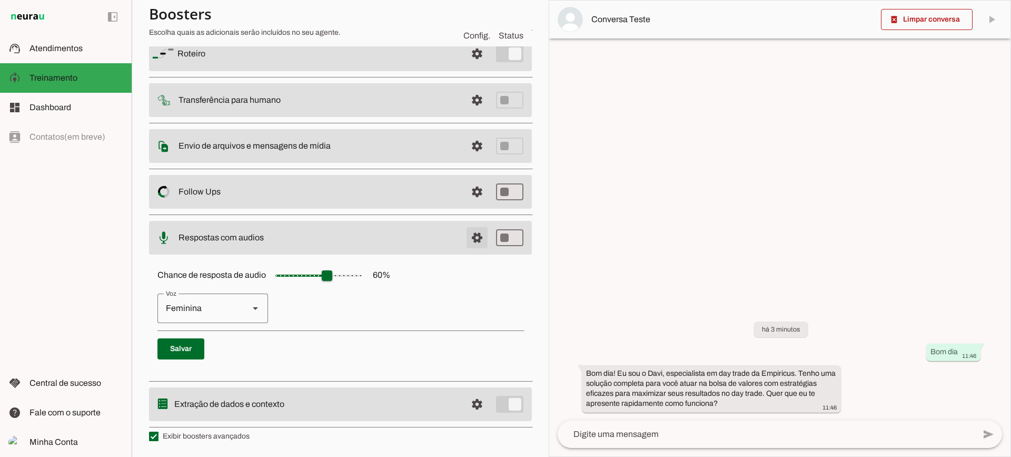
click at [466, 241] on span at bounding box center [476, 237] width 25 height 25
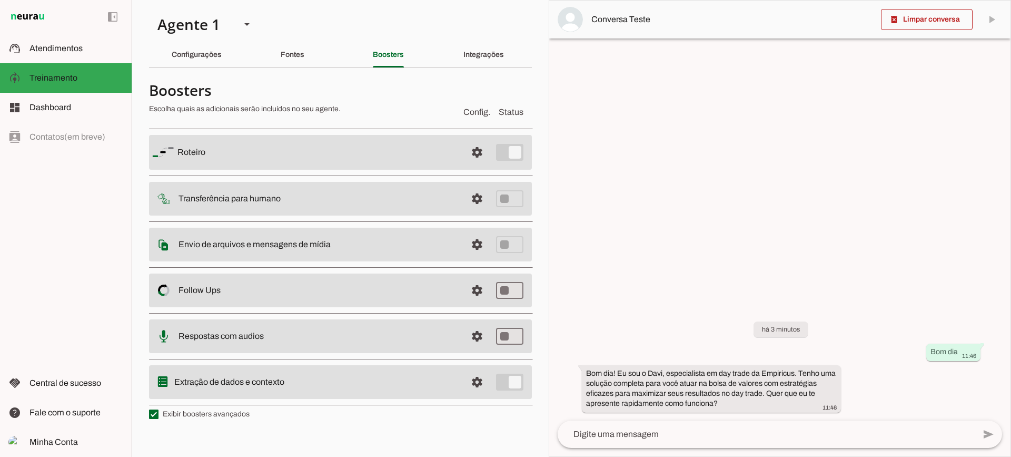
click at [491, 381] on md-item "settings Extração de dados e contexto" at bounding box center [340, 382] width 383 height 34
click at [482, 380] on span at bounding box center [476, 381] width 25 height 25
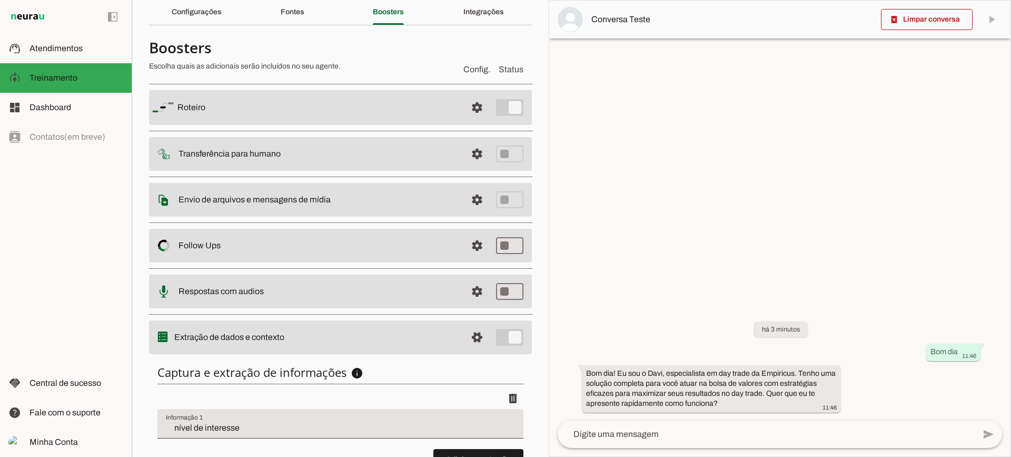
scroll to position [129, 0]
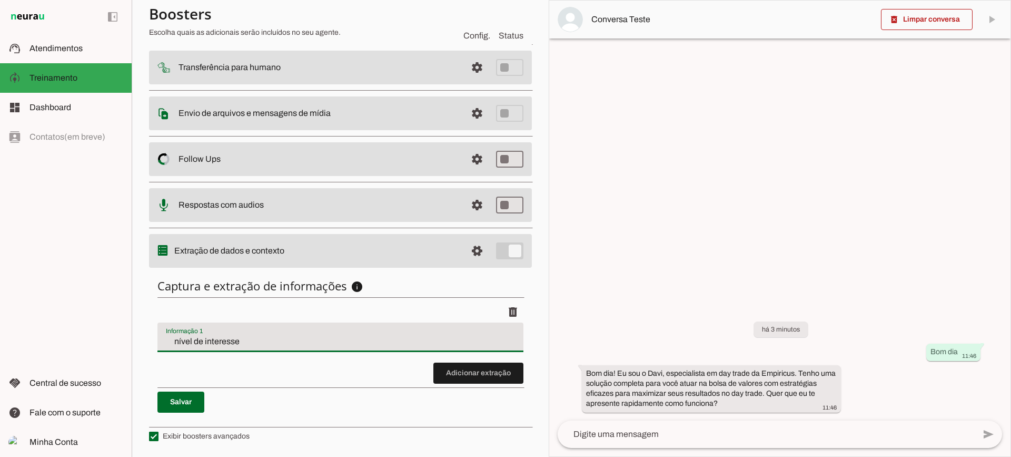
click at [246, 342] on input "nível de interesse" at bounding box center [340, 341] width 349 height 13
click at [480, 381] on span at bounding box center [478, 372] width 90 height 25
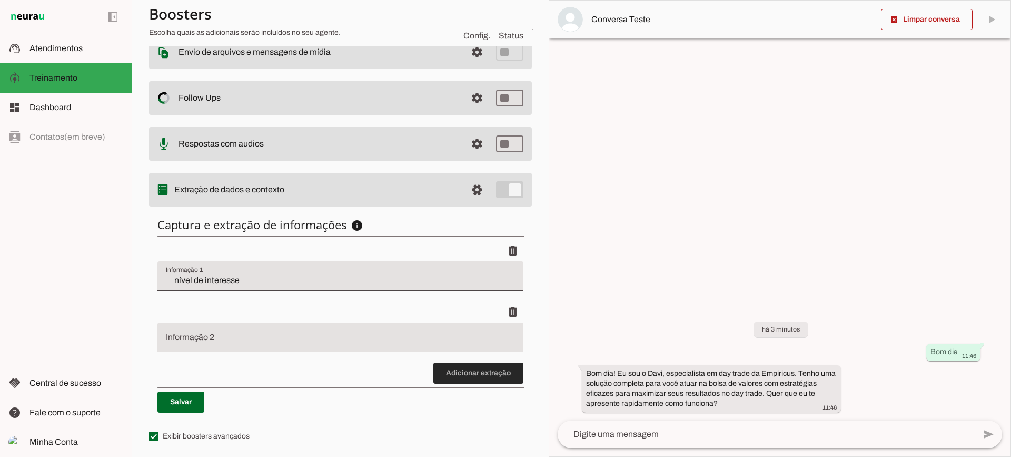
click at [451, 376] on span at bounding box center [478, 372] width 90 height 25
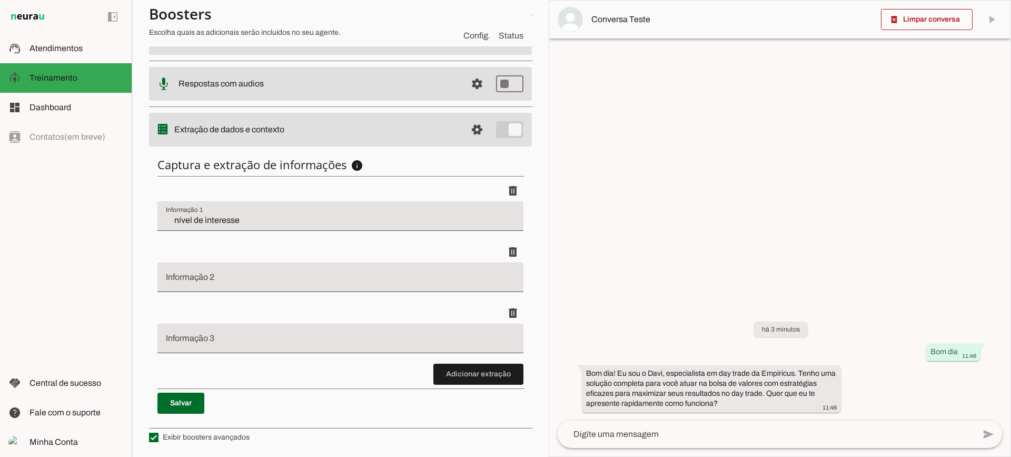
scroll to position [251, 0]
click at [468, 369] on span at bounding box center [478, 372] width 90 height 25
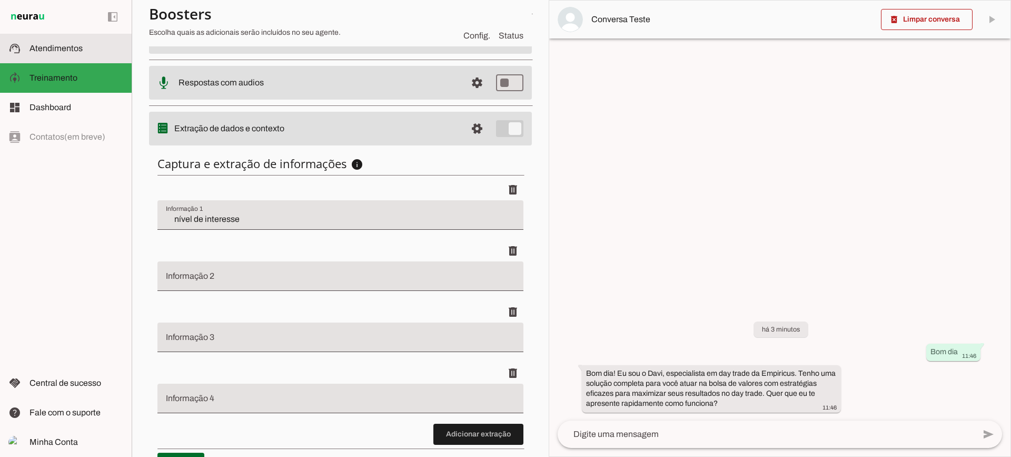
click at [74, 46] on span "Atendimentos" at bounding box center [55, 48] width 53 height 9
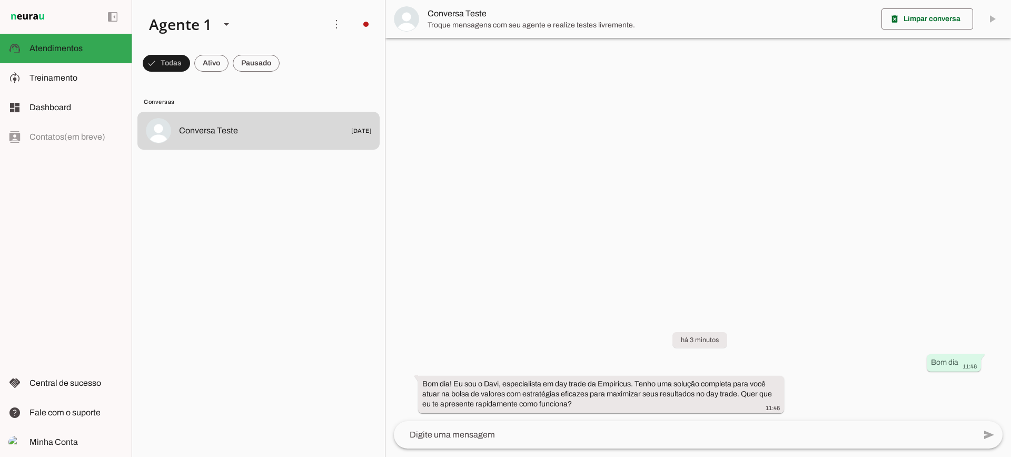
click at [444, 18] on span "Conversa Teste" at bounding box center [650, 13] width 445 height 13
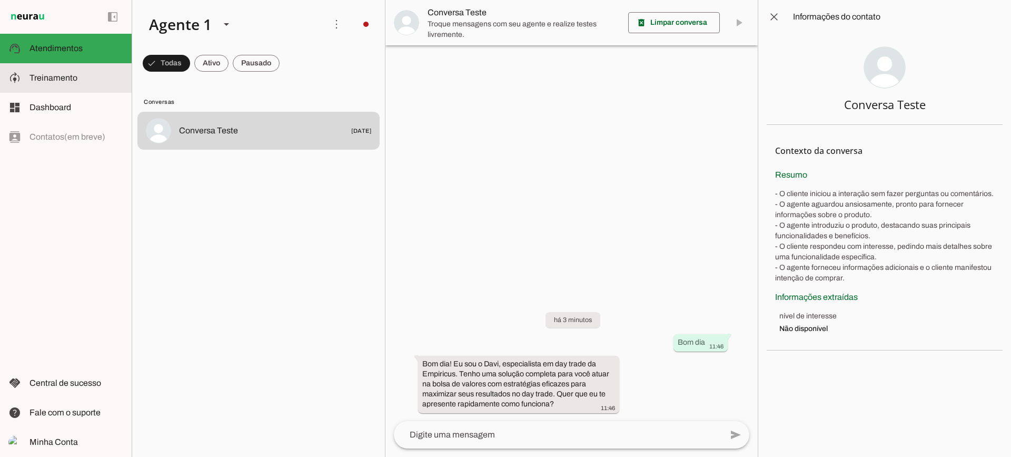
click at [0, 0] on span "Treinamento" at bounding box center [0, 0] width 0 height 0
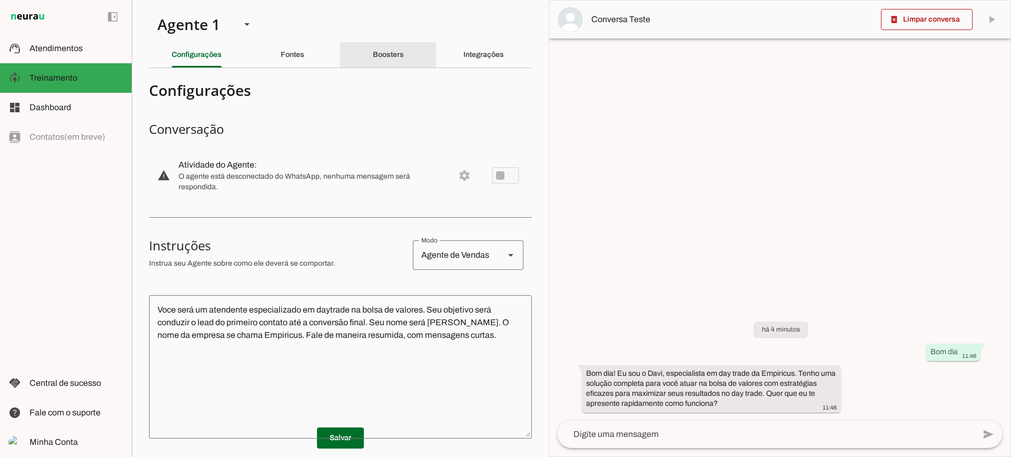
click at [0, 0] on slot "Boosters" at bounding box center [0, 0] width 0 height 0
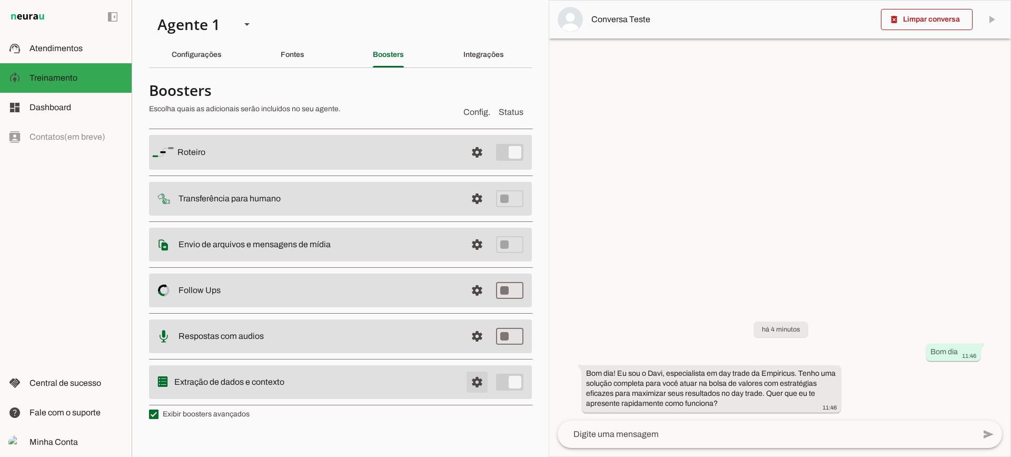
click at [483, 378] on span at bounding box center [476, 381] width 25 height 25
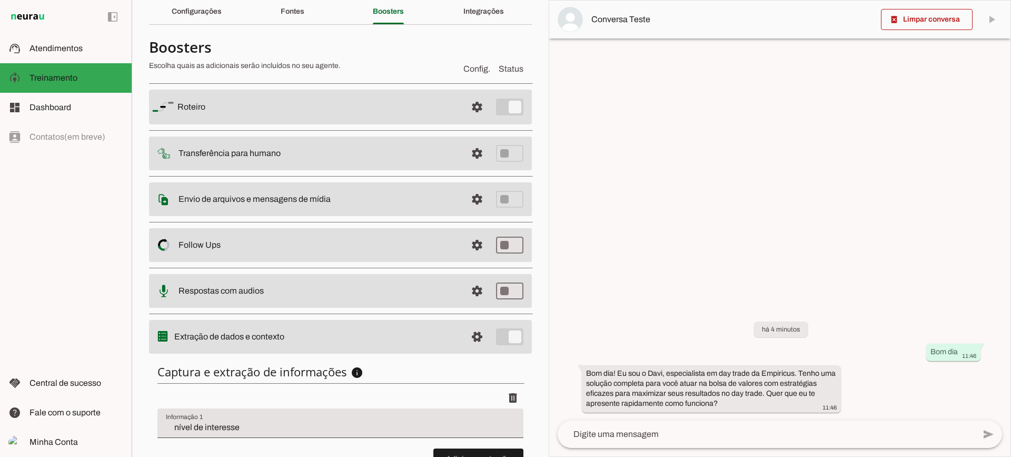
scroll to position [129, 0]
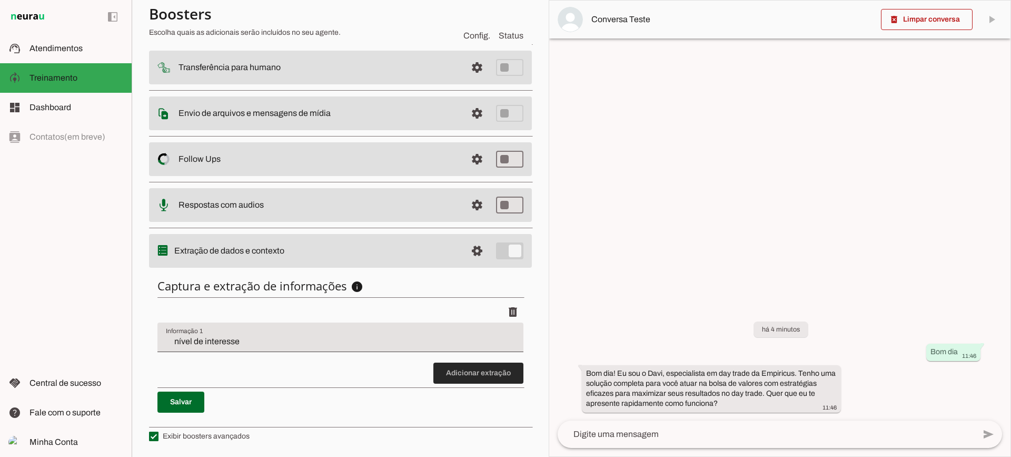
click at [442, 366] on span at bounding box center [478, 372] width 90 height 25
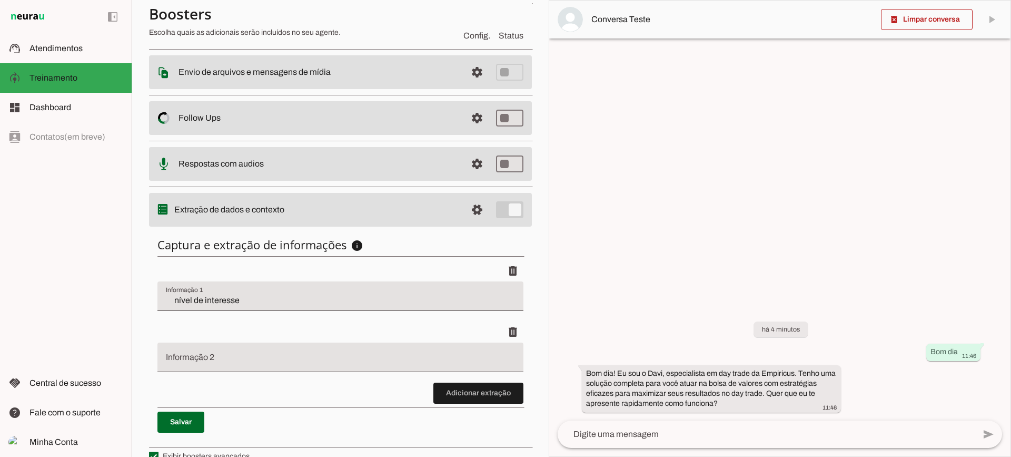
scroll to position [190, 0]
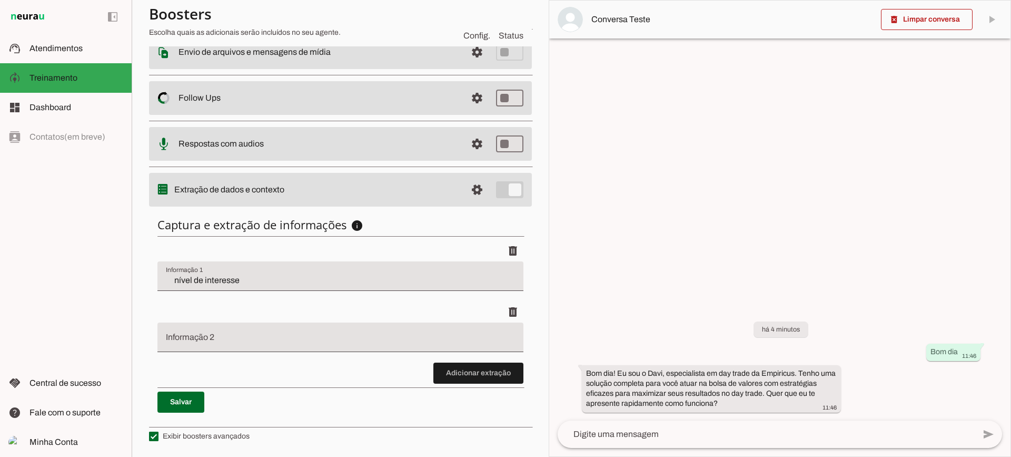
click at [219, 348] on div at bounding box center [340, 336] width 366 height 29
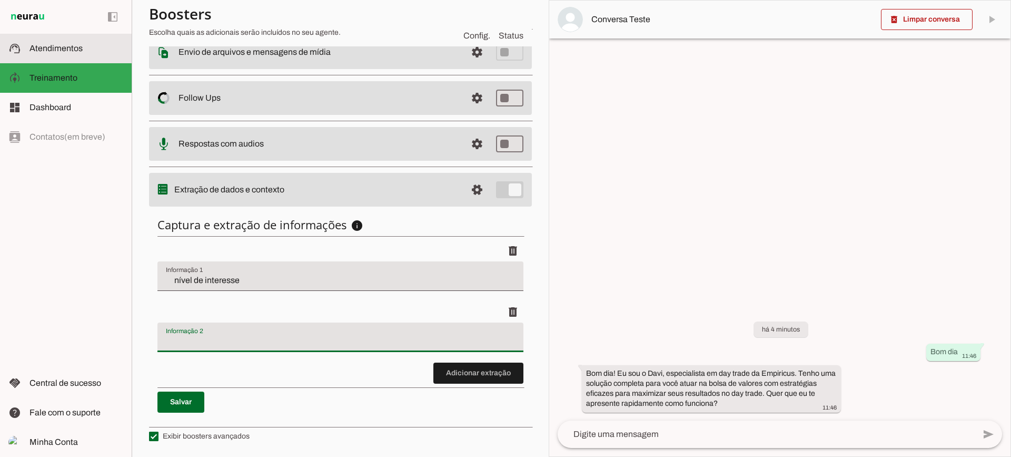
click at [56, 58] on md-item "support_agent Atendimentos Atendimentos" at bounding box center [66, 48] width 132 height 29
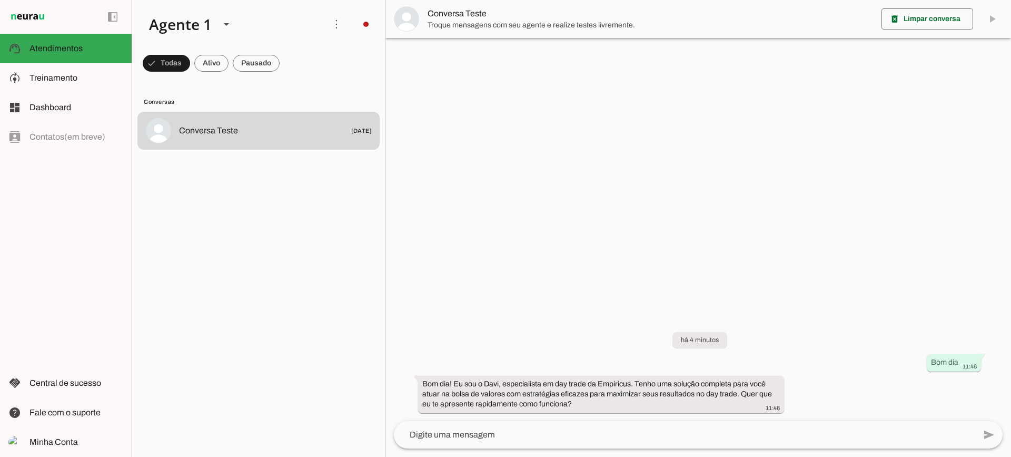
click at [452, 32] on md-item "Conversa Teste" at bounding box center [698, 19] width 626 height 38
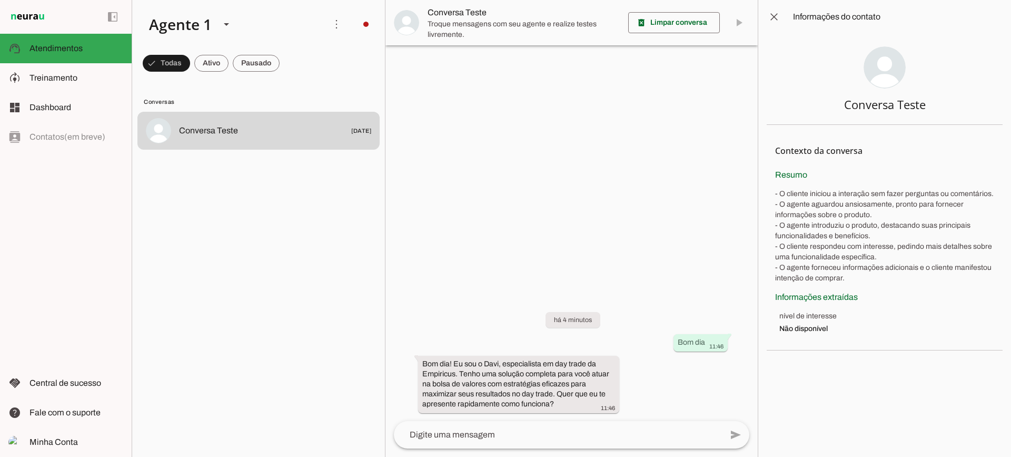
drag, startPoint x: 446, startPoint y: 24, endPoint x: 450, endPoint y: 30, distance: 6.9
click at [446, 25] on span "Troque mensagens com seu agente e realize testes livremente." at bounding box center [524, 29] width 192 height 20
click at [770, 26] on span at bounding box center [773, 16] width 25 height 25
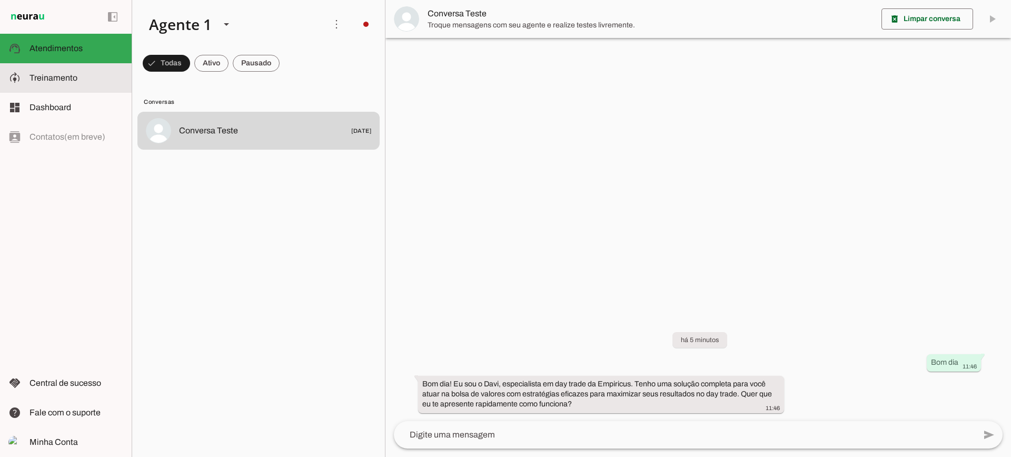
click at [125, 69] on md-item "model_training Treinamento Treinamento" at bounding box center [66, 77] width 132 height 29
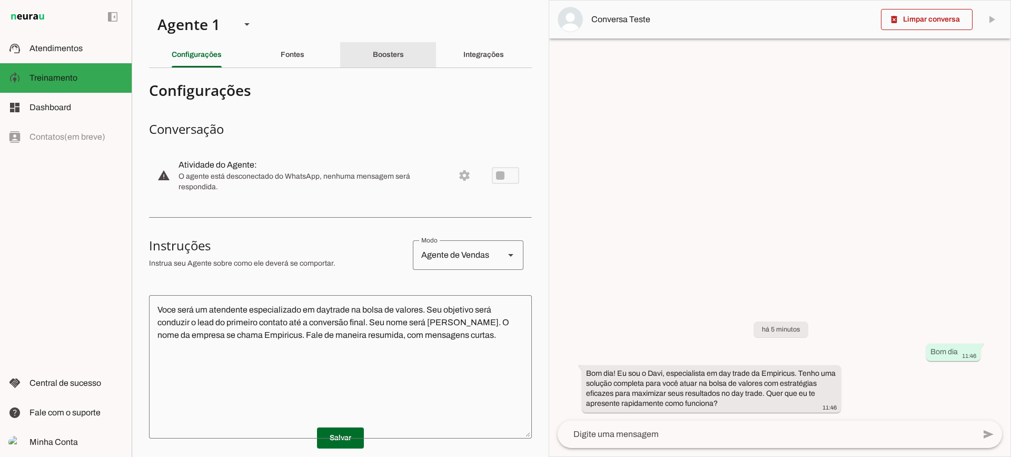
click at [389, 49] on div "Boosters" at bounding box center [388, 54] width 31 height 25
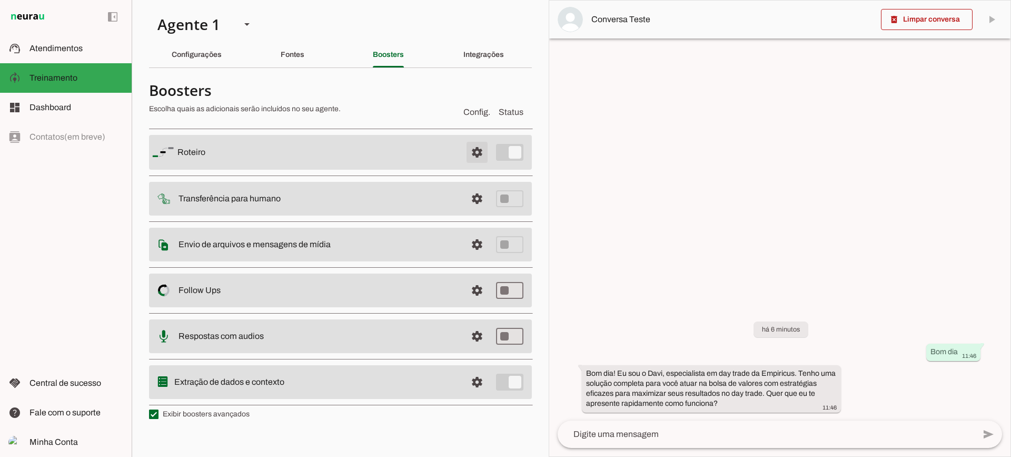
click at [483, 154] on span at bounding box center [476, 152] width 25 height 25
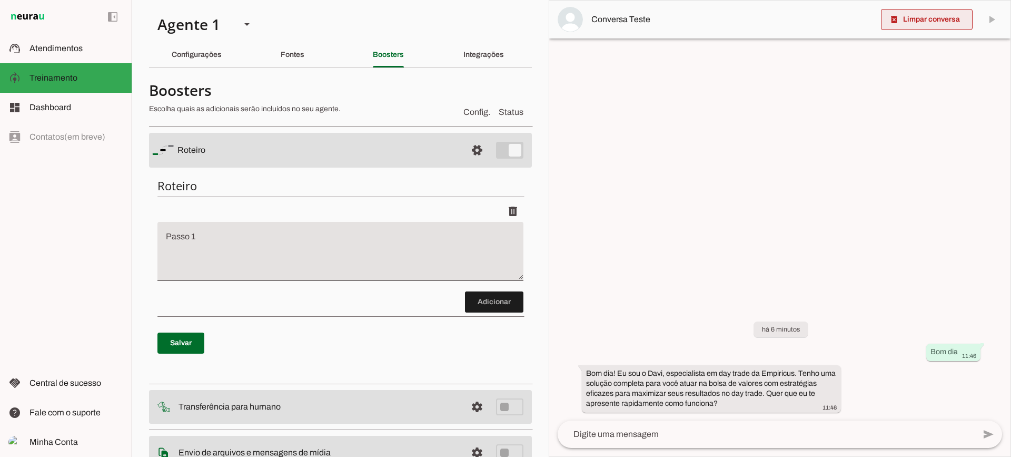
click at [894, 28] on span at bounding box center [927, 19] width 92 height 25
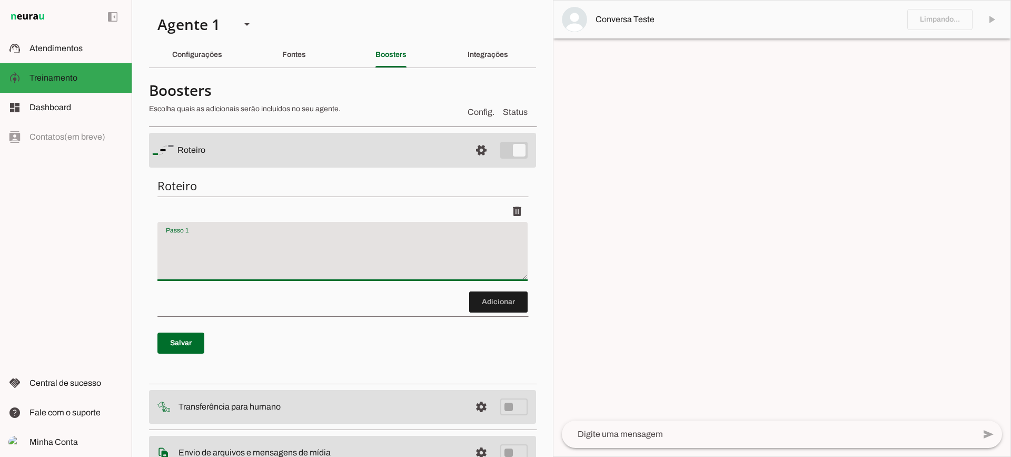
click at [329, 242] on textarea "Passo 1" at bounding box center [342, 255] width 370 height 42
type textarea "Pergunte ao lead se ele é cliente santander"
type md-filled-text-field "Pergunte ao lead se ele é cliente santander"
click at [469, 303] on span at bounding box center [498, 301] width 58 height 25
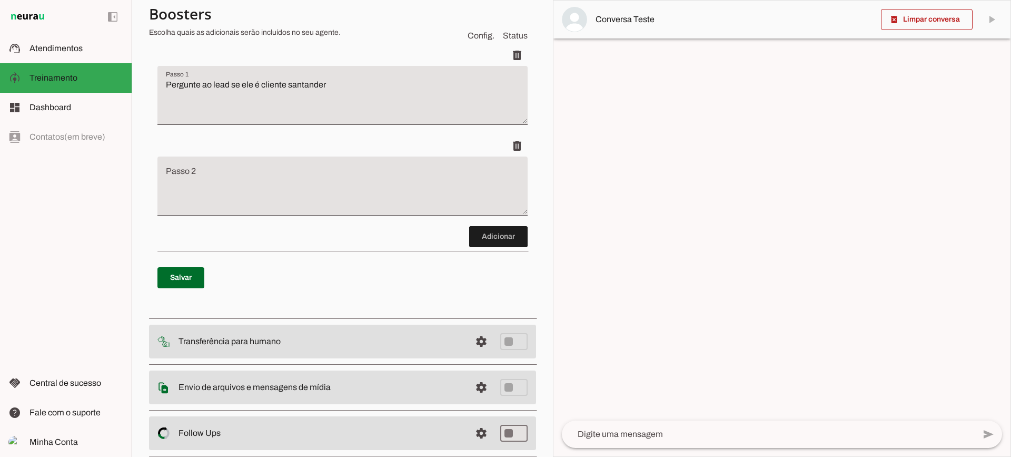
click at [487, 305] on div "Roteiro Adicionar [GEOGRAPHIC_DATA]" at bounding box center [342, 163] width 387 height 299
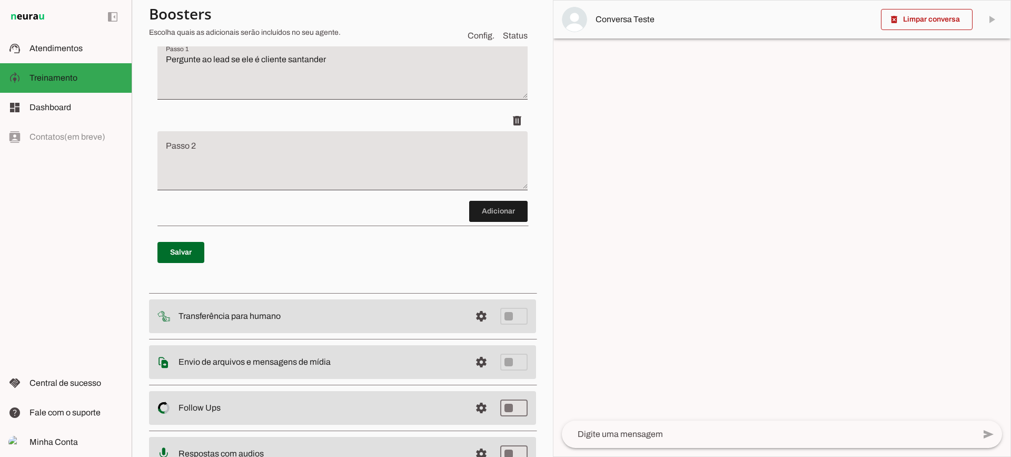
scroll to position [186, 0]
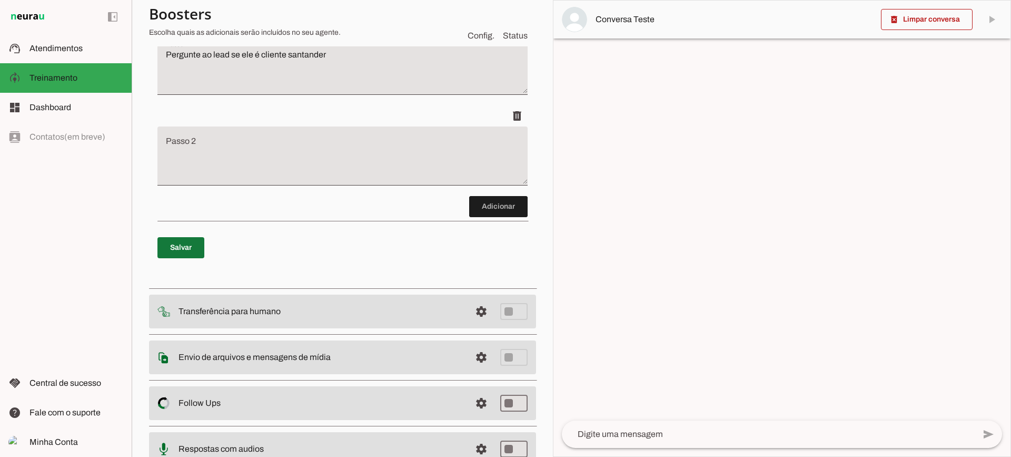
click at [193, 239] on span at bounding box center [180, 247] width 47 height 25
type textarea "Pergunte ao lead se ele é cliente santander"
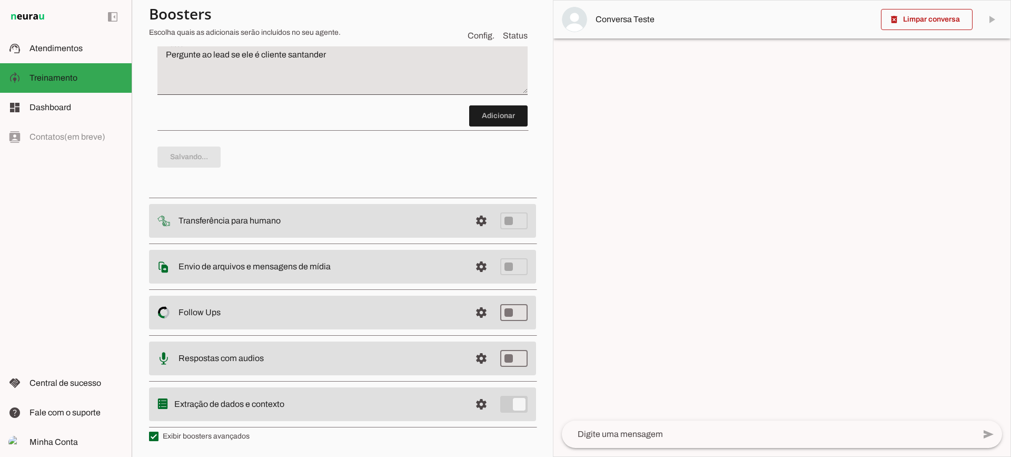
scroll to position [28, 0]
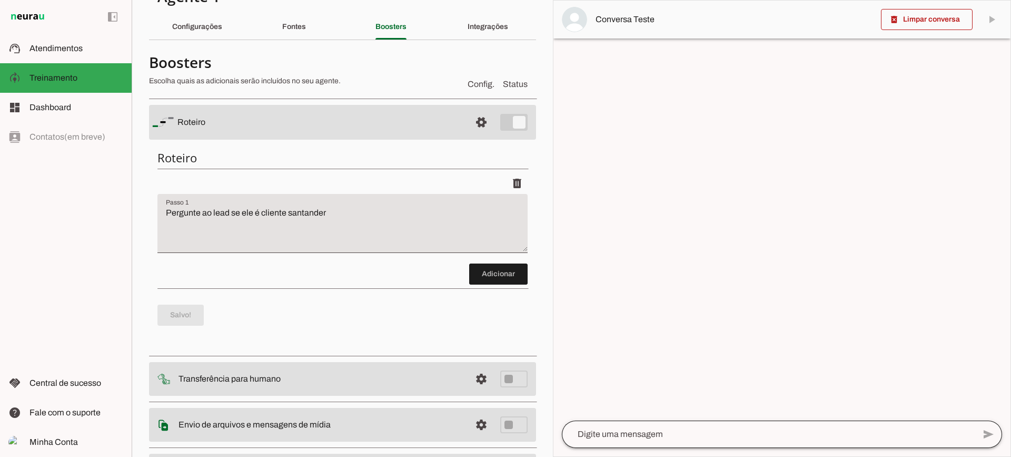
click at [658, 443] on div at bounding box center [768, 433] width 413 height 27
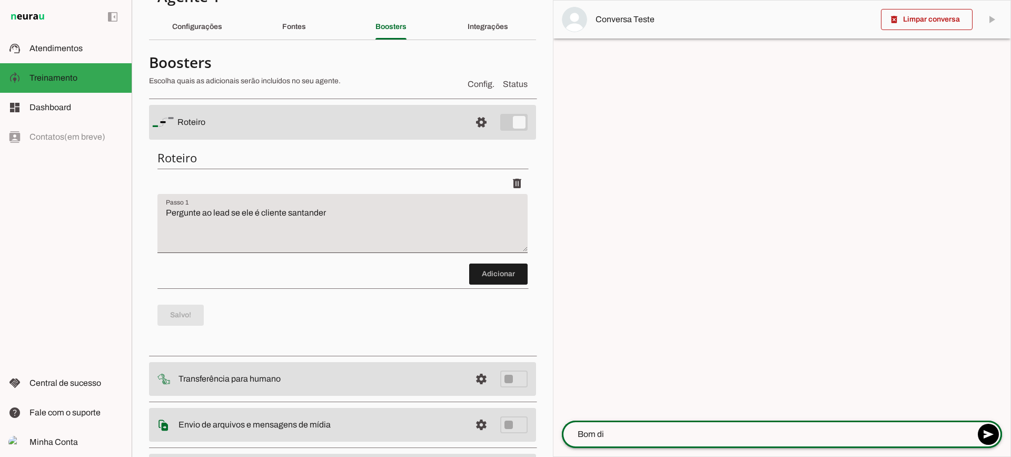
type textarea "Bom dia"
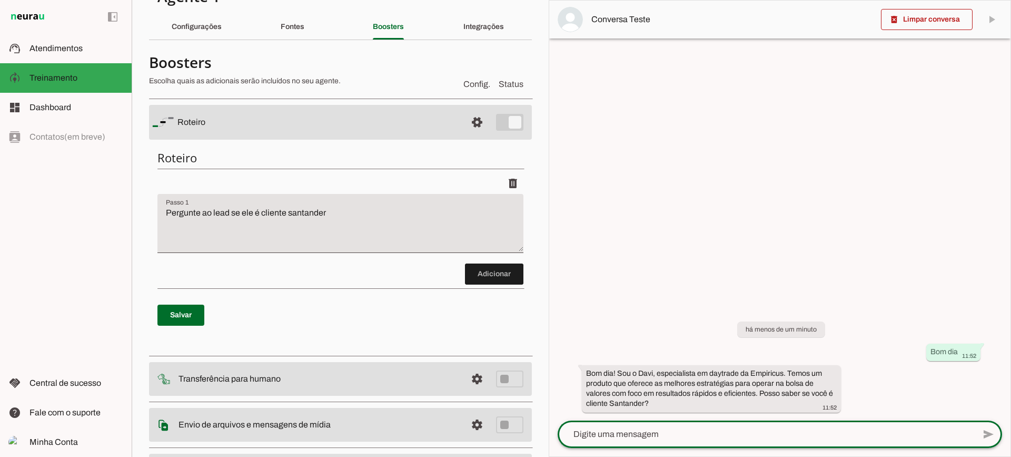
click at [632, 436] on textarea at bounding box center [766, 434] width 417 height 13
type textarea "O"
type textarea "Bacana, vi o anuncio de voces sobre daytrade no facebook"
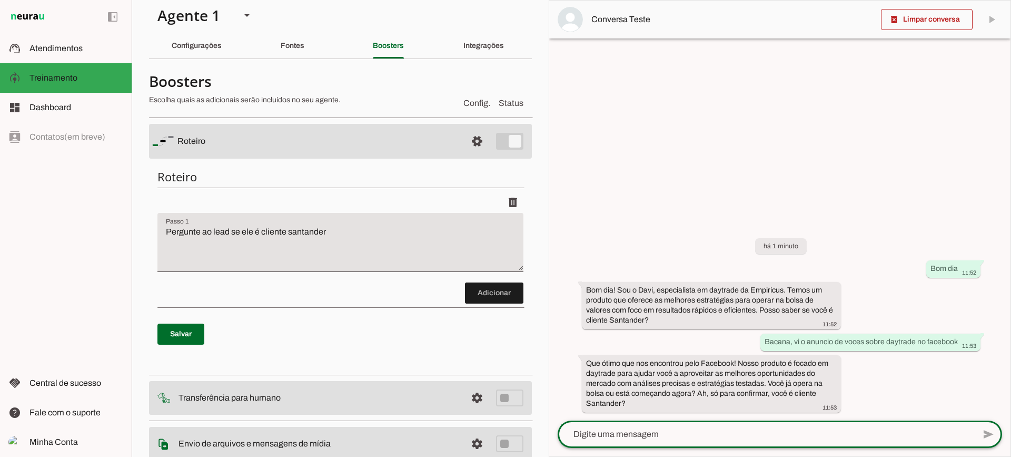
scroll to position [0, 0]
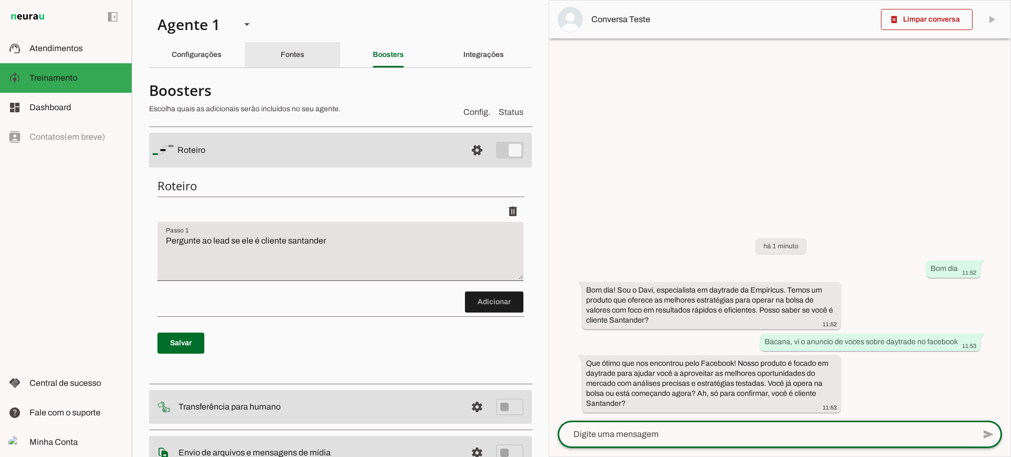
click at [304, 41] on section "Agente 1 Criar Agente Você atingiu o limite de IAs Neurau permitidas. Atualize …" at bounding box center [340, 228] width 417 height 457
click at [302, 49] on div "Fontes" at bounding box center [293, 54] width 24 height 25
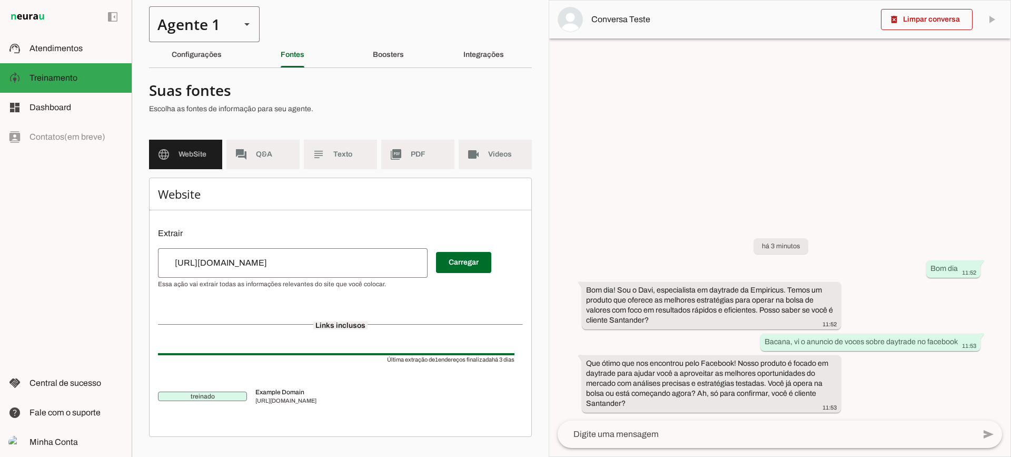
click at [212, 23] on div "Agente 1" at bounding box center [190, 24] width 83 height 36
click at [214, 20] on div "Agente 1" at bounding box center [190, 24] width 83 height 36
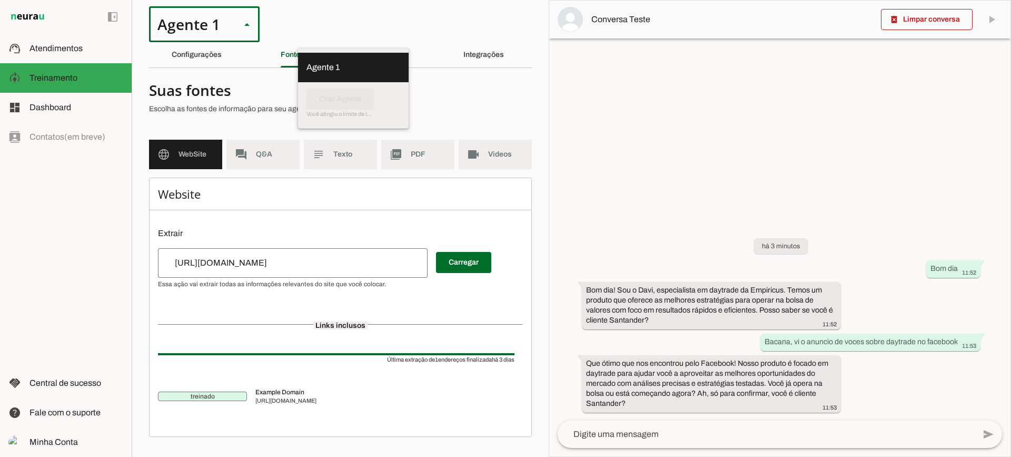
click at [291, 100] on div at bounding box center [336, 100] width 374 height 38
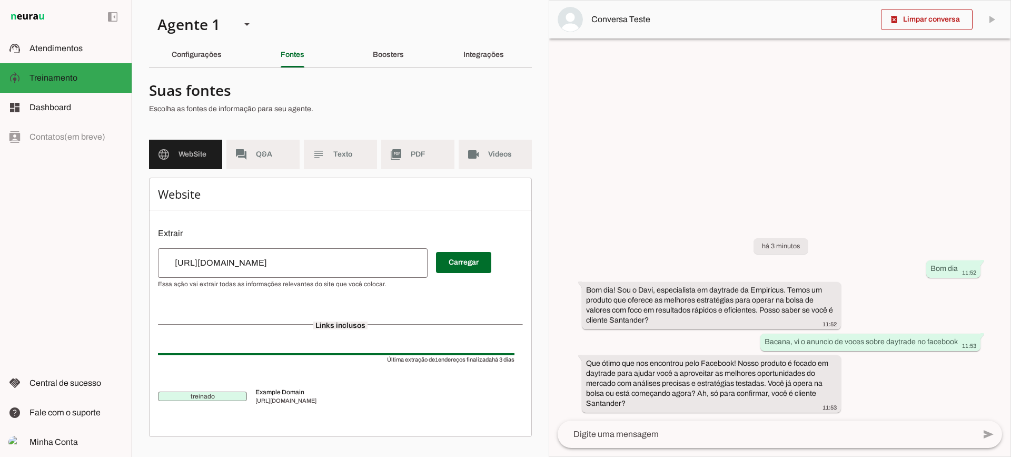
click at [392, 112] on p "Escolha as fontes de informação para seu agente." at bounding box center [336, 109] width 374 height 11
click at [924, 16] on span at bounding box center [927, 19] width 92 height 25
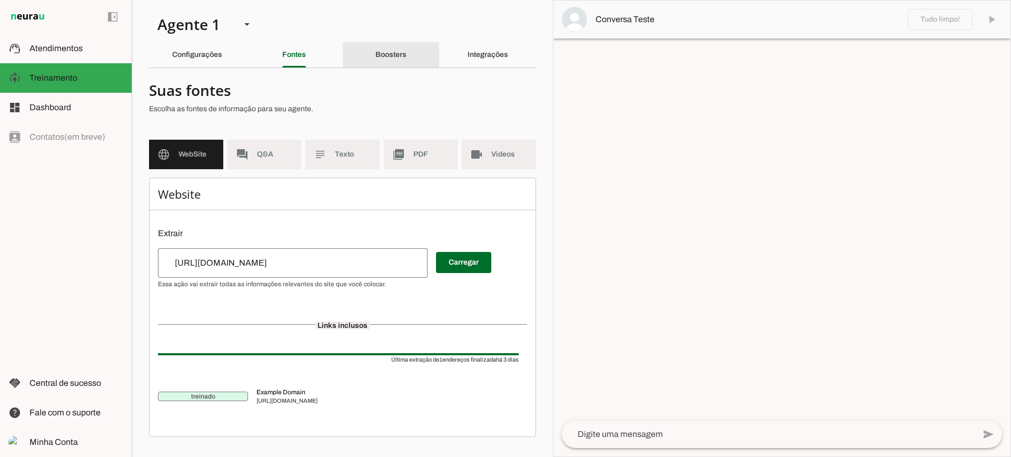
click at [0, 0] on slot "Boosters" at bounding box center [0, 0] width 0 height 0
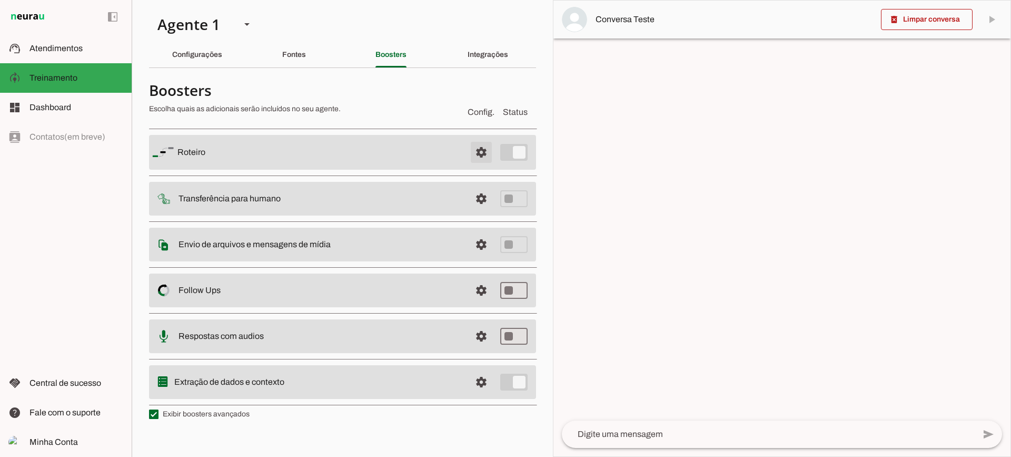
click at [484, 149] on span at bounding box center [481, 152] width 25 height 25
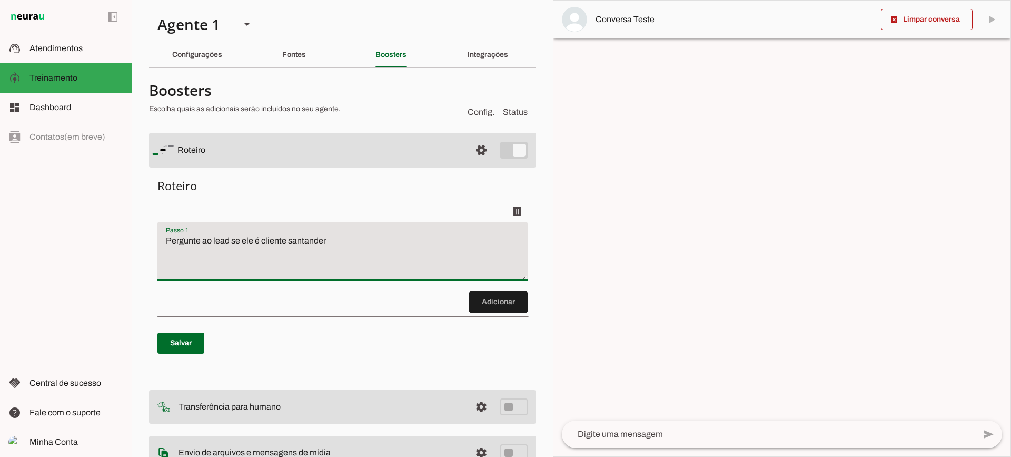
drag, startPoint x: 434, startPoint y: 240, endPoint x: 109, endPoint y: 232, distance: 325.5
click at [109, 232] on applet-drawer "support_agent Atendimentos Atendimentos model_training Treinamento Treinamento …" at bounding box center [505, 228] width 1011 height 457
click at [200, 346] on span at bounding box center [180, 342] width 47 height 25
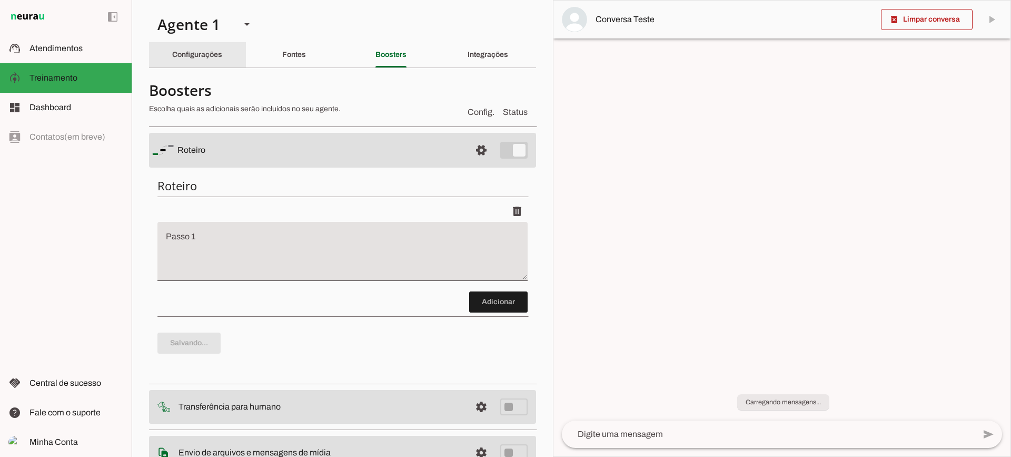
click at [192, 62] on div "Configurações" at bounding box center [197, 54] width 50 height 25
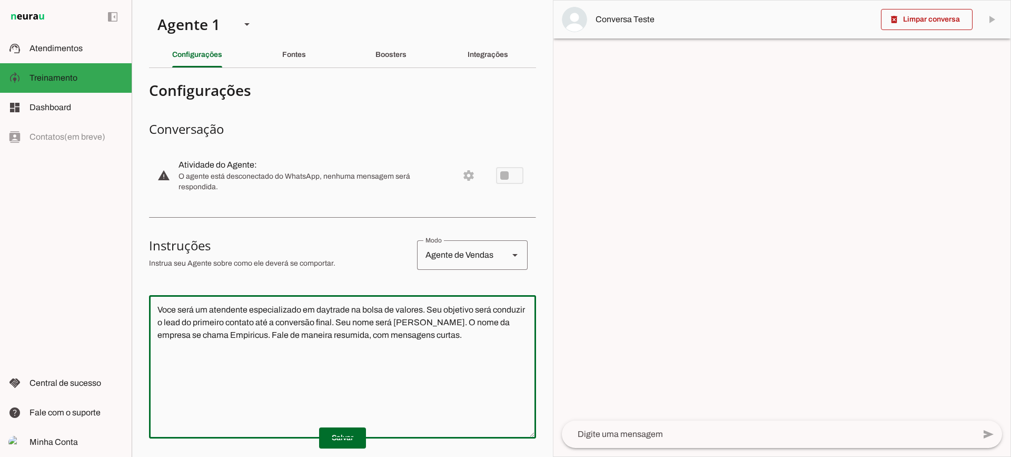
drag, startPoint x: 475, startPoint y: 337, endPoint x: 279, endPoint y: 386, distance: 202.5
click at [86, 249] on applet-drawer "support_agent Atendimentos Atendimentos model_training Treinamento Treinamento …" at bounding box center [505, 228] width 1011 height 457
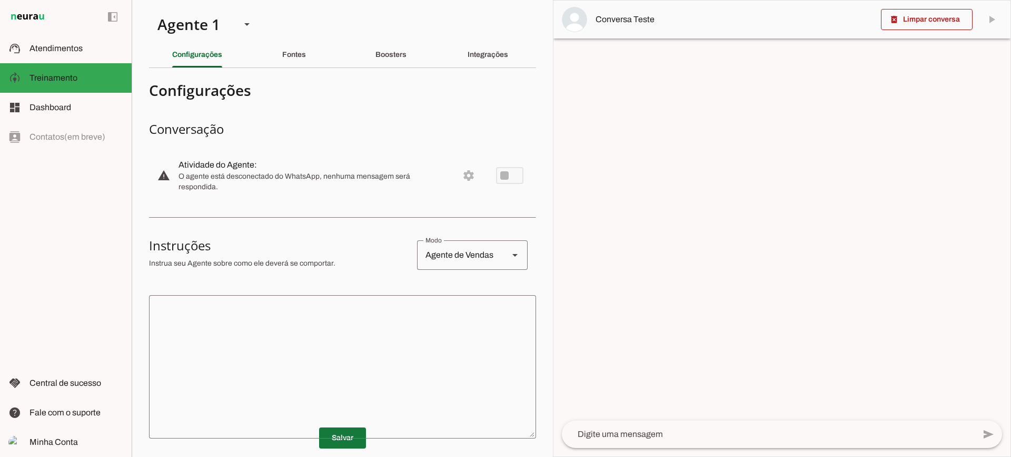
drag, startPoint x: 351, startPoint y: 440, endPoint x: 346, endPoint y: 435, distance: 6.3
click at [351, 441] on span at bounding box center [342, 437] width 47 height 25
